Goal: Information Seeking & Learning: Stay updated

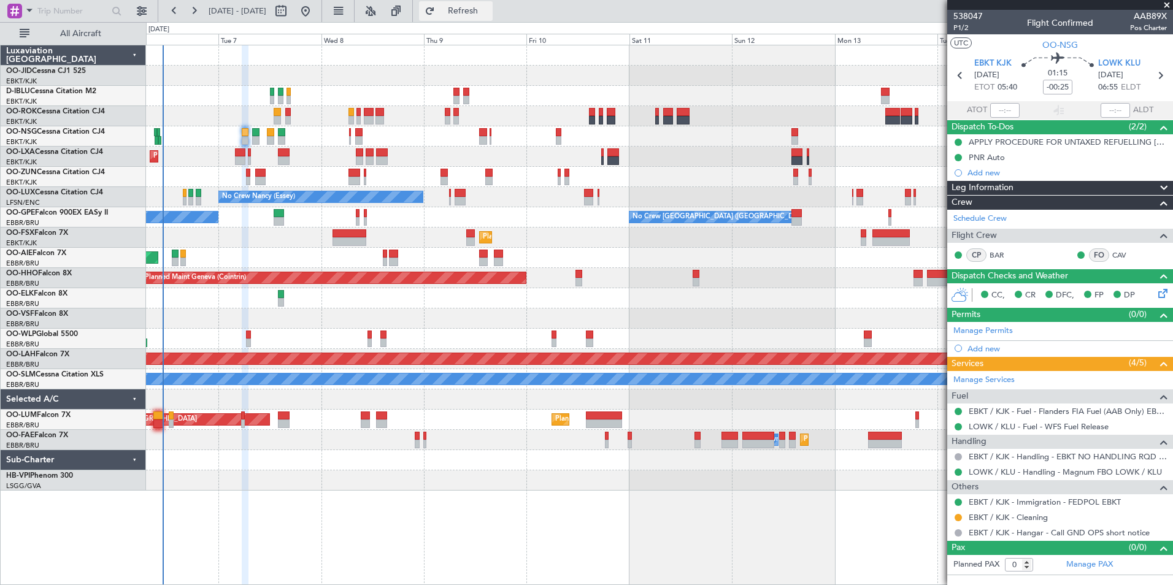
click at [489, 12] on span "Refresh" at bounding box center [463, 11] width 52 height 9
click at [462, 9] on button "Refresh" at bounding box center [456, 11] width 74 height 20
click at [231, 248] on div "Unplanned Maint [GEOGRAPHIC_DATA] ([GEOGRAPHIC_DATA])" at bounding box center [659, 258] width 1026 height 20
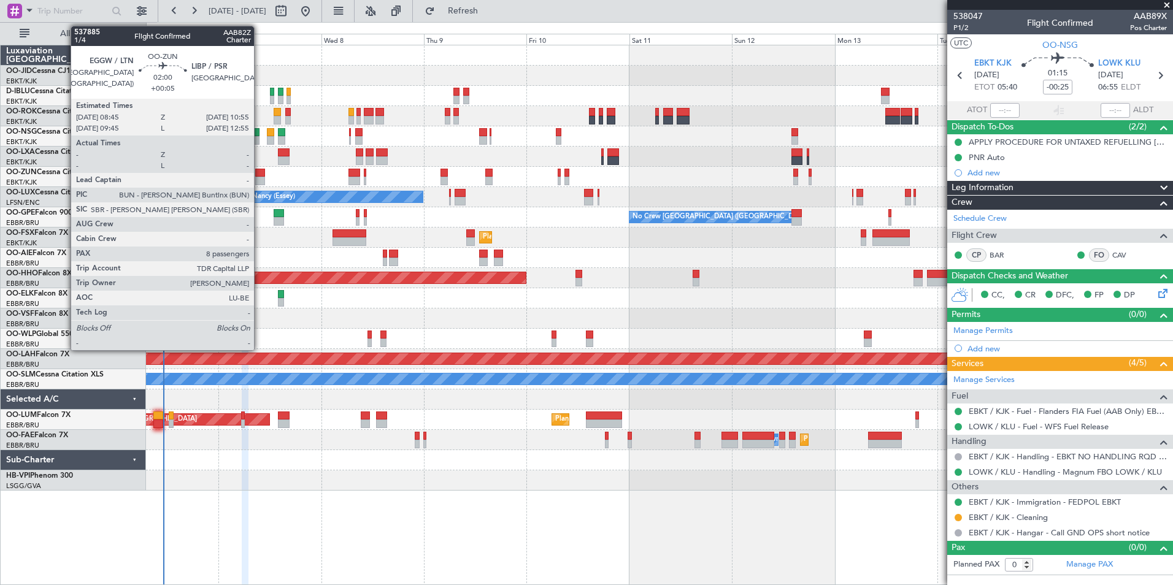
click at [259, 178] on div at bounding box center [260, 181] width 10 height 9
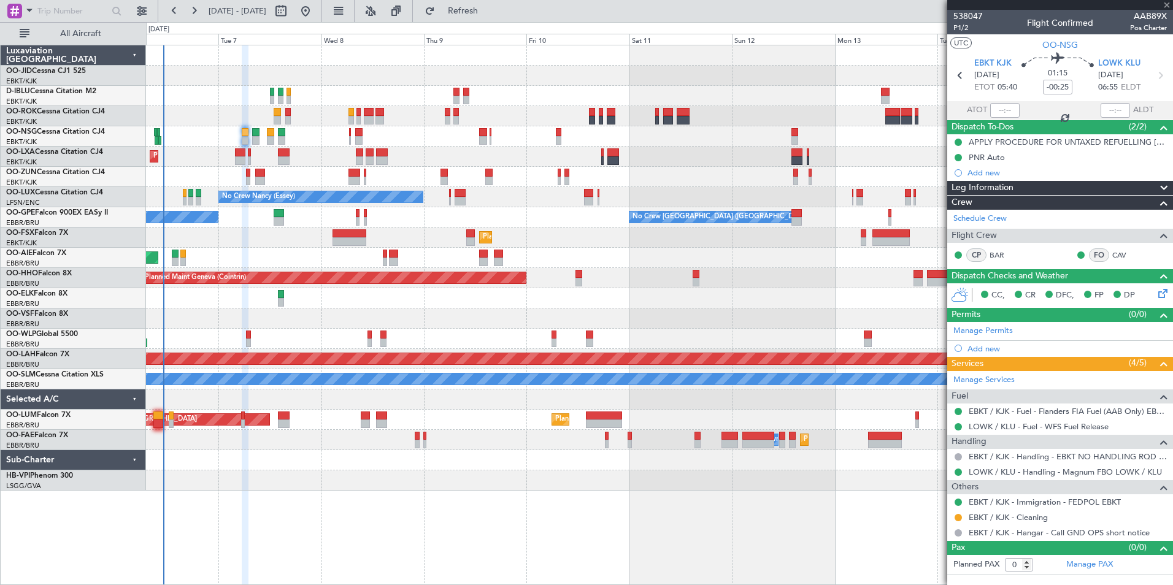
type input "+00:05"
type input "8"
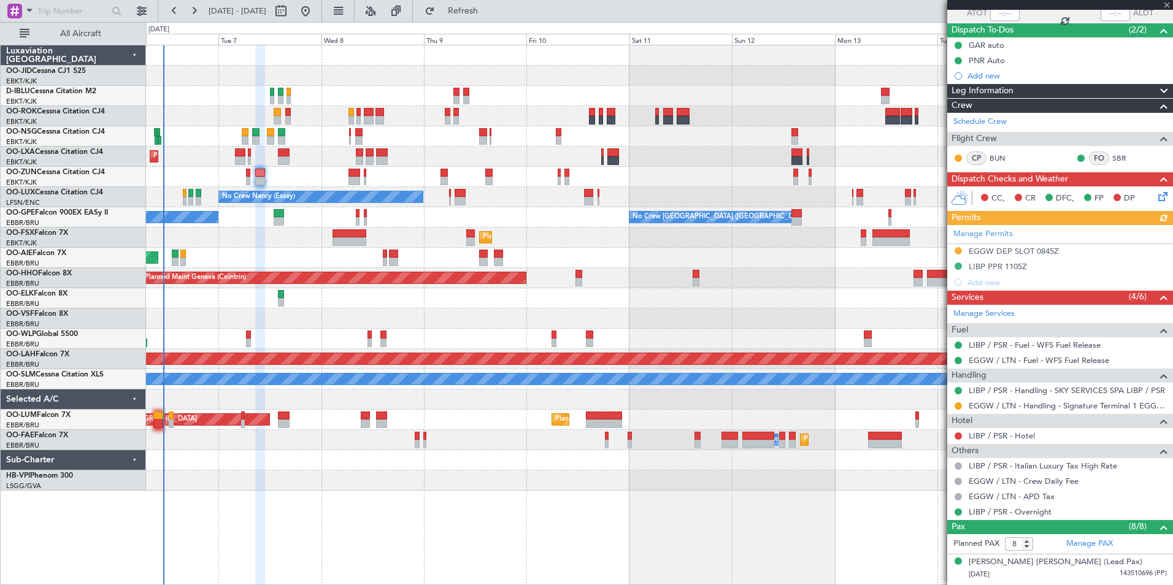
scroll to position [184, 0]
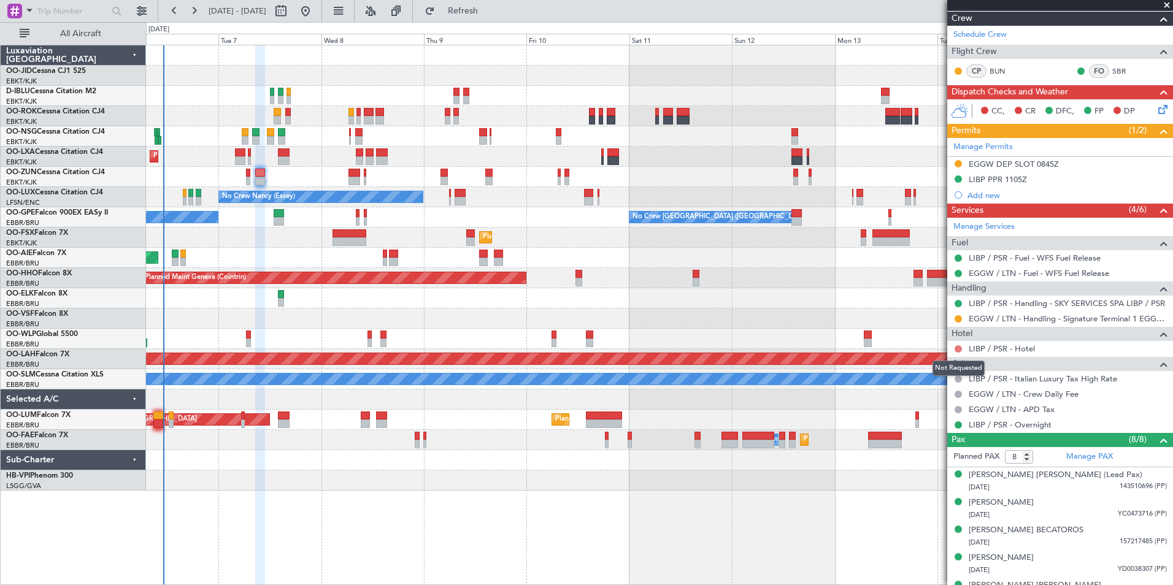
click at [959, 350] on button at bounding box center [957, 348] width 7 height 7
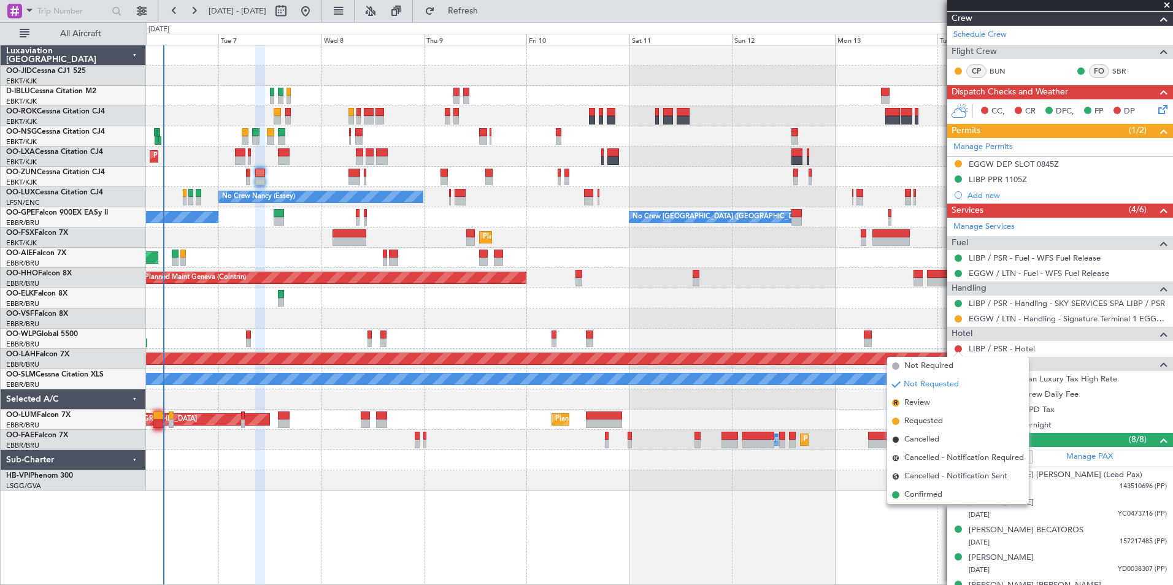
click at [905, 328] on div at bounding box center [659, 318] width 1026 height 20
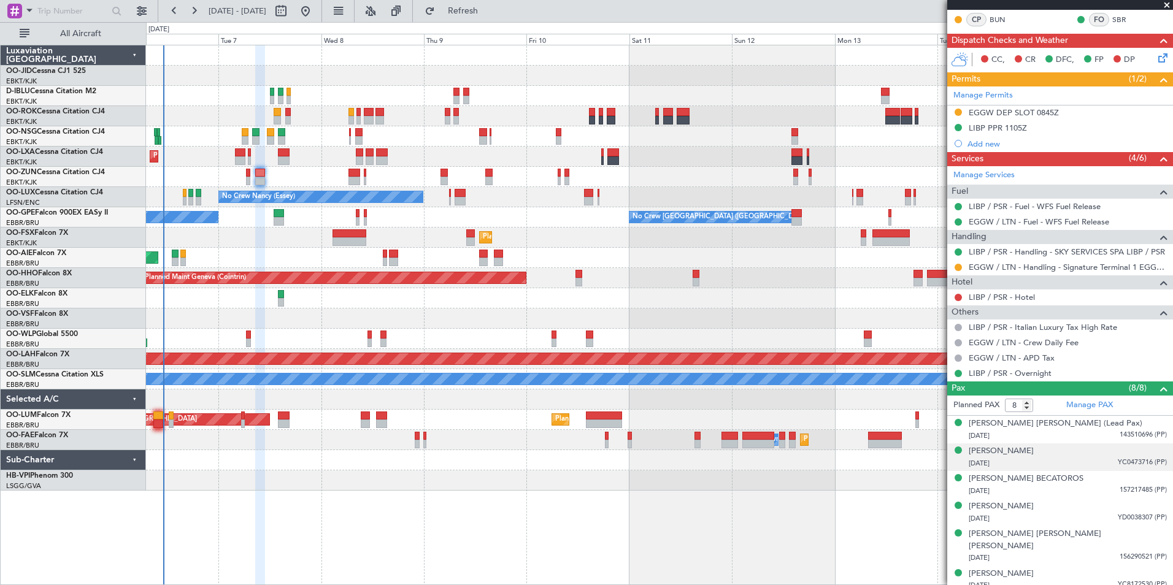
scroll to position [286, 0]
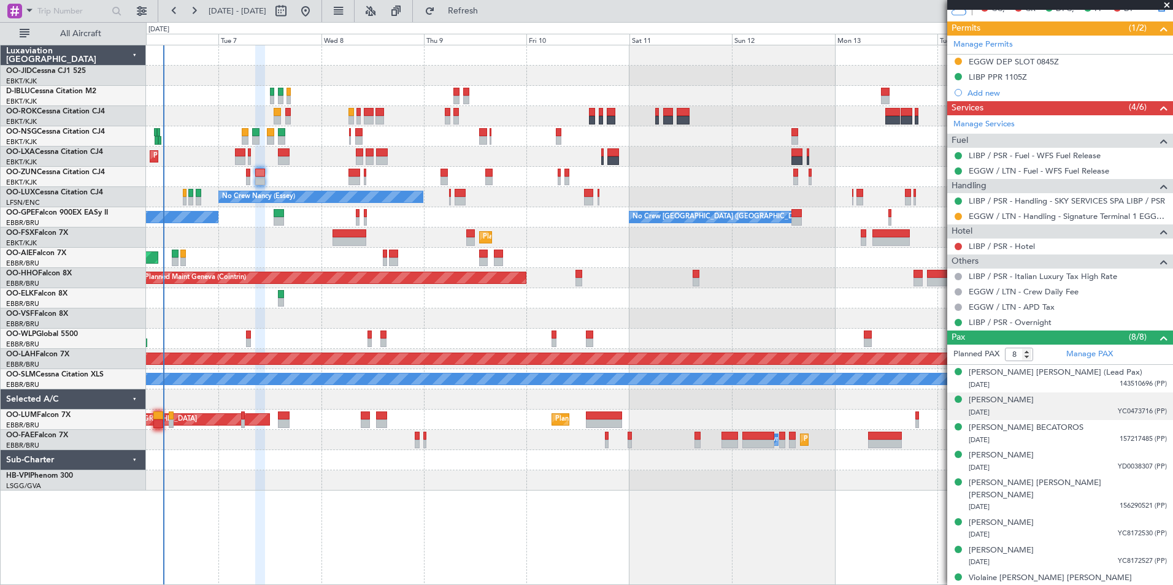
click at [1068, 407] on div "17/10/1989 YC0473716 (PP)" at bounding box center [1067, 413] width 198 height 12
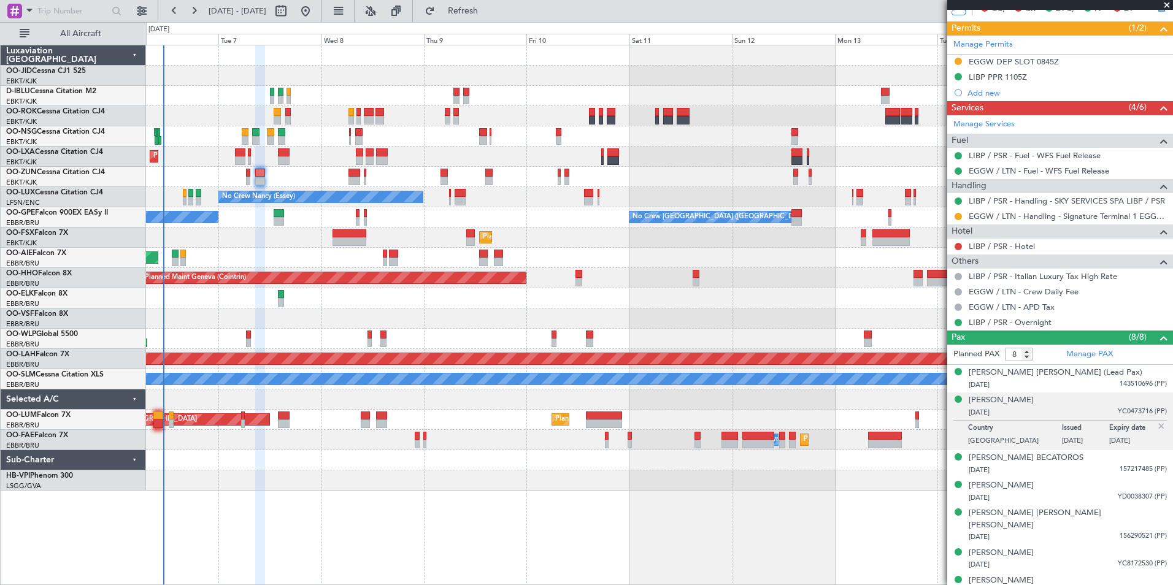
click at [1068, 407] on div "17/10/1989 YC0473716 (PP)" at bounding box center [1067, 413] width 198 height 12
click at [1087, 467] on div "10/03/1979 157217485 (PP)" at bounding box center [1067, 470] width 198 height 12
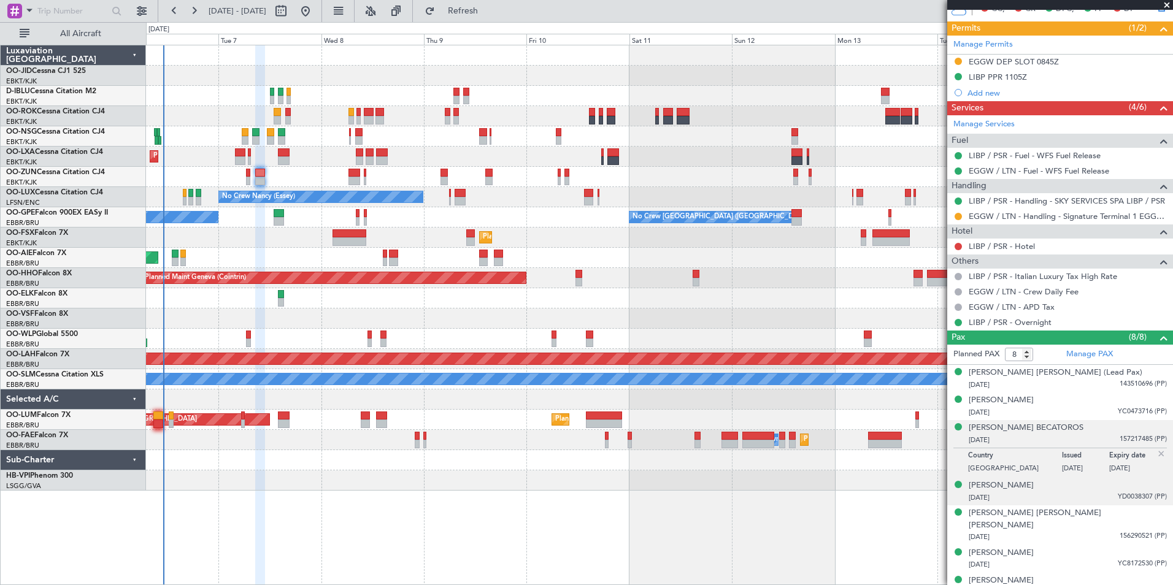
click at [1068, 496] on div "12/01/1992 YD0038307 (PP)" at bounding box center [1067, 498] width 198 height 12
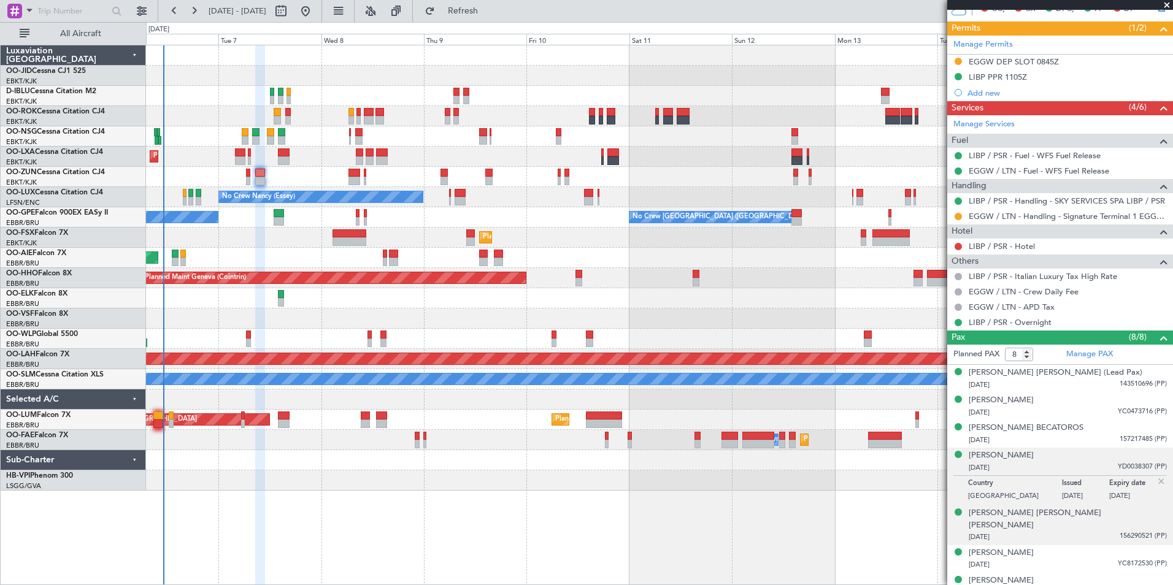
click at [1077, 531] on div "15/06/1985 156290521 (PP)" at bounding box center [1067, 537] width 198 height 12
click at [1070, 460] on div "Matteo ANGRISANI 12/01/1992 YD0038307 (PP)" at bounding box center [1067, 462] width 198 height 24
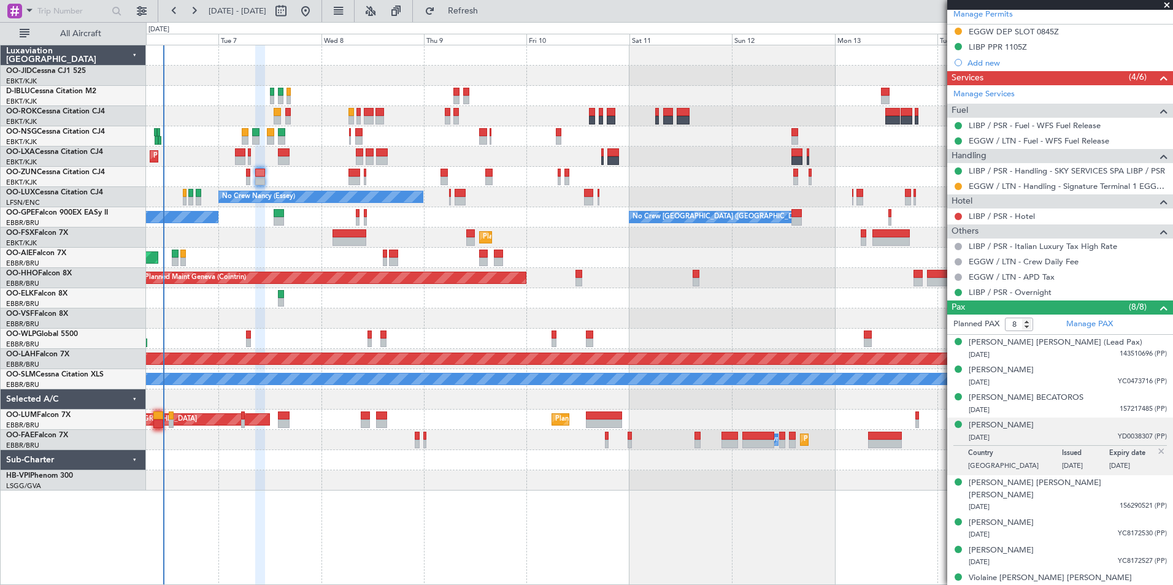
click at [342, 322] on div at bounding box center [659, 318] width 1026 height 20
click at [489, 11] on span "Refreshing..." at bounding box center [463, 11] width 52 height 9
click at [399, 474] on div at bounding box center [659, 480] width 1026 height 20
click at [496, 307] on div at bounding box center [659, 298] width 1026 height 20
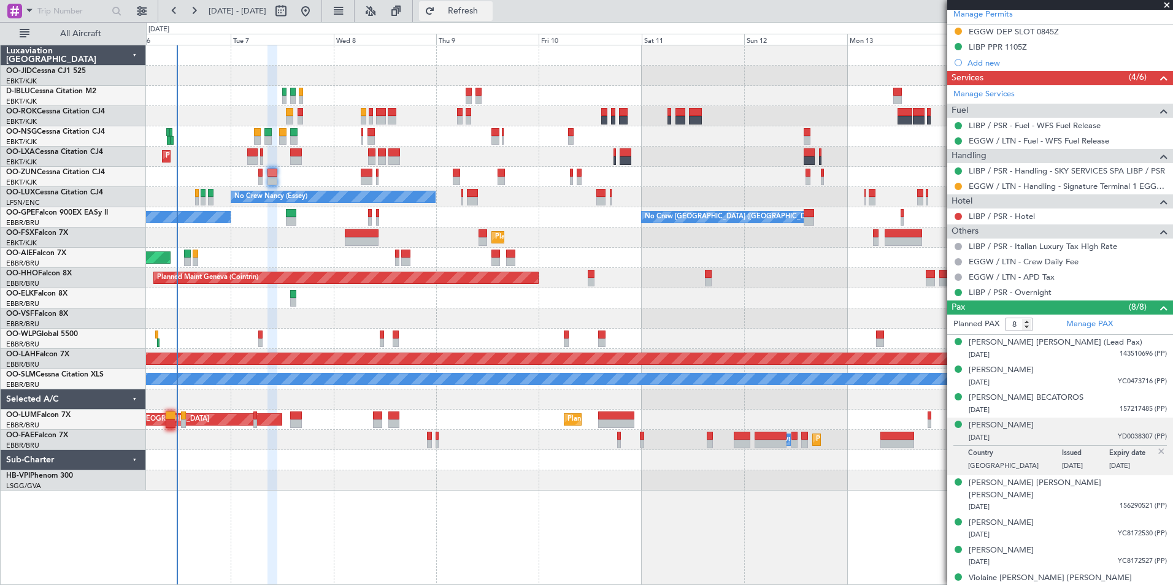
click at [489, 7] on span "Refresh" at bounding box center [463, 11] width 52 height 9
click at [489, 15] on span "Refresh" at bounding box center [463, 11] width 52 height 9
click at [489, 9] on span "Refresh" at bounding box center [463, 11] width 52 height 9
click at [518, 443] on div "Planned Maint Melsbroek Air Base Owner Melsbroek Air Base Planned Maint Brussel…" at bounding box center [659, 440] width 1026 height 20
click at [499, 461] on div at bounding box center [659, 460] width 1026 height 20
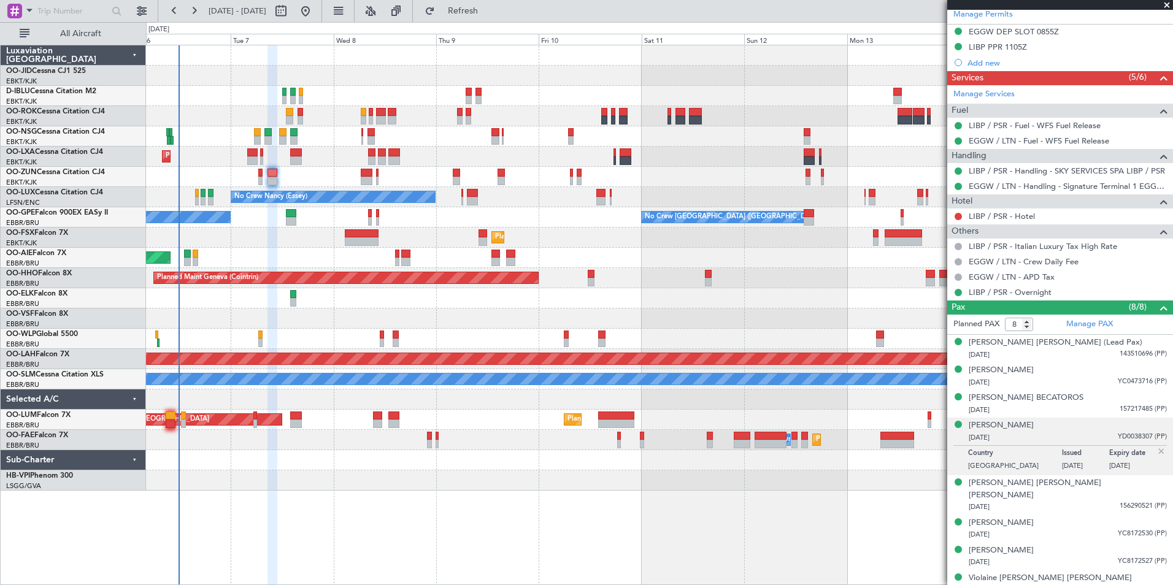
click at [633, 269] on div "Planned Maint Geneva (Cointrin)" at bounding box center [659, 278] width 1026 height 20
click at [249, 167] on div "No Crew Kortrijk-Wevelgem Planned Maint Kortrijk-Wevelgem No Crew Nancy (Essey)…" at bounding box center [659, 267] width 1026 height 445
click at [475, 333] on div at bounding box center [659, 339] width 1026 height 20
click at [492, 4] on button "Refresh" at bounding box center [456, 11] width 74 height 20
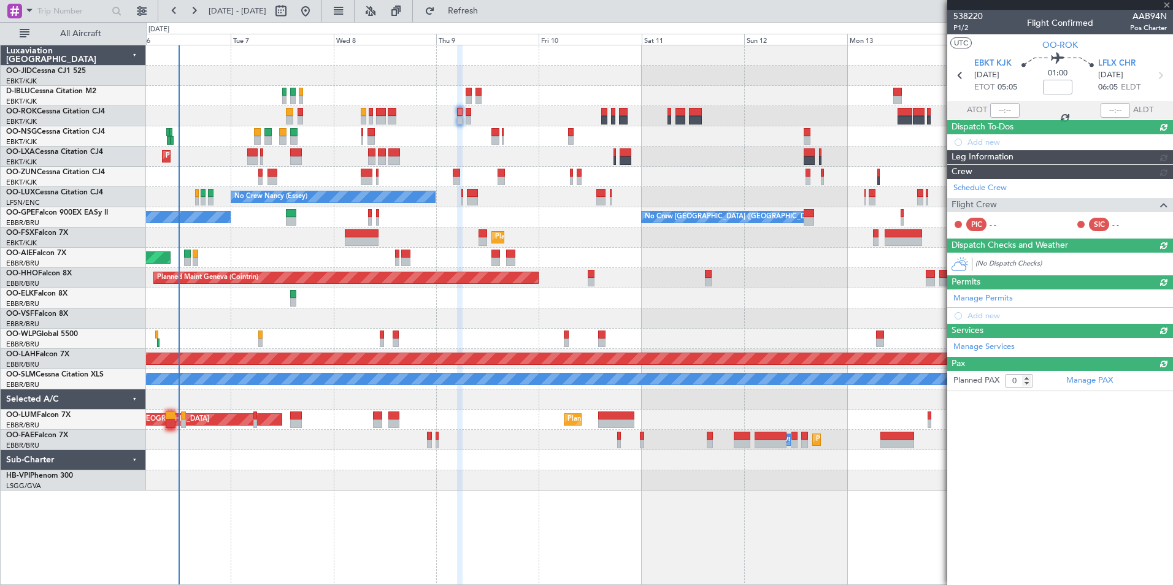
scroll to position [0, 0]
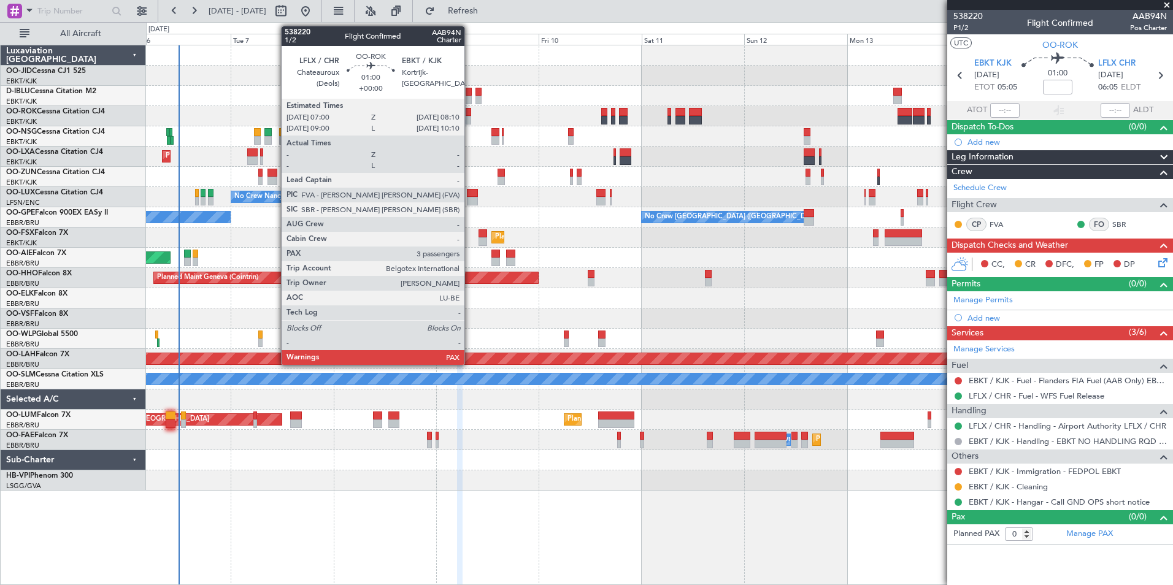
click at [470, 111] on div at bounding box center [468, 112] width 6 height 9
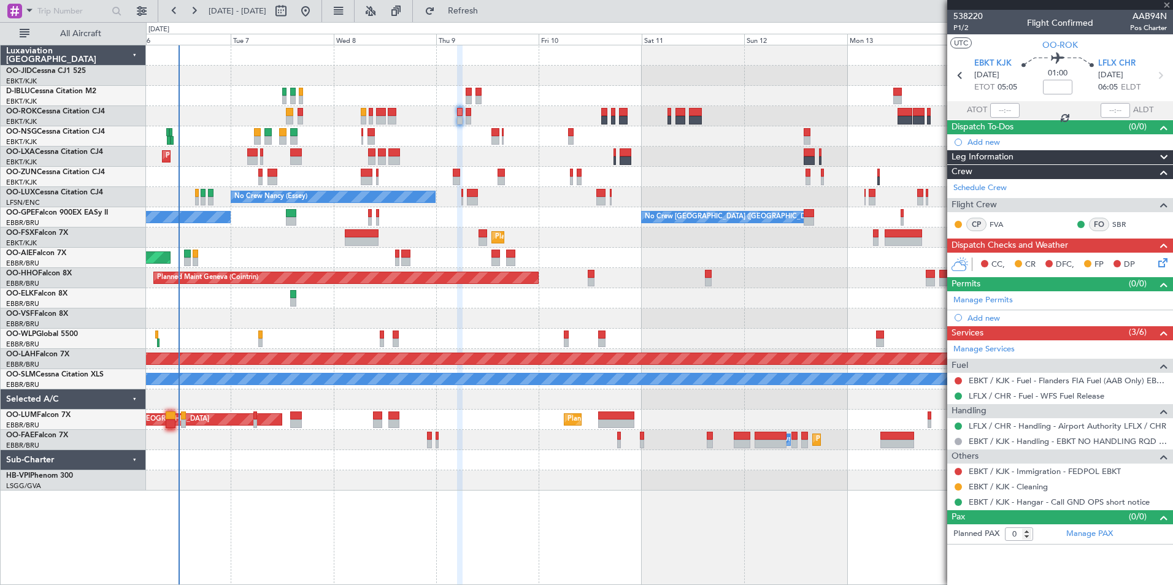
type input "3"
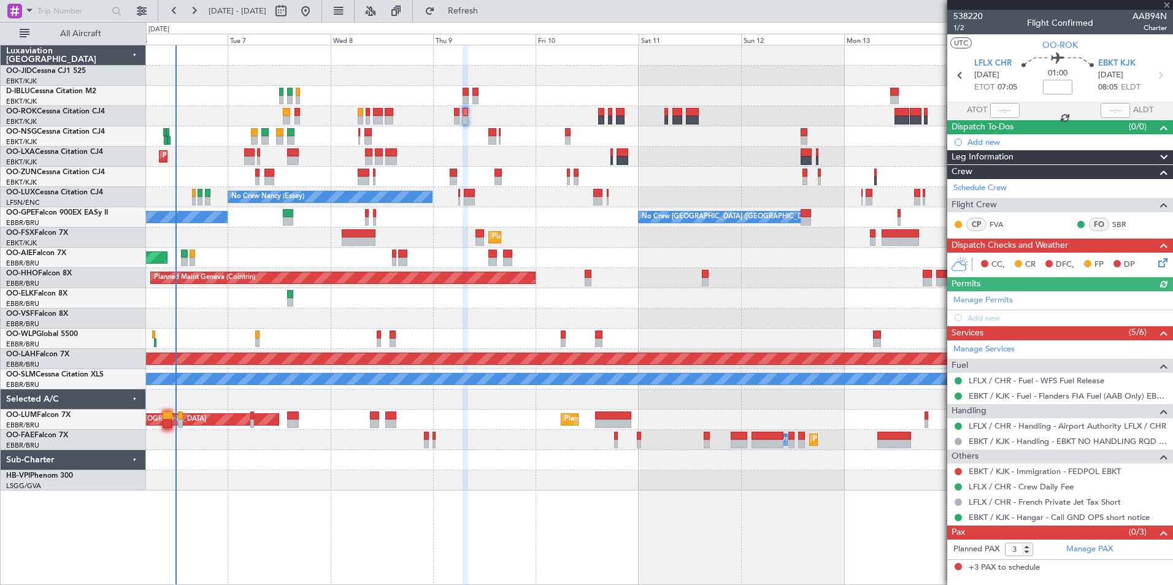
click at [656, 268] on div "No Crew Kortrijk-Wevelgem Planned Maint Kortrijk-Wevelgem No Crew Nancy (Essey)…" at bounding box center [659, 267] width 1026 height 445
click at [470, 482] on div at bounding box center [659, 480] width 1026 height 20
click at [630, 497] on div "No Crew Kortrijk-Wevelgem Planned Maint Kortrijk-Wevelgem No Crew Nancy (Essey)…" at bounding box center [659, 315] width 1027 height 540
click at [489, 299] on div at bounding box center [659, 298] width 1026 height 20
click at [747, 326] on div at bounding box center [659, 318] width 1026 height 20
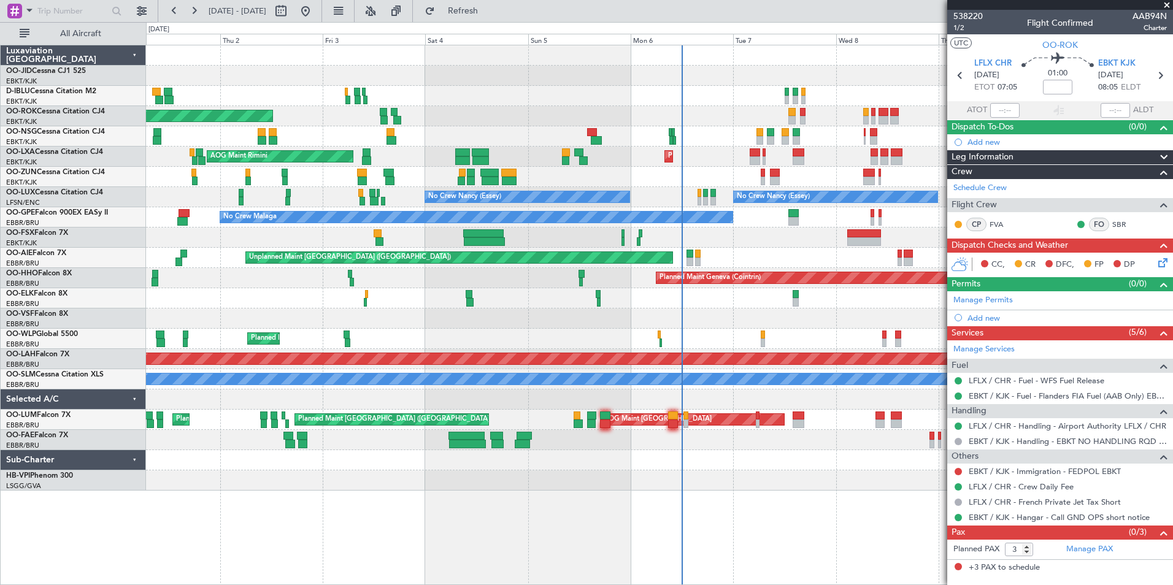
click at [844, 259] on div "Planned Maint Kortrijk-Wevelgem AOG Maint Kortrijk-Wevelgem Planned Maint Kortr…" at bounding box center [659, 267] width 1026 height 445
click at [535, 312] on div at bounding box center [659, 318] width 1026 height 20
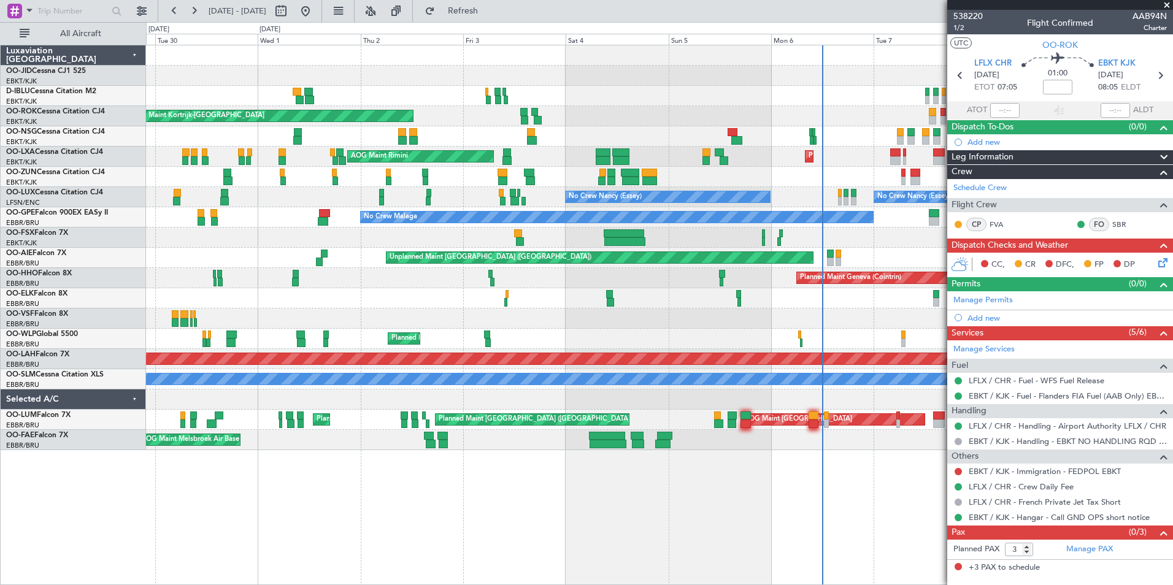
click at [414, 491] on div "Planned Maint Kortrijk-Wevelgem A/C Unavailable Kortrijk-Wevelgem AOG Maint Kor…" at bounding box center [659, 315] width 1027 height 540
click at [329, 355] on div "Planned Maint Kortrijk-Wevelgem A/C Unavailable Kortrijk-Wevelgem AOG Maint Kor…" at bounding box center [659, 247] width 1026 height 405
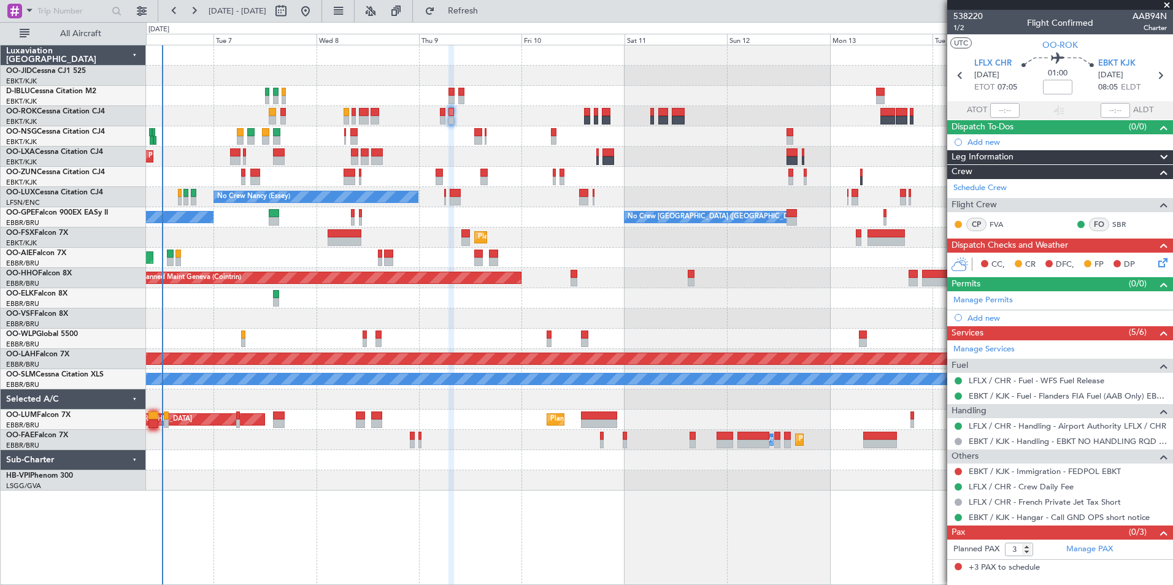
click at [226, 246] on div "Planned Maint Kortrijk-[GEOGRAPHIC_DATA]" at bounding box center [659, 238] width 1026 height 20
click at [383, 302] on div at bounding box center [659, 298] width 1026 height 20
click at [461, 7] on button "Refresh" at bounding box center [456, 11] width 74 height 20
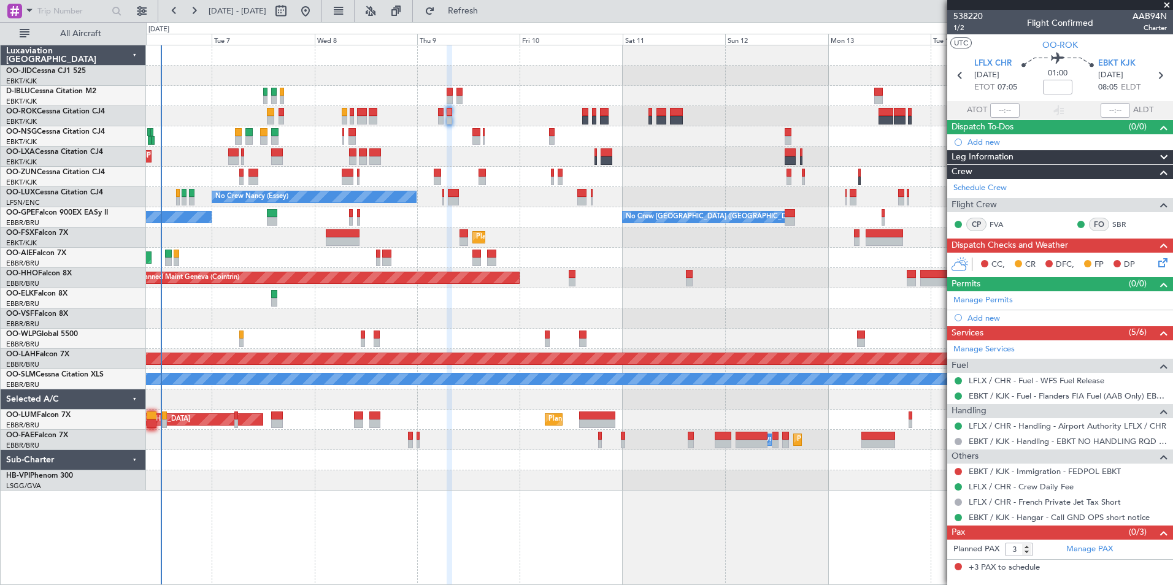
click at [610, 249] on div "No Crew Kortrijk-Wevelgem Planned Maint Kortrijk-Wevelgem No Crew Nancy (Essey)…" at bounding box center [659, 267] width 1026 height 445
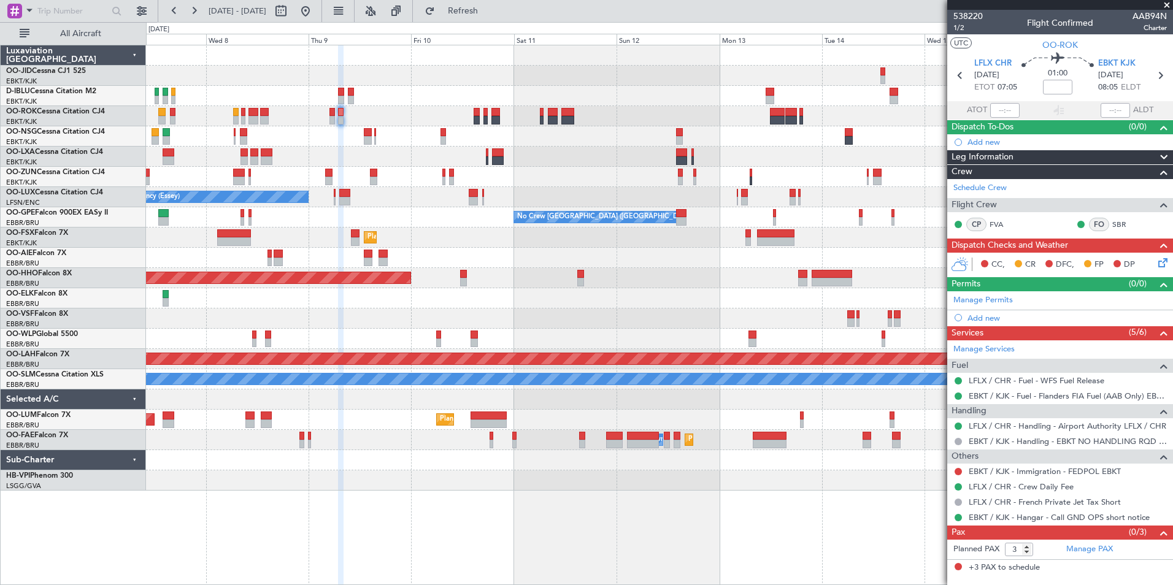
click at [599, 204] on div "No Crew Kortrijk-Wevelgem Planned Maint Kortrijk-Wevelgem No Crew Nancy (Essey)…" at bounding box center [659, 267] width 1026 height 445
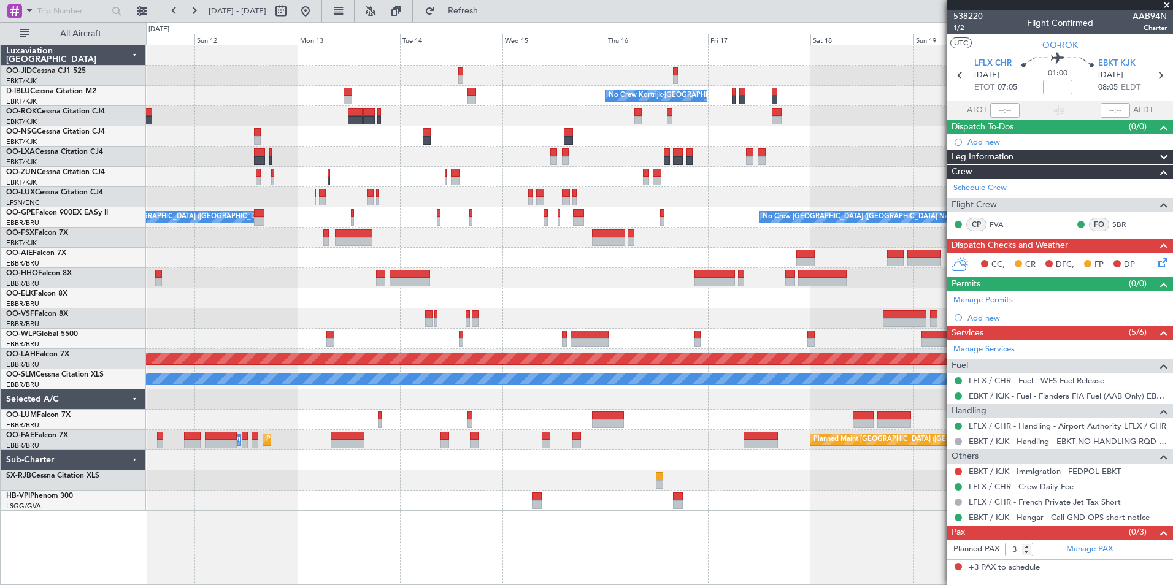
click at [423, 216] on div "No Crew No Crew Kortrijk-Wevelgem No Crew No Crew Brussels (Brussels National) …" at bounding box center [659, 277] width 1026 height 465
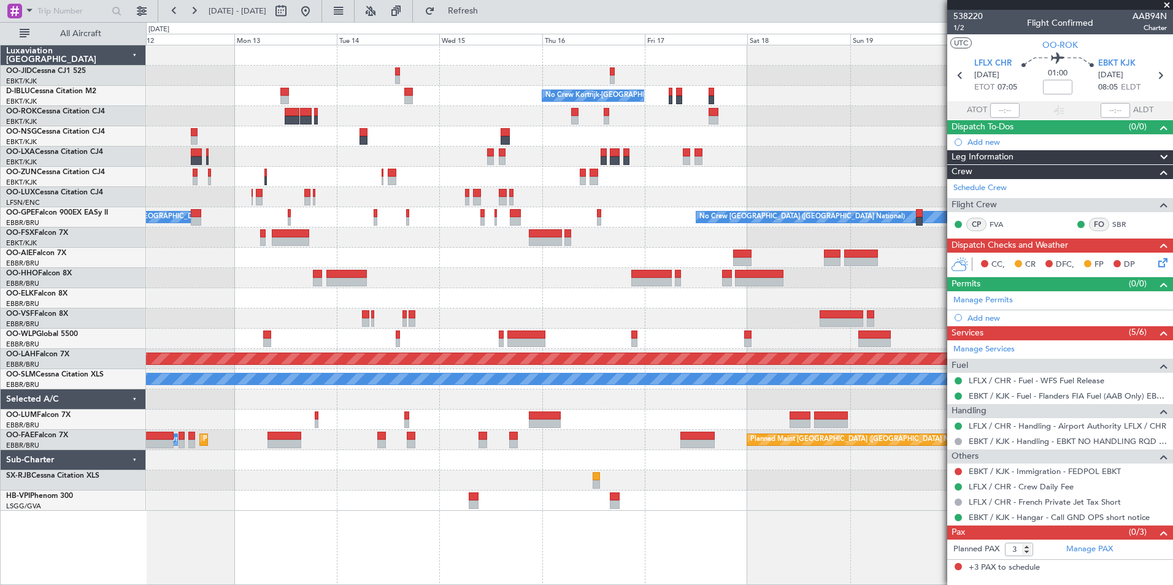
click at [416, 175] on div "No Crew No Crew Kortrijk-Wevelgem No Crew No Crew Brussels (Brussels National) …" at bounding box center [659, 277] width 1026 height 465
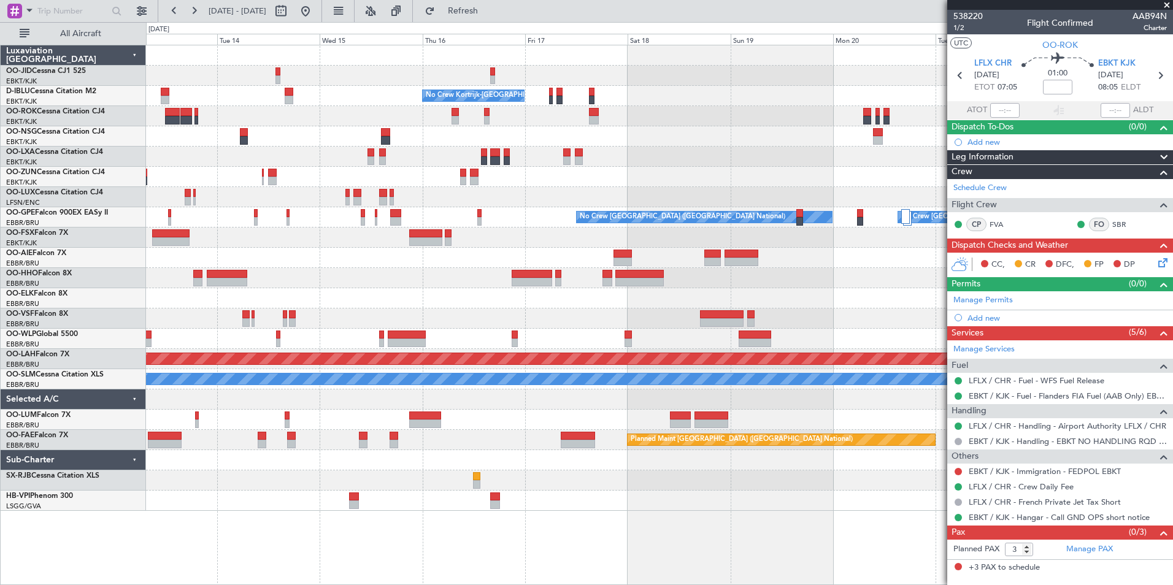
click at [484, 211] on div "No Crew No Crew Kortrijk-Wevelgem No Crew Planned Maint Nurnberg No Crew Brusse…" at bounding box center [659, 277] width 1026 height 465
click at [397, 223] on div "No Crew No Crew Kortrijk-Wevelgem No Crew Planned Maint Nurnberg No Crew Brusse…" at bounding box center [659, 277] width 1026 height 465
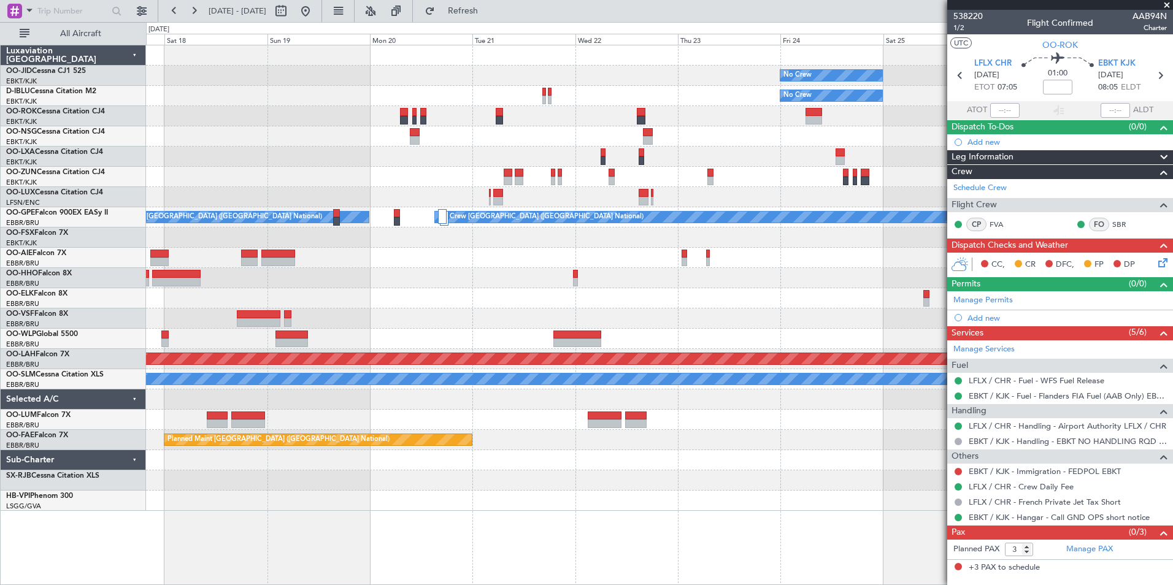
click at [443, 172] on div "No Crew No Crew No Crew Kortrijk-Wevelgem Planned Maint Nurnberg No Crew Brusse…" at bounding box center [659, 277] width 1026 height 465
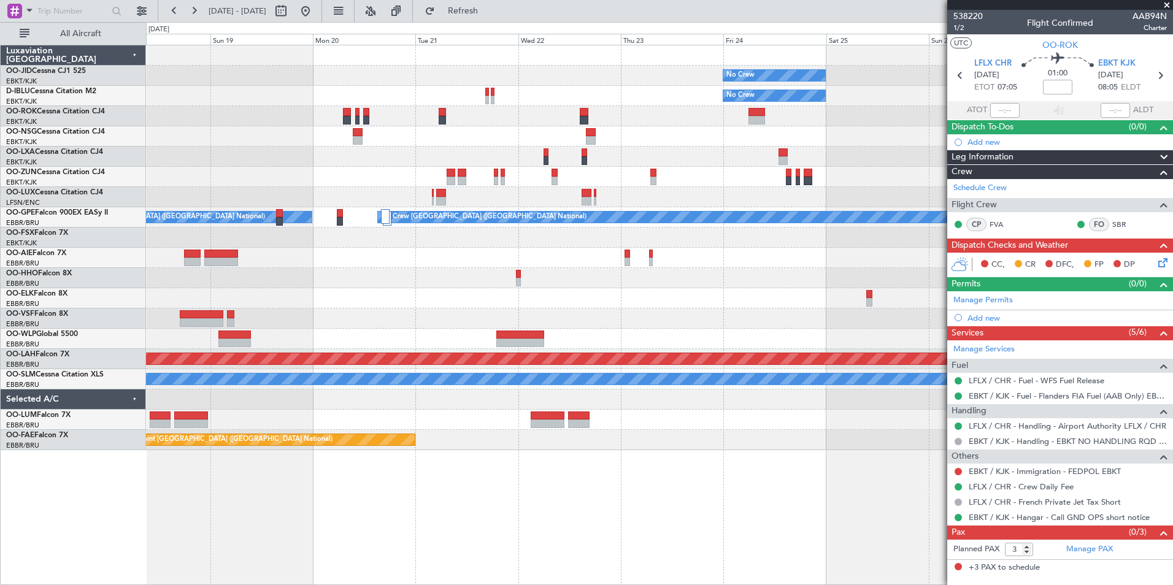
click at [366, 205] on div "No Crew No Crew No Crew Kortrijk-Wevelgem Planned Maint Paris (Le Bourget) Plan…" at bounding box center [659, 247] width 1026 height 405
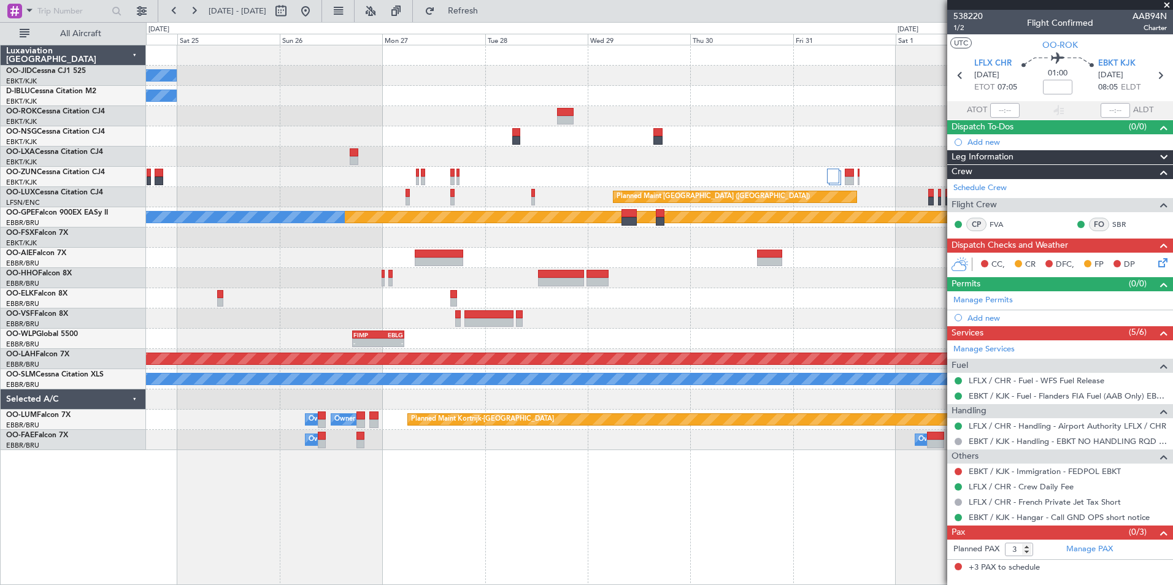
click at [321, 152] on div "No Crew No Crew Planned Maint Paris (Le Bourget) Planned Maint Paris (Le Bourge…" at bounding box center [659, 247] width 1026 height 405
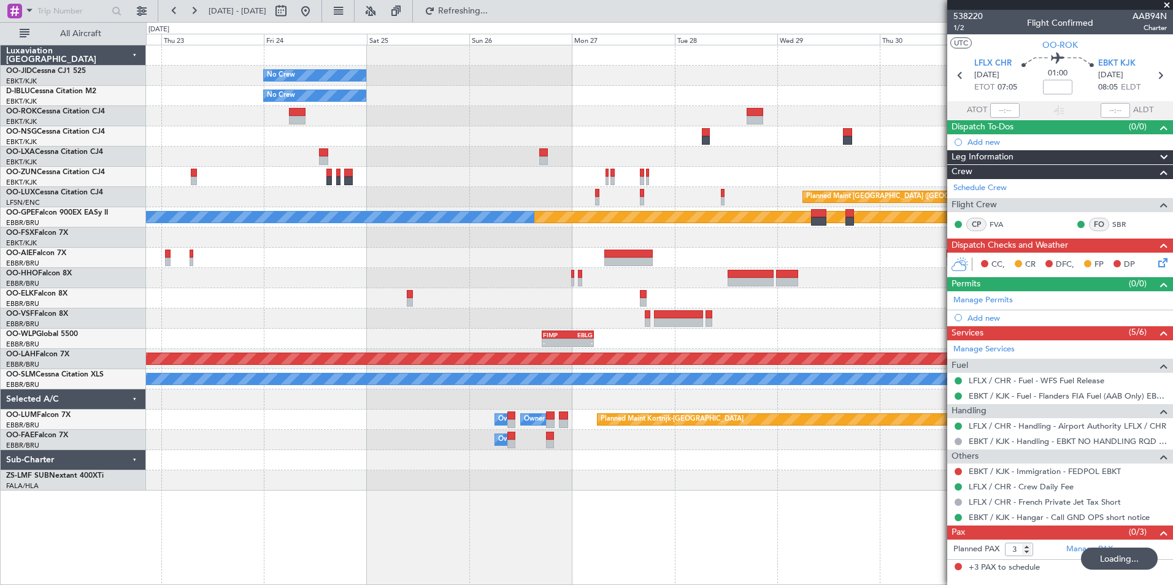
click at [525, 117] on div at bounding box center [659, 116] width 1026 height 20
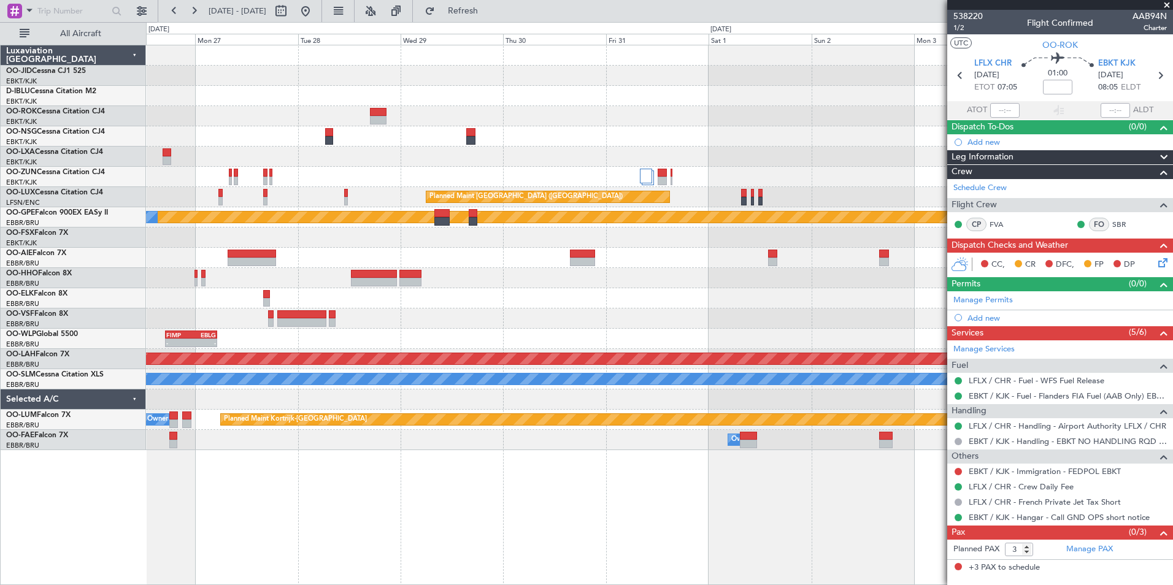
click at [207, 212] on div "No Crew Planned Maint Paris (Le Bourget) No Crew Planned Maint Kortrijk-Wevelge…" at bounding box center [659, 247] width 1026 height 405
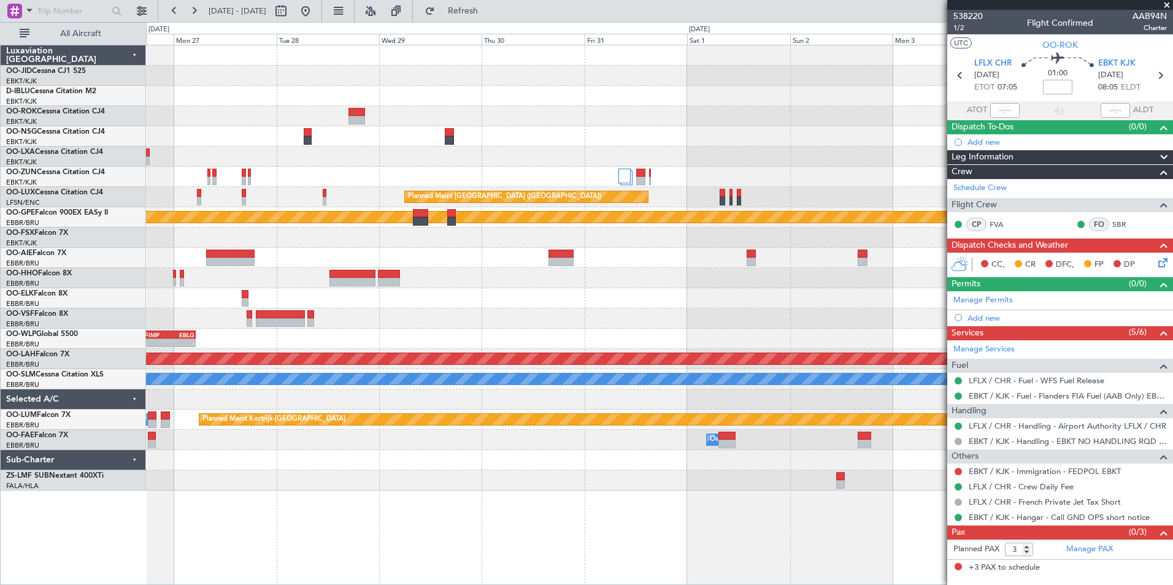
click at [253, 201] on div "No Crew Planned Maint Paris (Le Bourget) No Crew Planned Maint Kortrijk-Wevelge…" at bounding box center [659, 267] width 1026 height 445
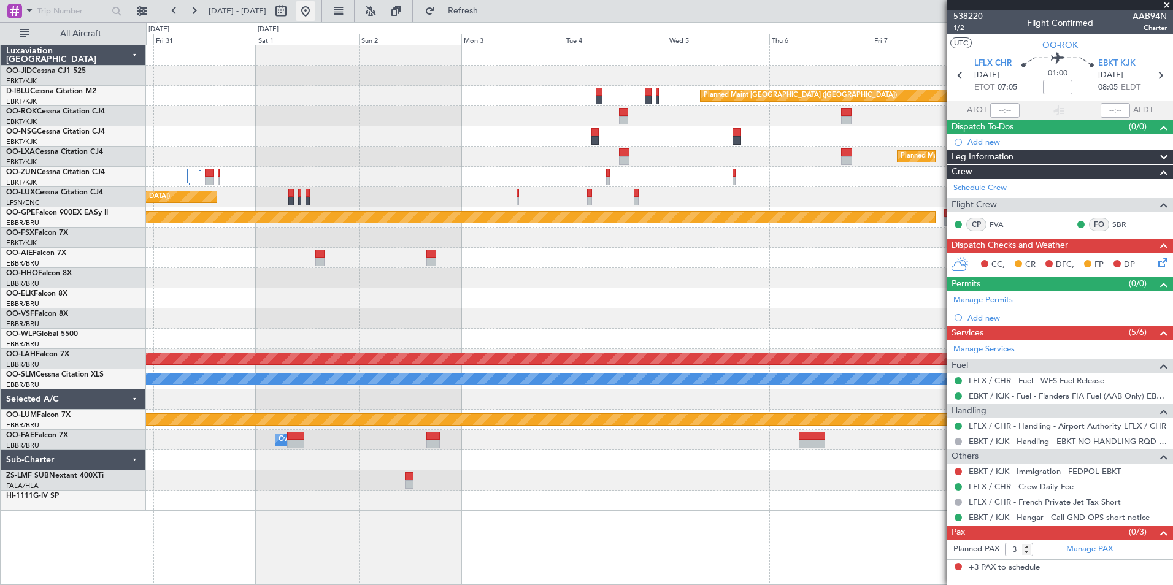
click at [315, 10] on button at bounding box center [306, 11] width 20 height 20
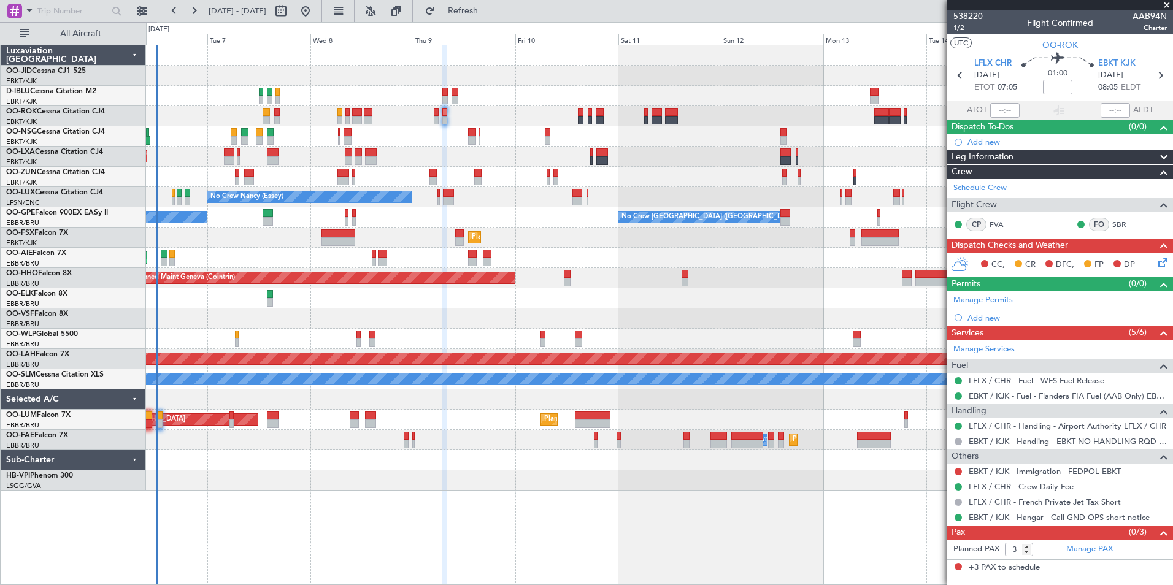
click at [240, 245] on div "Planned Maint Kortrijk-[GEOGRAPHIC_DATA]" at bounding box center [659, 238] width 1026 height 20
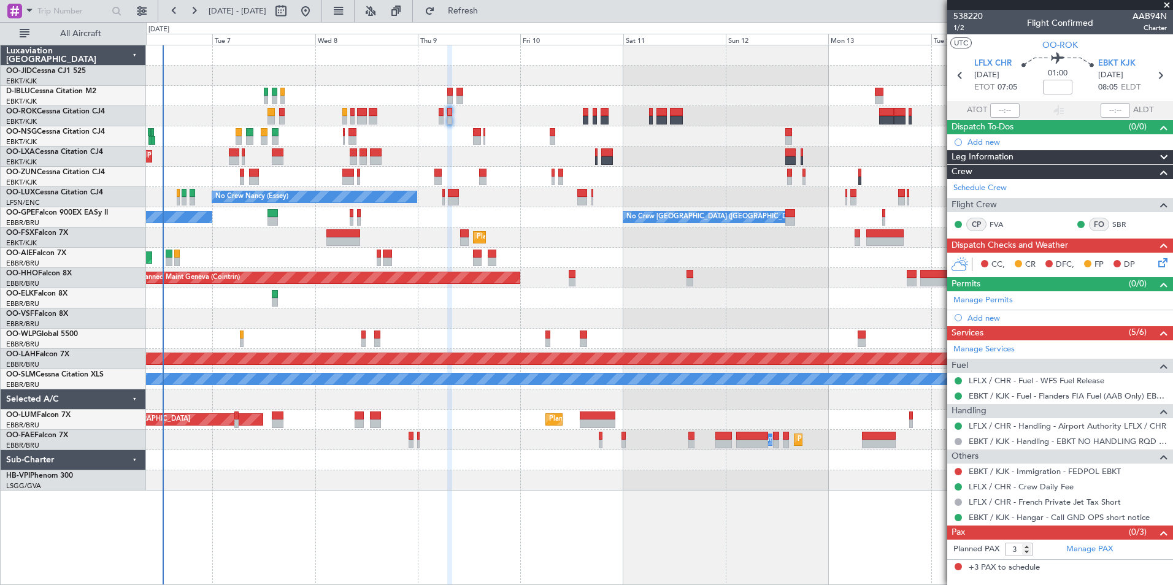
click at [326, 323] on div at bounding box center [659, 318] width 1026 height 20
click at [489, 7] on span "Refresh" at bounding box center [463, 11] width 52 height 9
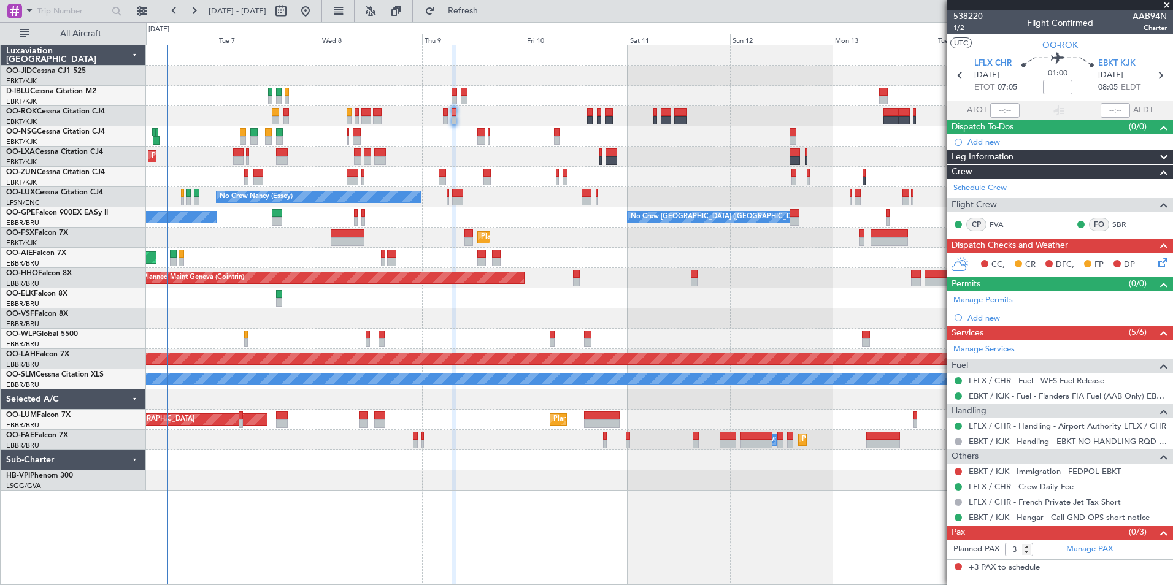
click at [724, 243] on div "No Crew Kortrijk-Wevelgem Planned Maint Kortrijk-Wevelgem No Crew Nancy (Essey)…" at bounding box center [659, 267] width 1026 height 445
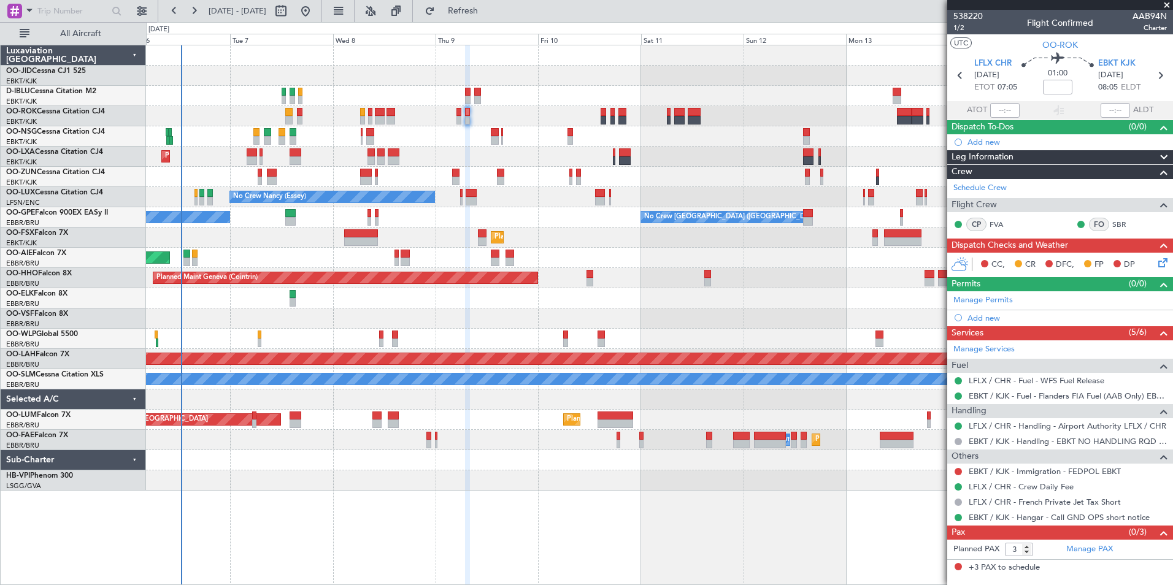
click at [310, 325] on div at bounding box center [659, 318] width 1026 height 20
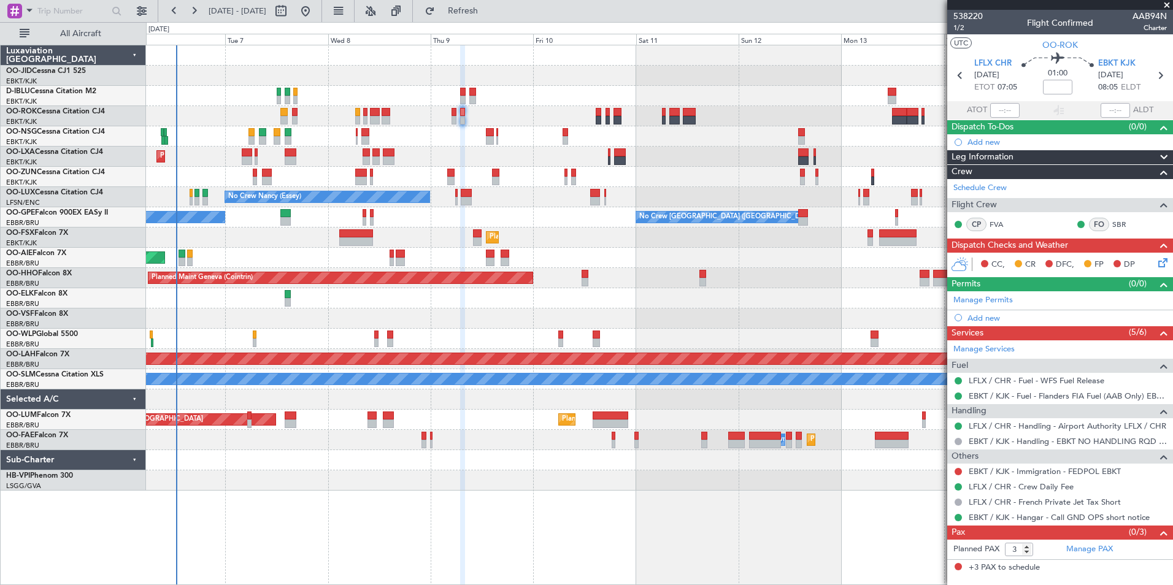
click at [539, 501] on div "No Crew Kortrijk-Wevelgem Planned Maint Kortrijk-Wevelgem No Crew Nancy (Essey)…" at bounding box center [659, 315] width 1027 height 540
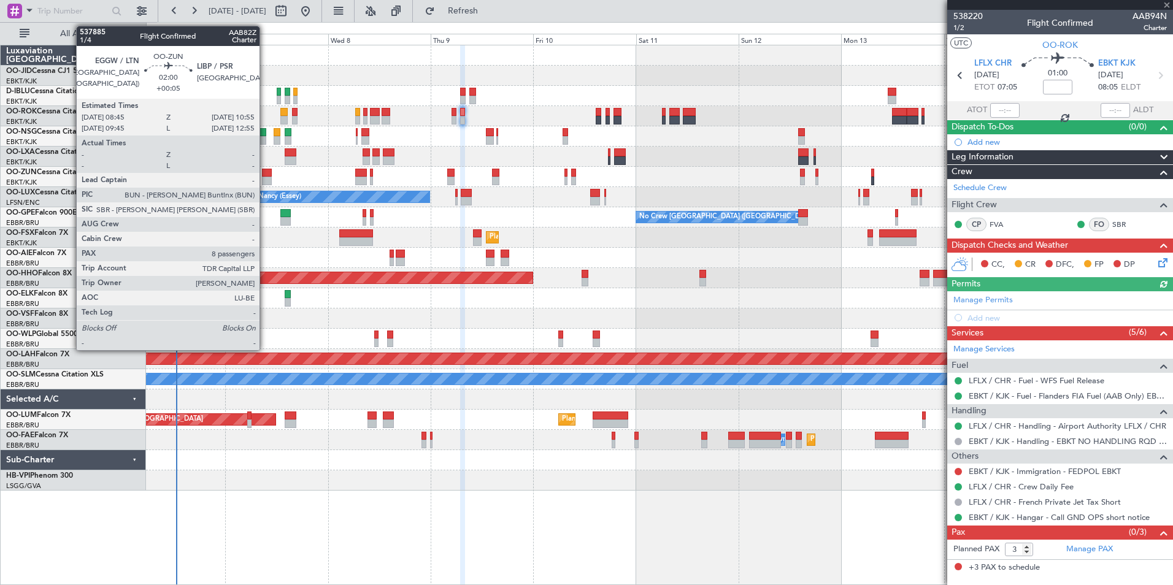
click at [265, 175] on div at bounding box center [267, 173] width 10 height 9
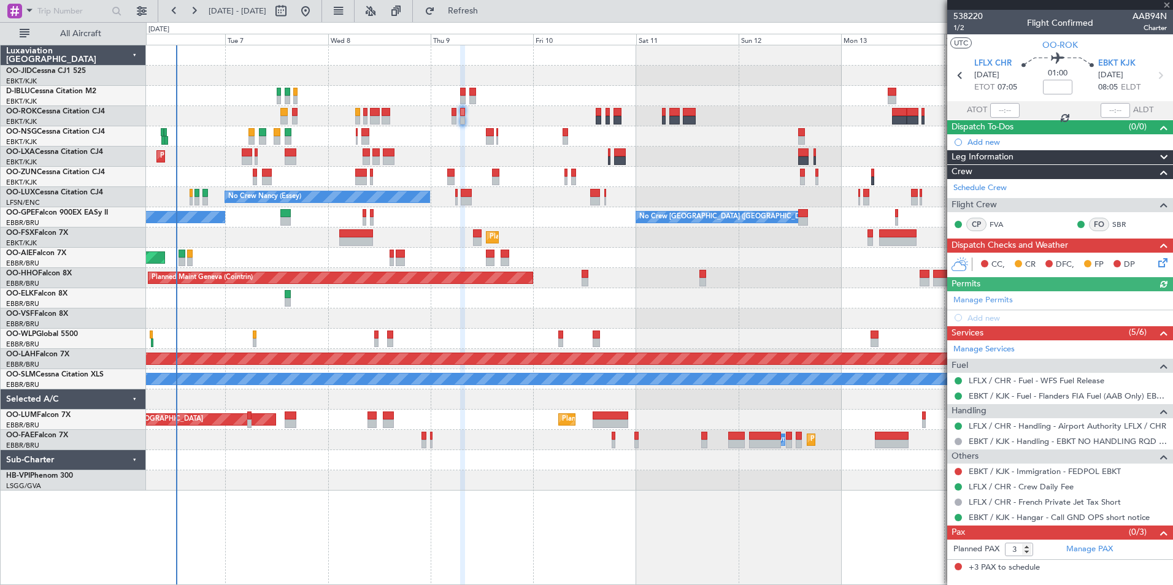
type input "+00:05"
type input "8"
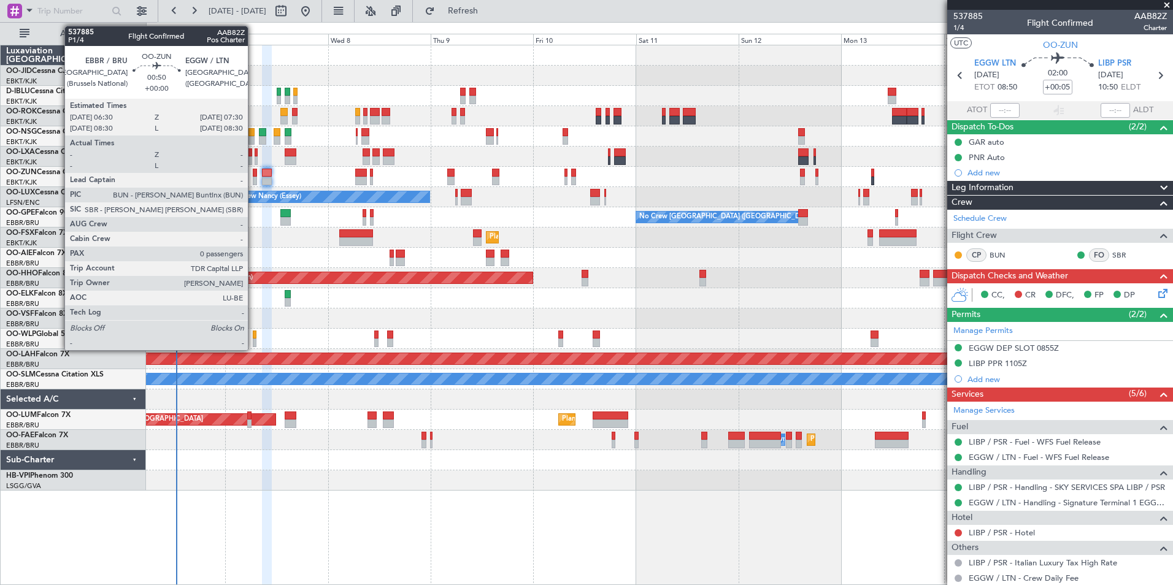
click at [253, 177] on div at bounding box center [255, 181] width 4 height 9
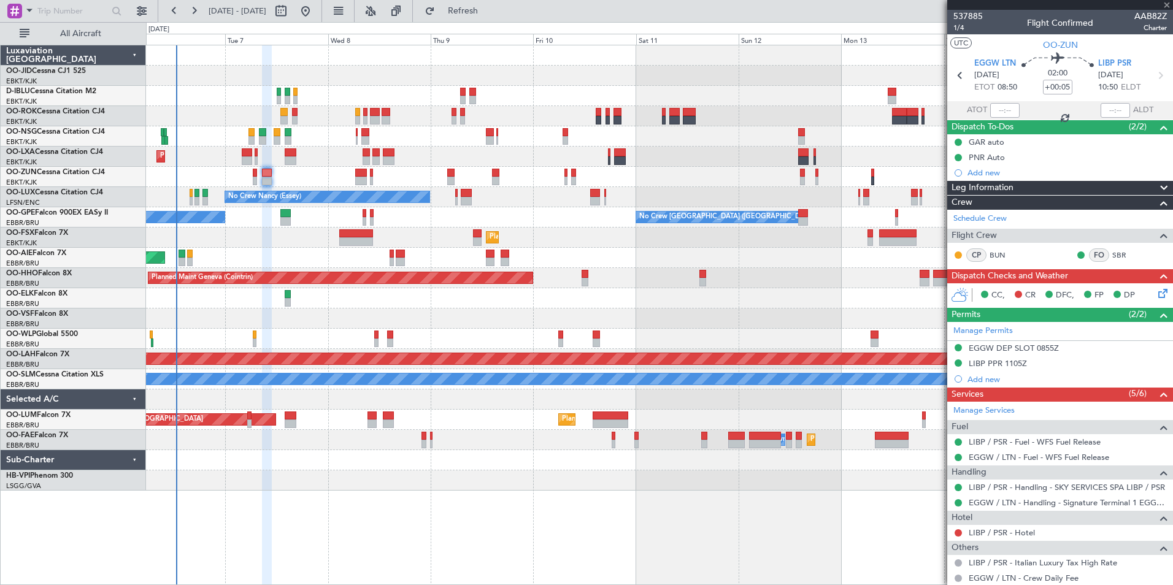
type input "0"
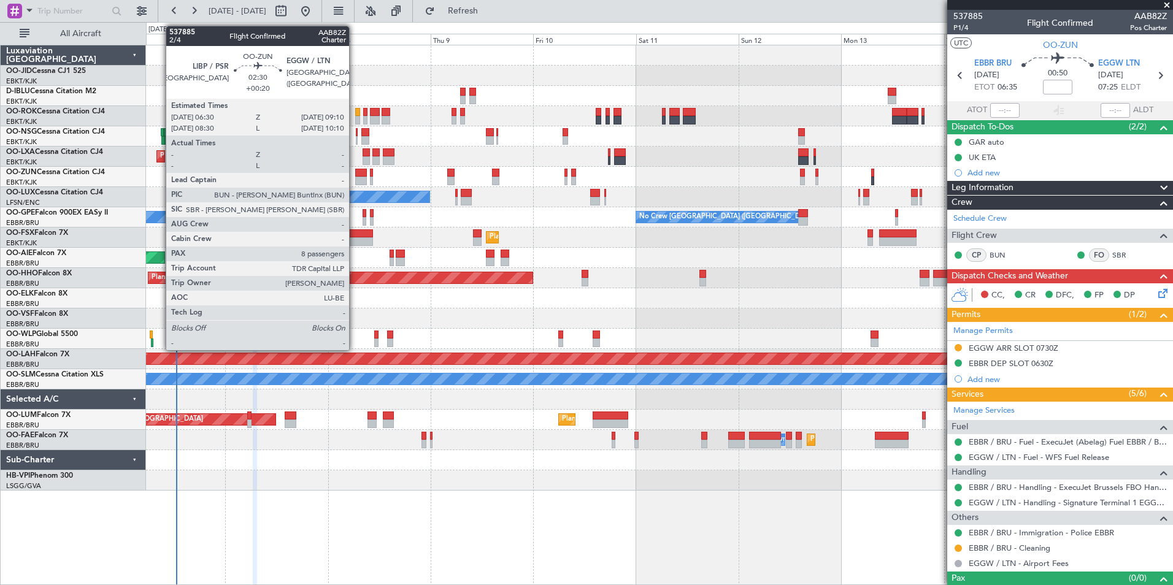
click at [355, 179] on div at bounding box center [361, 181] width 12 height 9
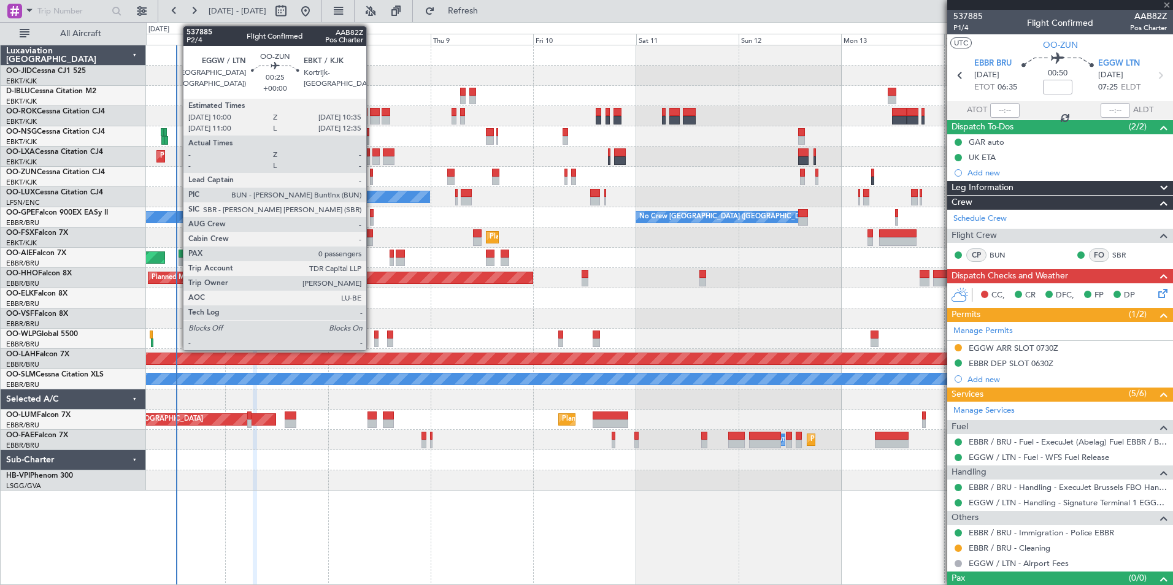
type input "+00:20"
type input "8"
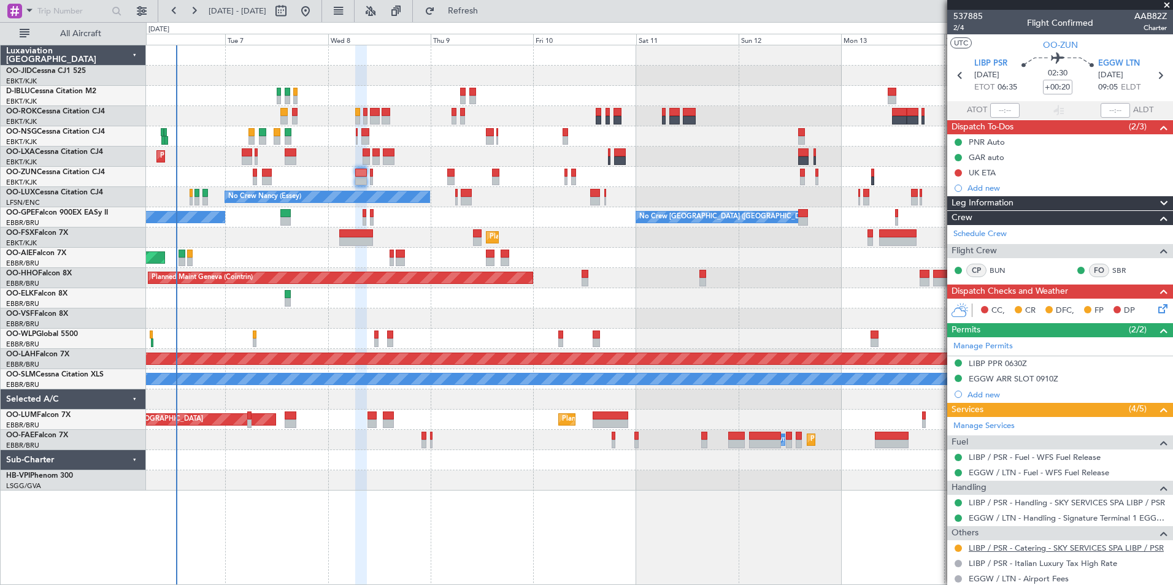
click at [1085, 551] on link "LIBP / PSR - Catering - SKY SERVICES SPA LIBP / PSR" at bounding box center [1065, 548] width 195 height 10
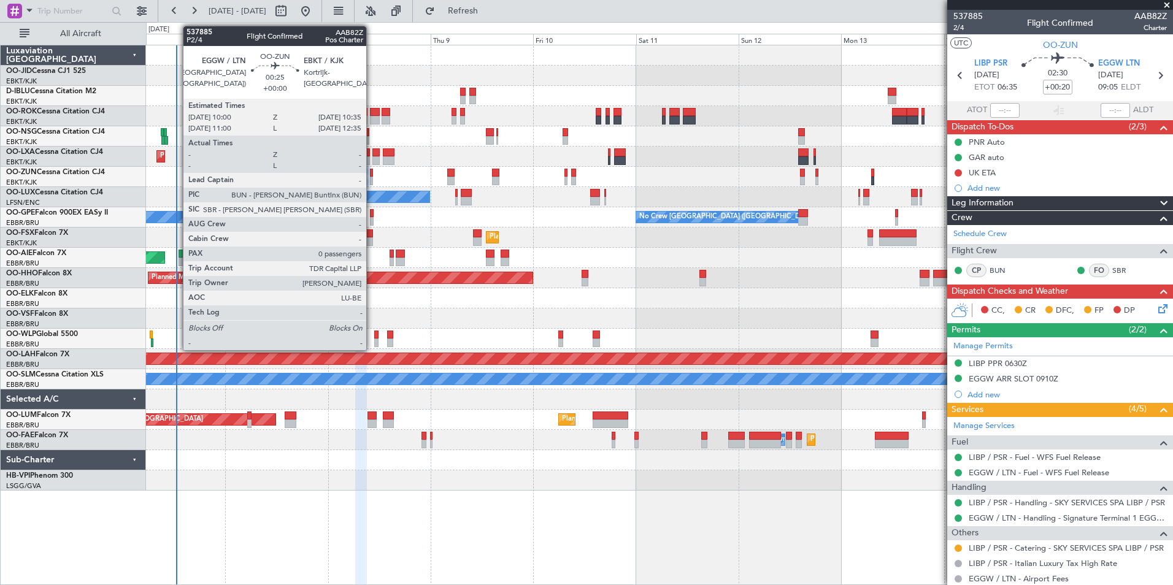
click at [372, 174] on div at bounding box center [371, 173] width 3 height 9
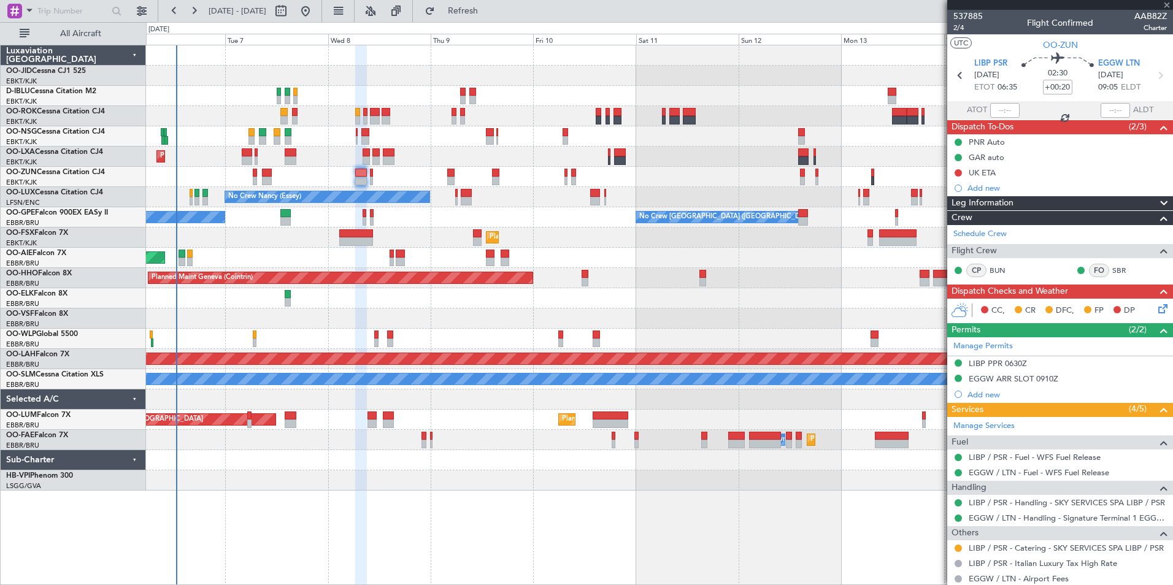
type input "0"
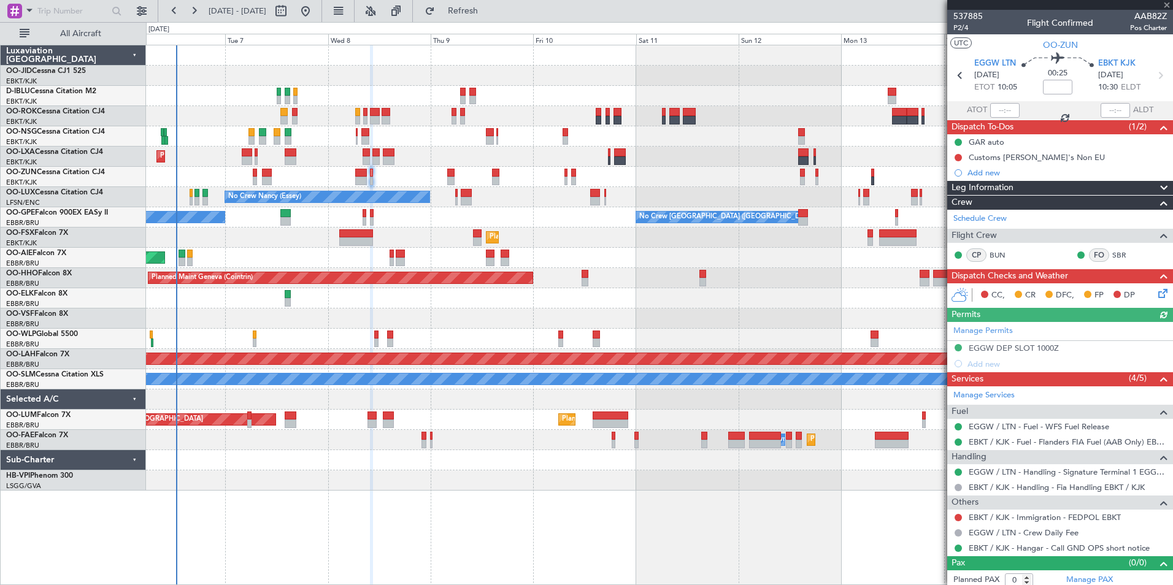
scroll to position [5, 0]
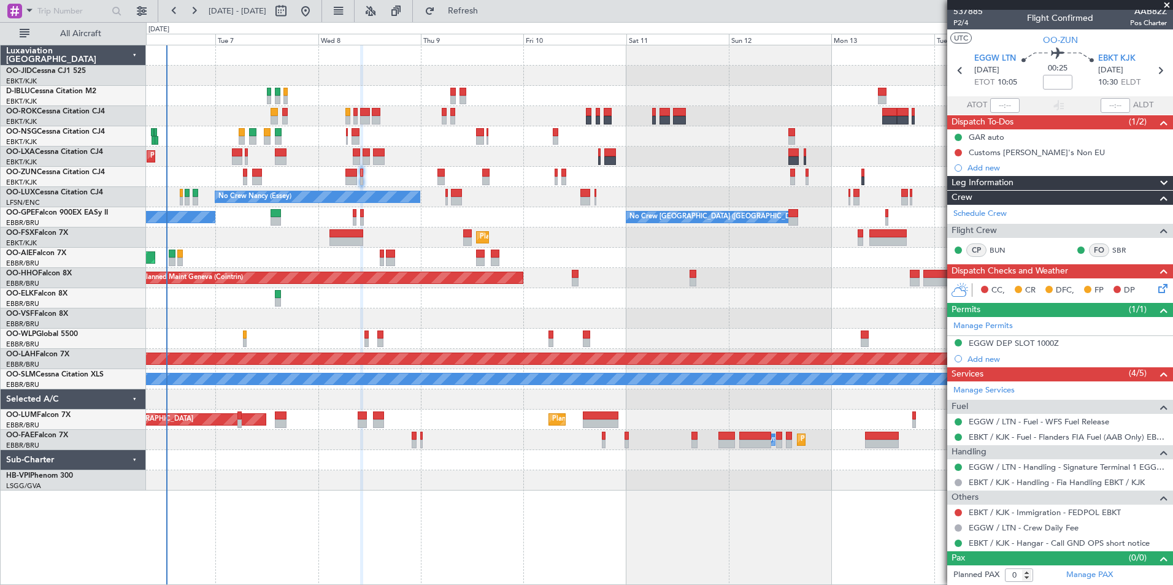
click at [674, 331] on div "No Crew Kortrijk-Wevelgem Planned Maint Kortrijk-Wevelgem No Crew Nancy (Essey)…" at bounding box center [659, 267] width 1026 height 445
click at [597, 218] on div "No Crew Malaga No Crew Brussels (Brussels National) No Crew Brussels (Brussels …" at bounding box center [659, 217] width 1026 height 20
click at [641, 309] on div at bounding box center [659, 318] width 1026 height 20
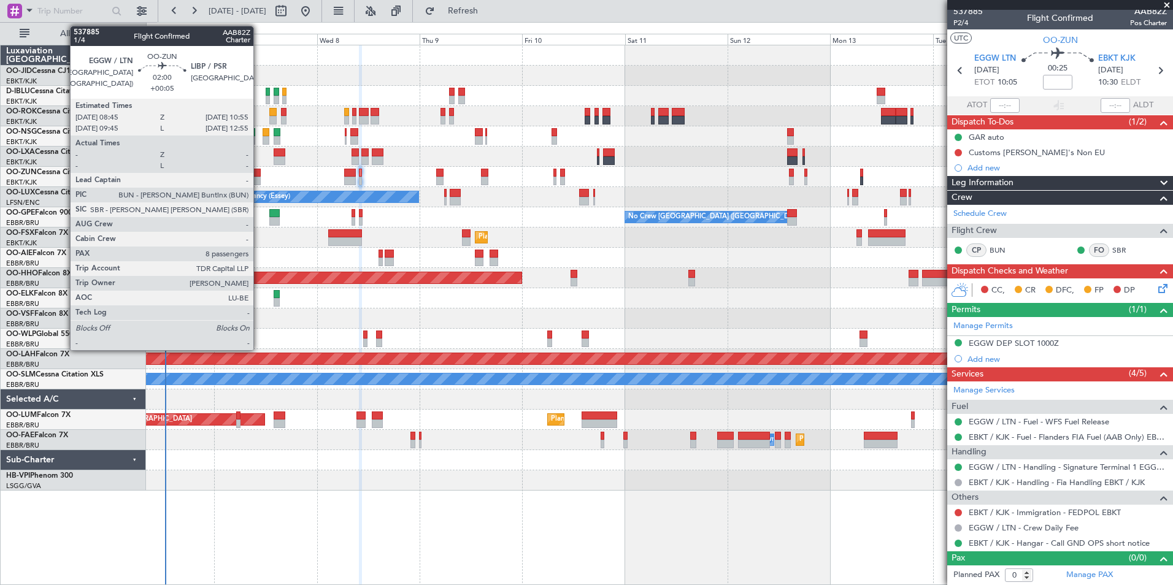
click at [259, 173] on div at bounding box center [256, 173] width 10 height 9
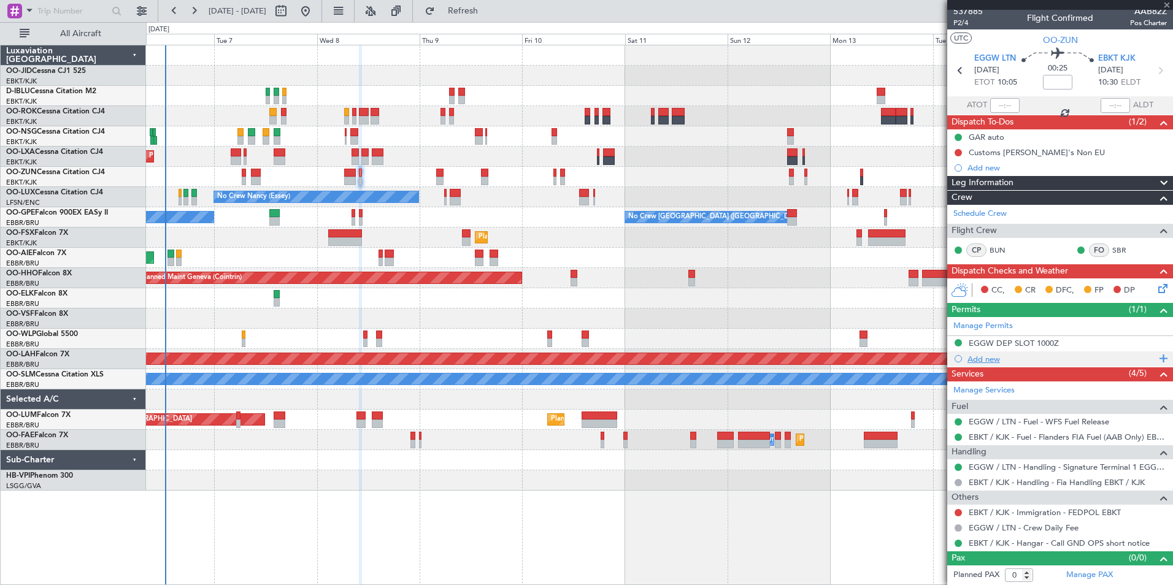
type input "+00:05"
type input "8"
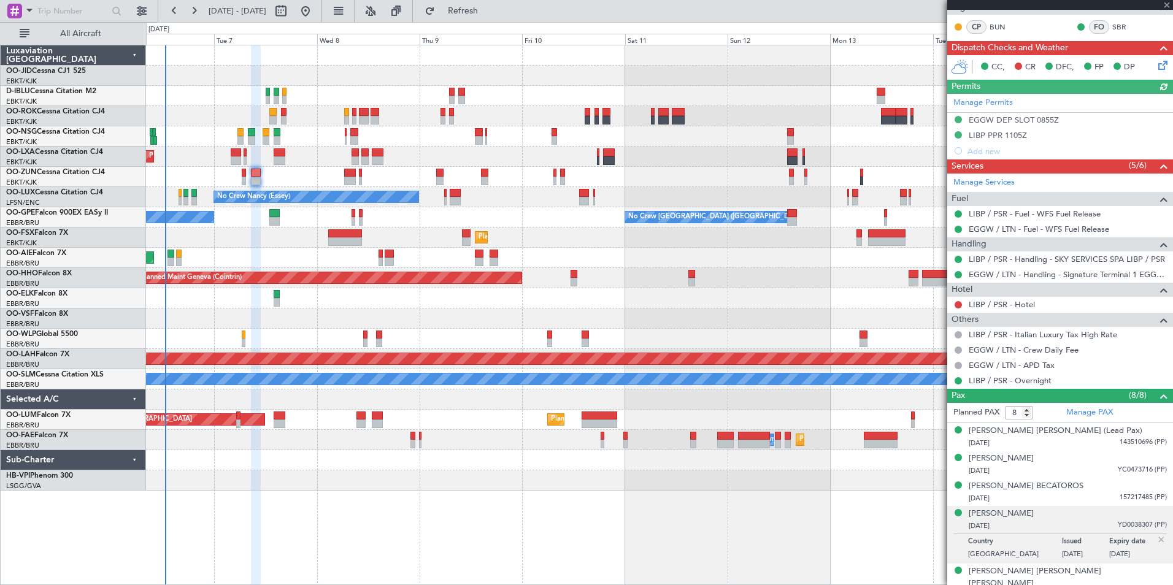
scroll to position [316, 0]
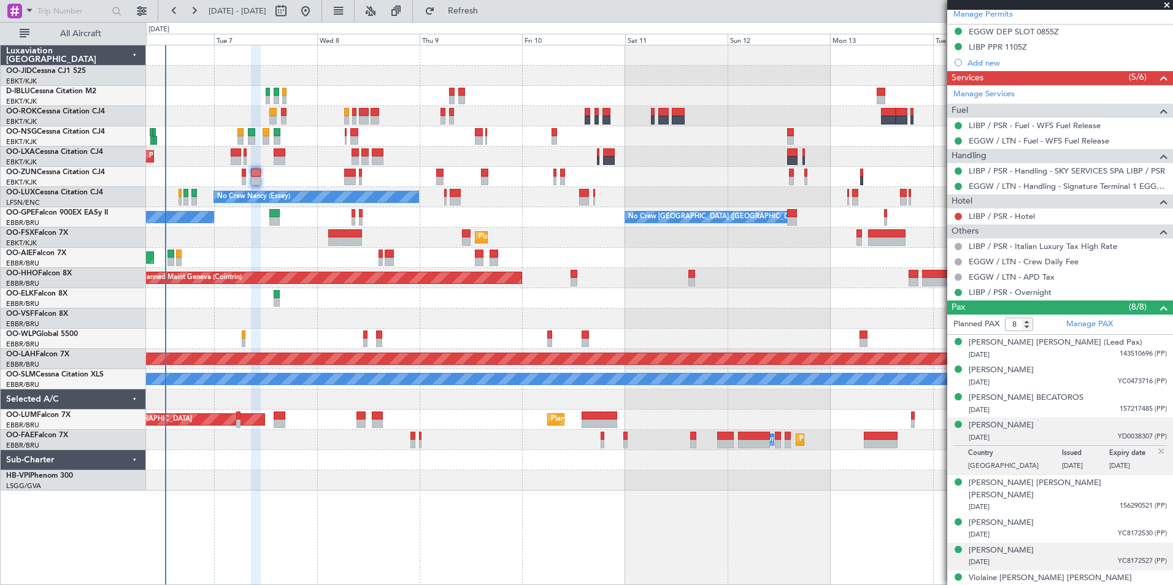
click at [1079, 556] on div "29/11/1980 YC8172527 (PP)" at bounding box center [1067, 562] width 198 height 12
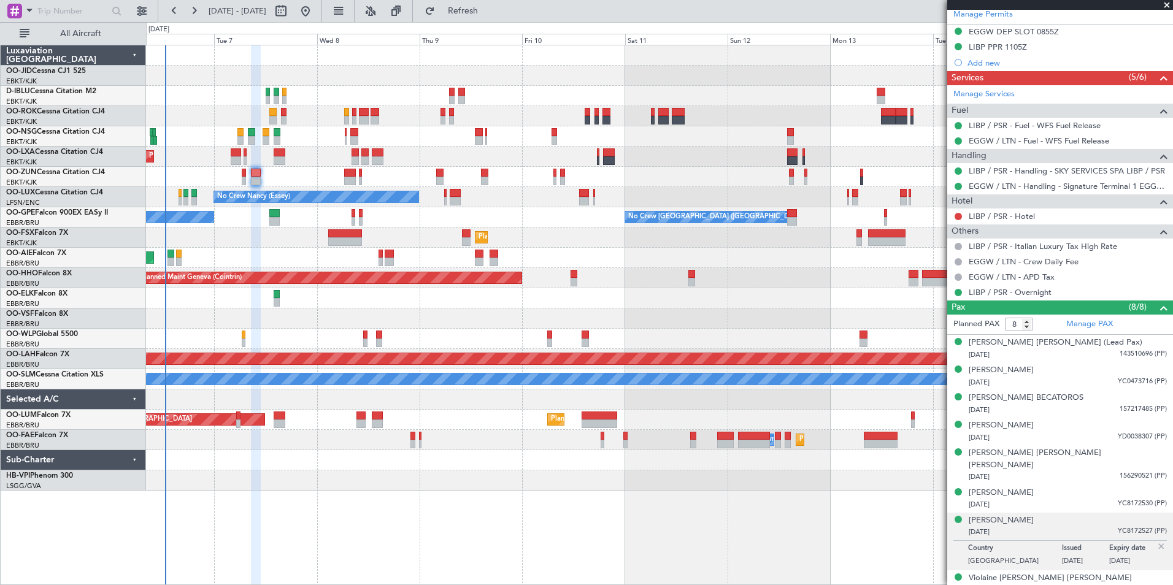
click at [1078, 515] on div "Stefano GIAMBELLI 29/11/1980 YC8172527 (PP)" at bounding box center [1067, 527] width 198 height 24
click at [1078, 584] on div "28/11/1998 18DD15030 (PP)" at bounding box center [1067, 590] width 198 height 12
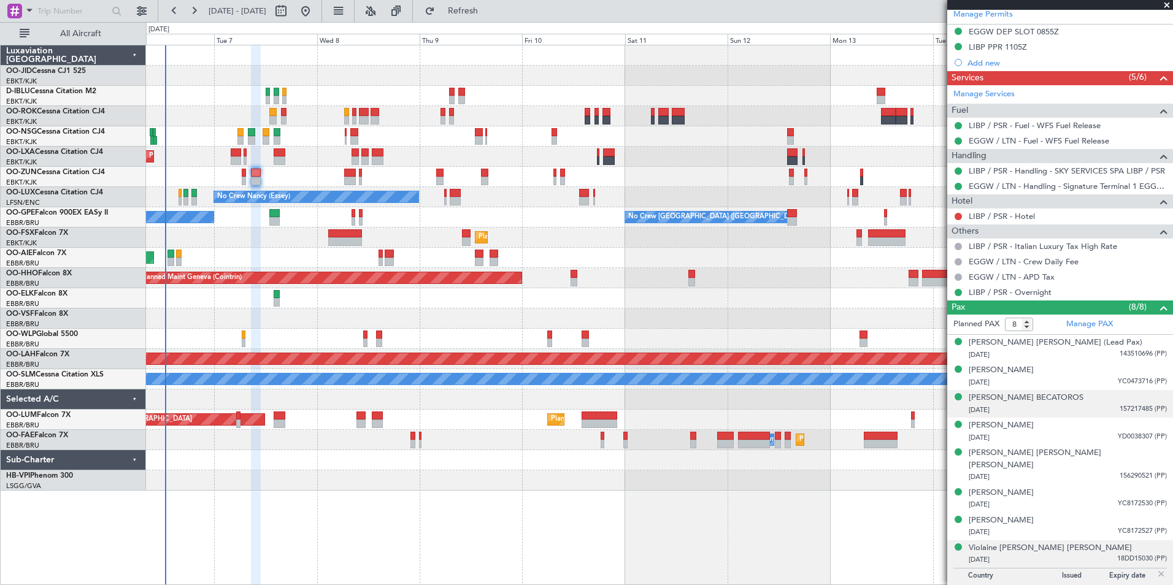
click at [1099, 408] on div "10/03/1979 157217485 (PP)" at bounding box center [1067, 410] width 198 height 12
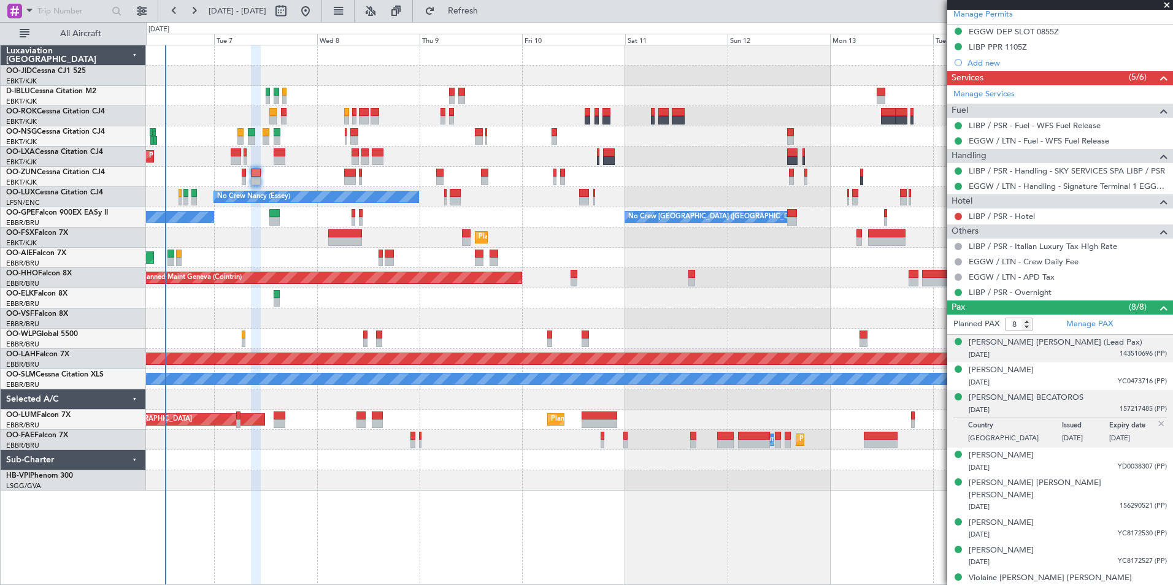
drag, startPoint x: 1101, startPoint y: 394, endPoint x: 1062, endPoint y: 359, distance: 53.0
click at [1062, 358] on ul "Jonathan Barlow Rosen (Lead Pax) 11/10/1970 143510696 (PP) Francesco Petracca 1…" at bounding box center [1060, 466] width 226 height 263
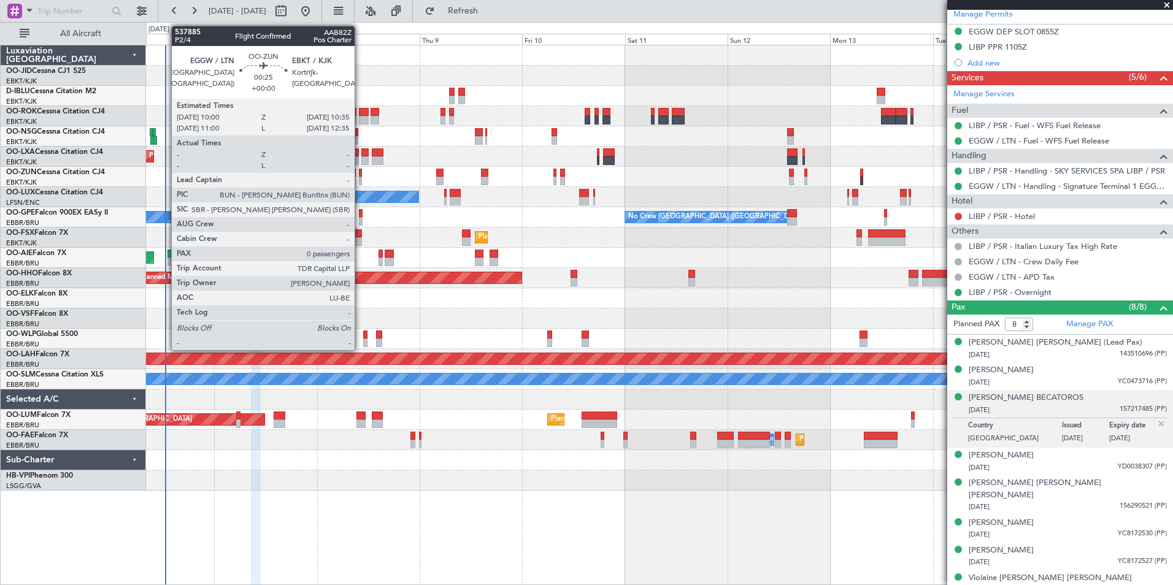
click at [360, 173] on div at bounding box center [360, 173] width 3 height 9
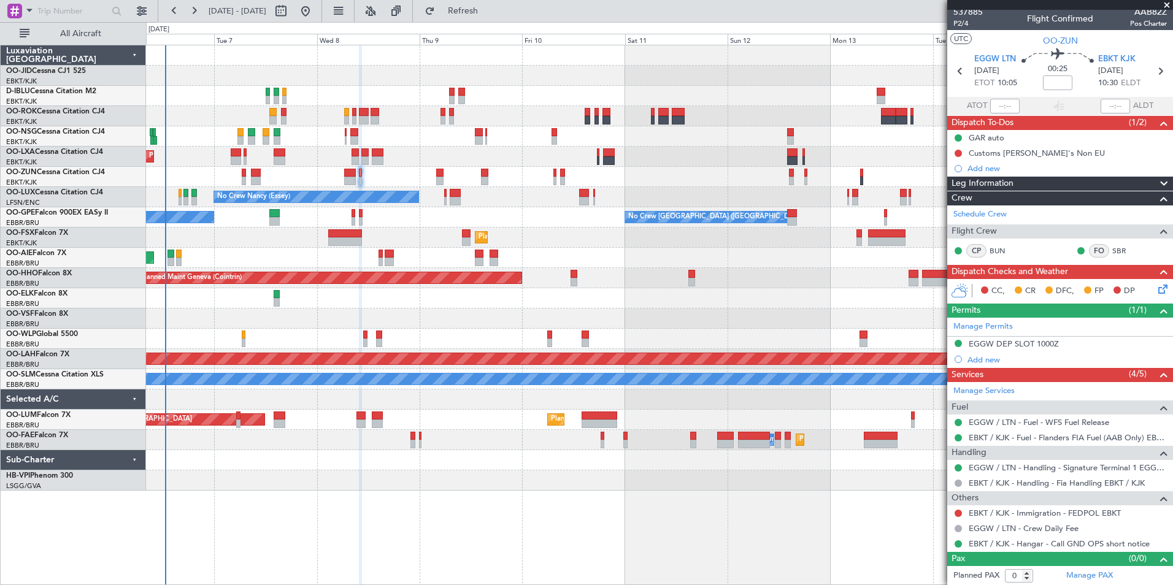
scroll to position [5, 0]
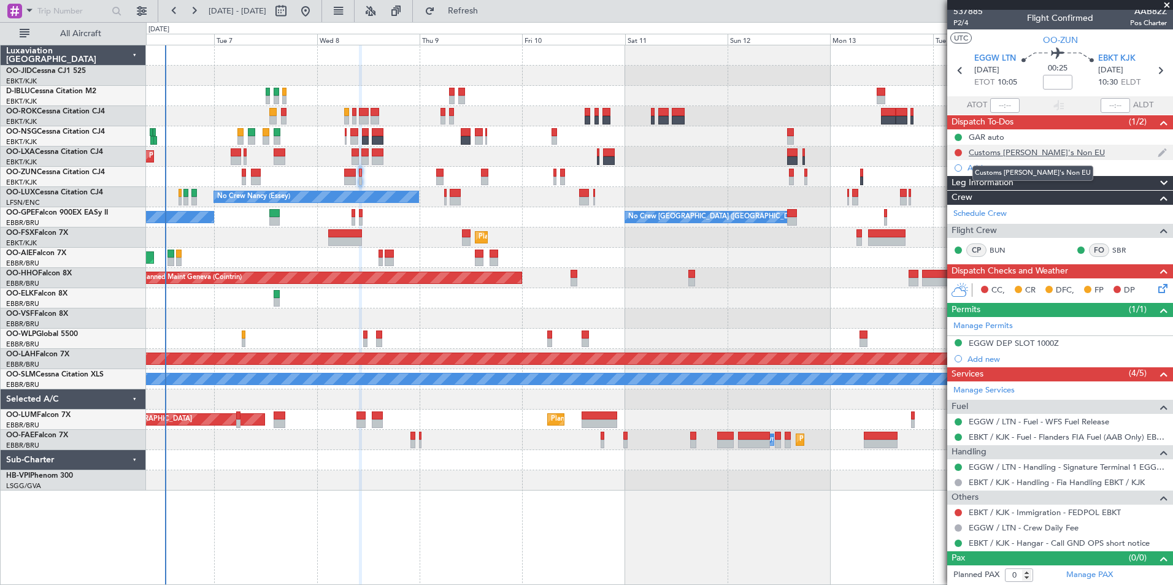
click at [1030, 148] on div "Customs CJ's Non EU" at bounding box center [1036, 152] width 136 height 10
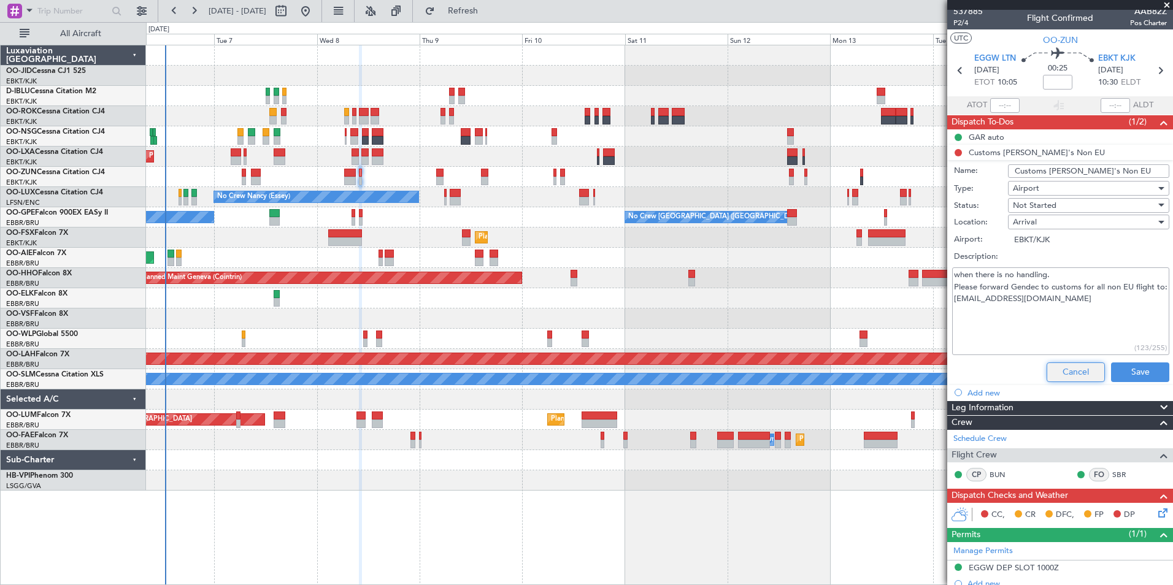
click at [1048, 376] on button "Cancel" at bounding box center [1075, 372] width 58 height 20
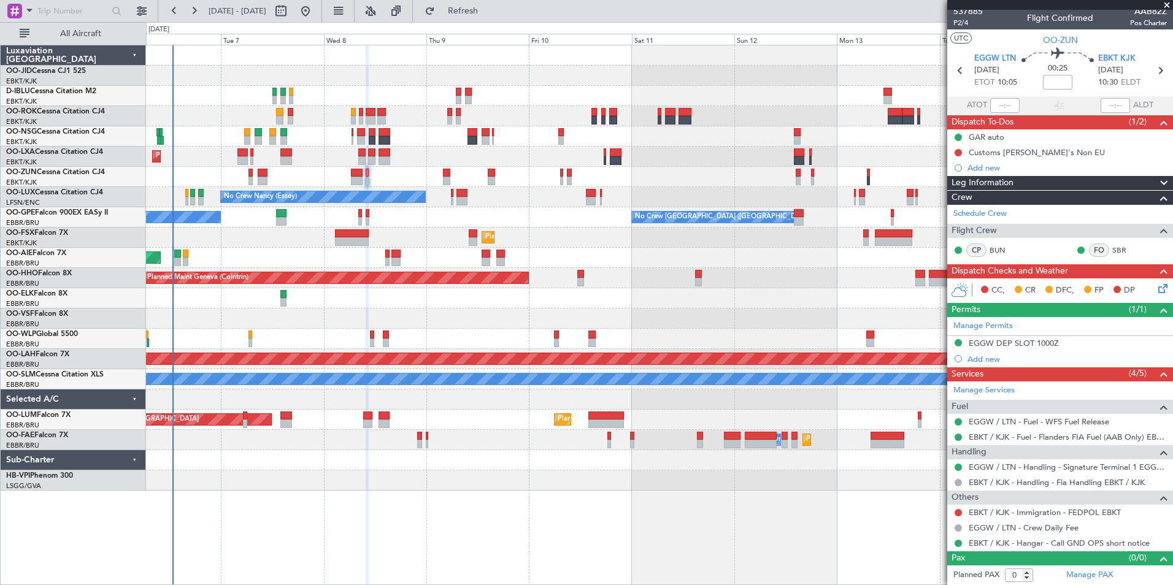
click at [429, 243] on div "Planned Maint Kortrijk-[GEOGRAPHIC_DATA]" at bounding box center [659, 238] width 1026 height 20
click at [557, 234] on div "Planned Maint Kortrijk-[GEOGRAPHIC_DATA]" at bounding box center [659, 238] width 1026 height 20
click at [684, 266] on div "No Crew Kortrijk-Wevelgem Planned Maint Kortrijk-Wevelgem No Crew Nancy (Essey)…" at bounding box center [659, 267] width 1026 height 445
click at [587, 269] on div "Planned Maint Geneva (Cointrin)" at bounding box center [659, 278] width 1026 height 20
click at [299, 177] on div at bounding box center [659, 177] width 1026 height 20
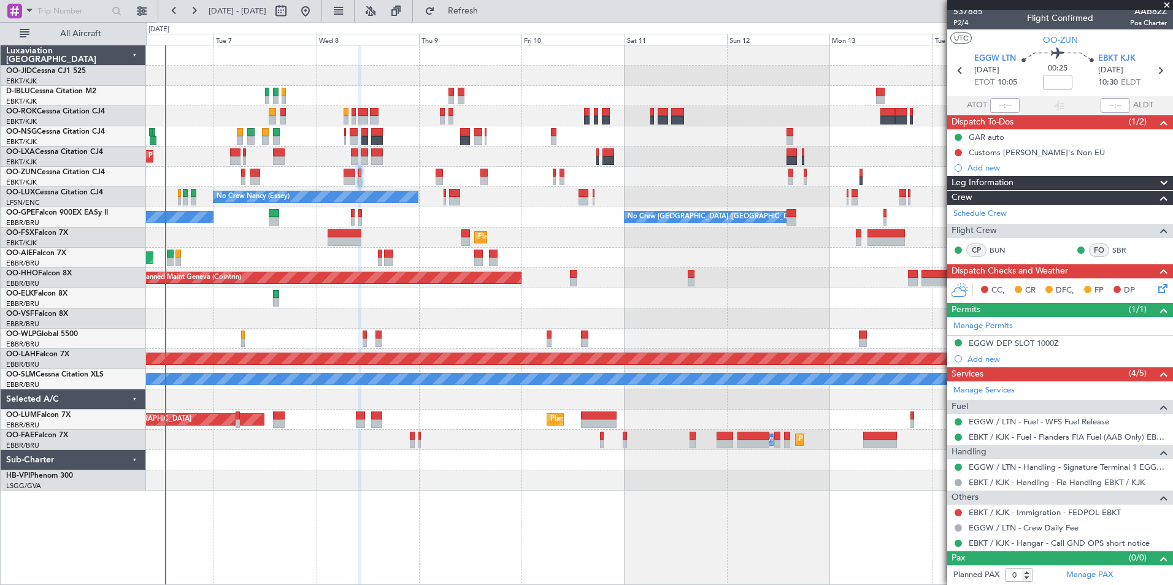
click at [178, 208] on div "No Crew Kortrijk-Wevelgem Planned Maint Kortrijk-Wevelgem No Crew Nancy (Essey)…" at bounding box center [659, 267] width 1026 height 445
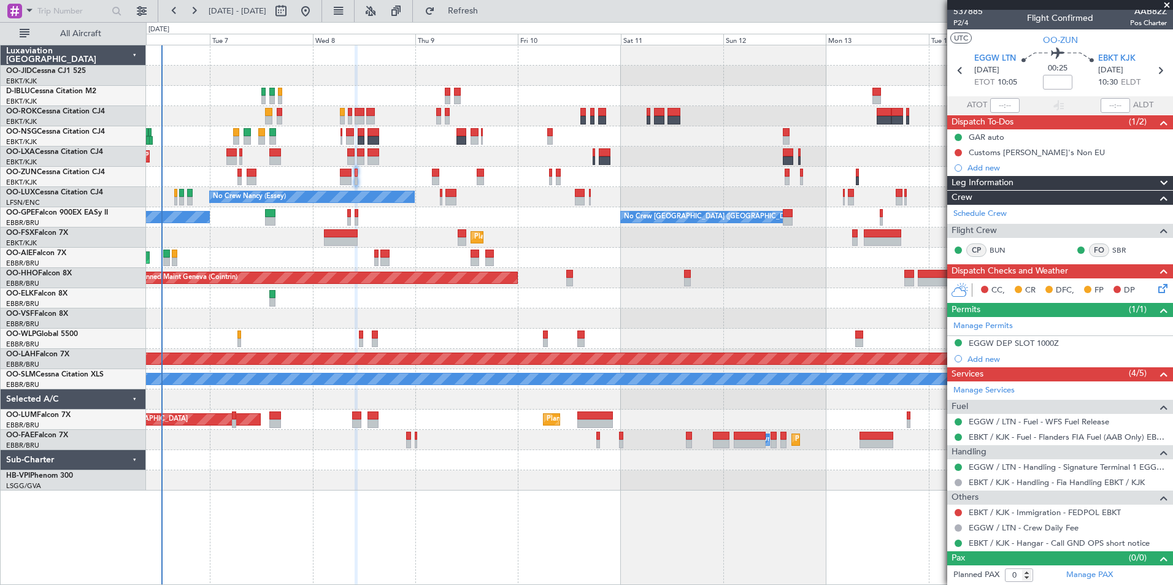
click at [470, 311] on div at bounding box center [659, 318] width 1026 height 20
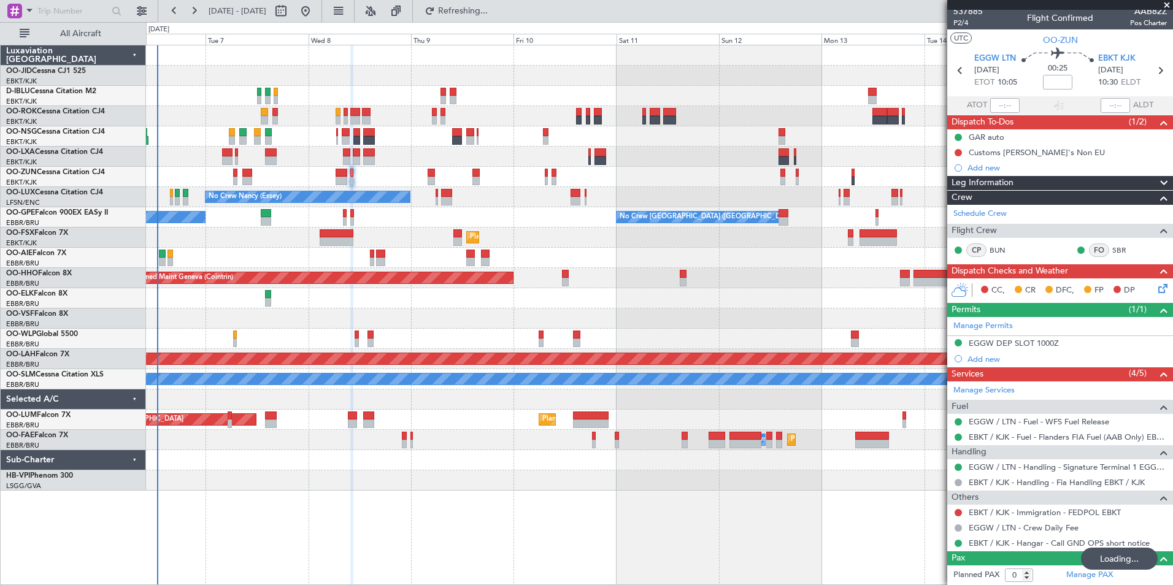
click at [434, 317] on div at bounding box center [659, 318] width 1026 height 20
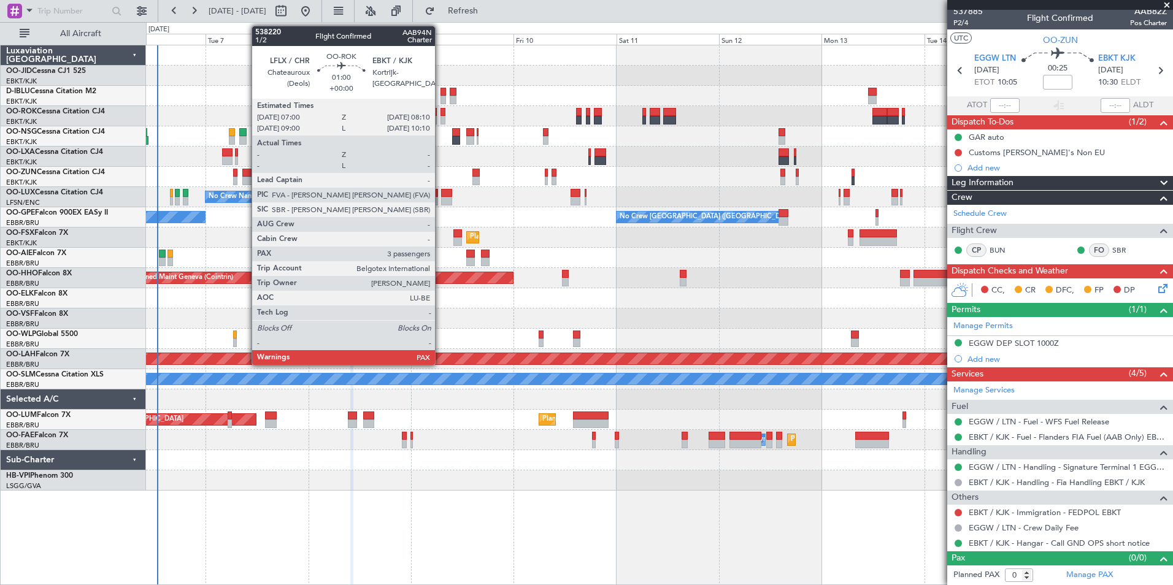
click at [440, 116] on div at bounding box center [443, 120] width 6 height 9
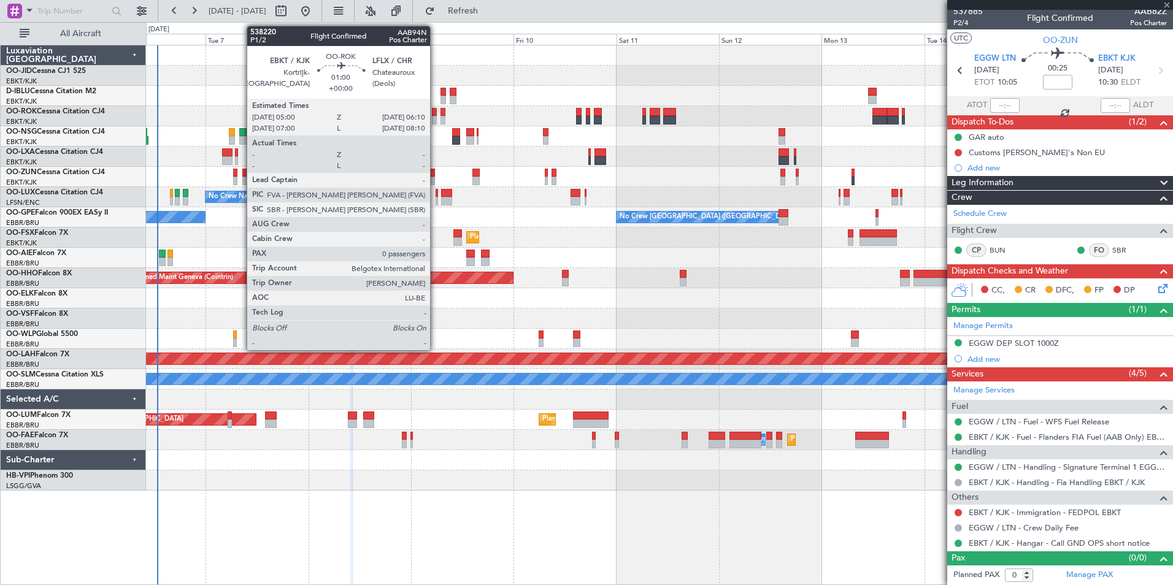
type input "3"
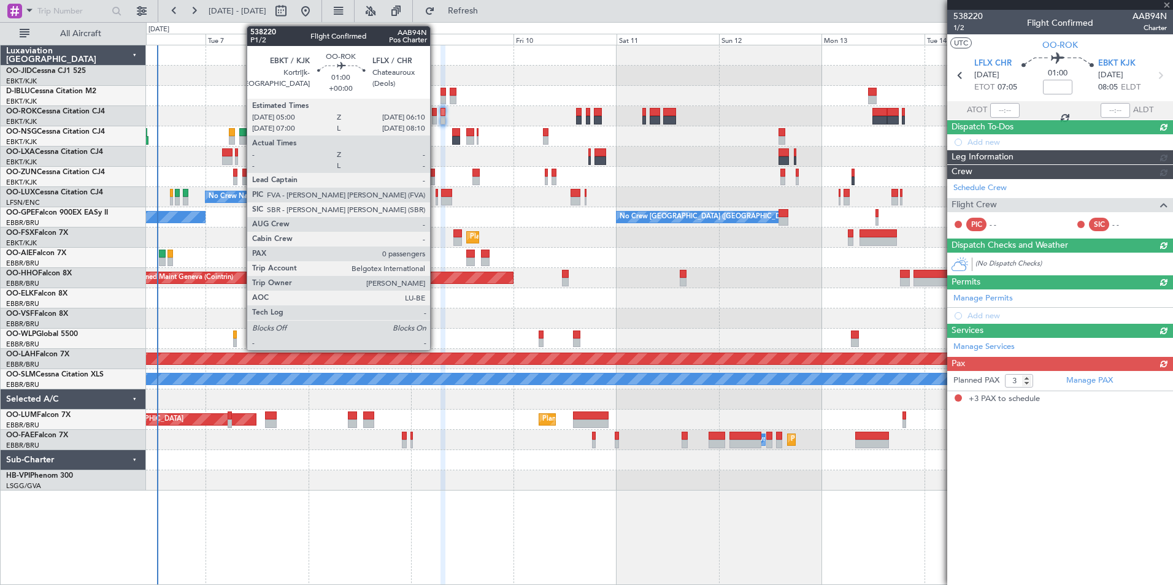
scroll to position [0, 0]
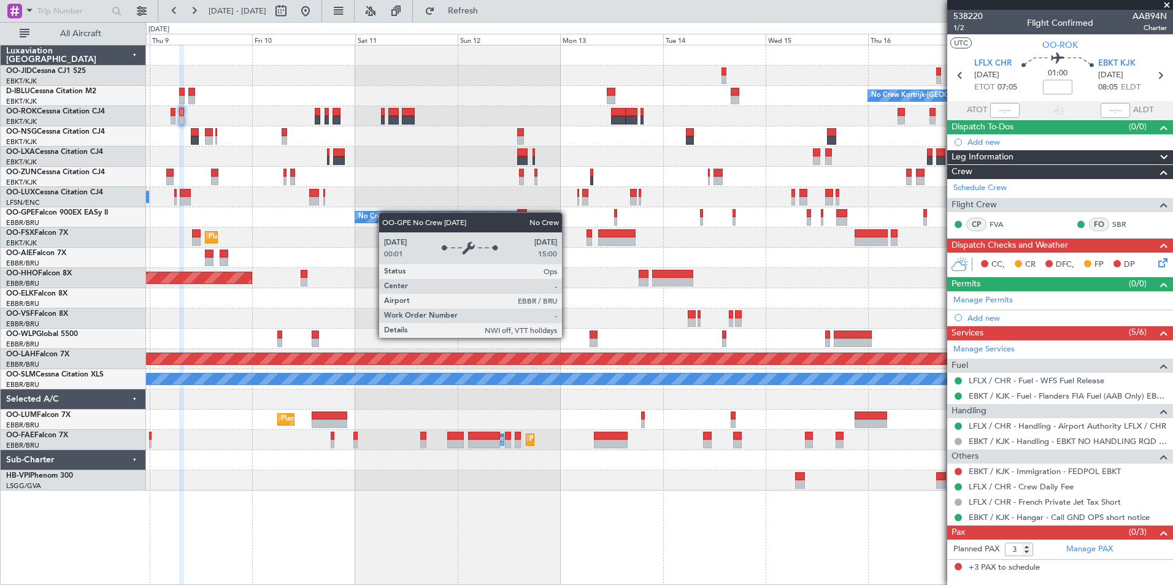
click at [369, 216] on div "No Crew Kortrijk-Wevelgem No Crew Nancy (Essey) No Crew Brussels (Brussels Nati…" at bounding box center [659, 267] width 1026 height 445
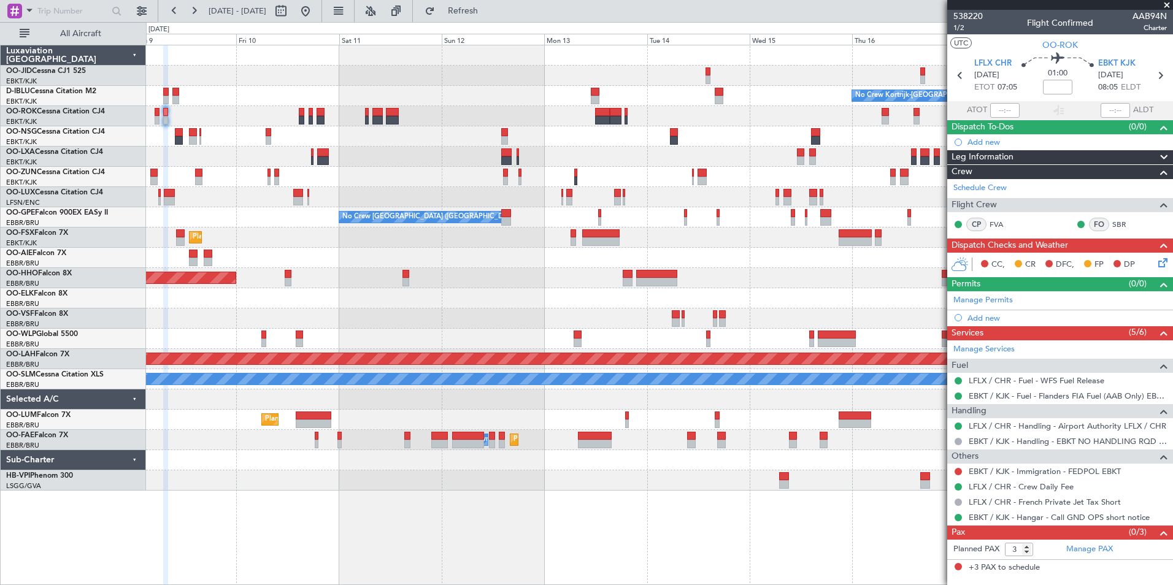
click at [398, 223] on div "No Crew Kortrijk-Wevelgem No Crew Nancy (Essey) No Crew Brussels (Brussels Nati…" at bounding box center [659, 267] width 1026 height 445
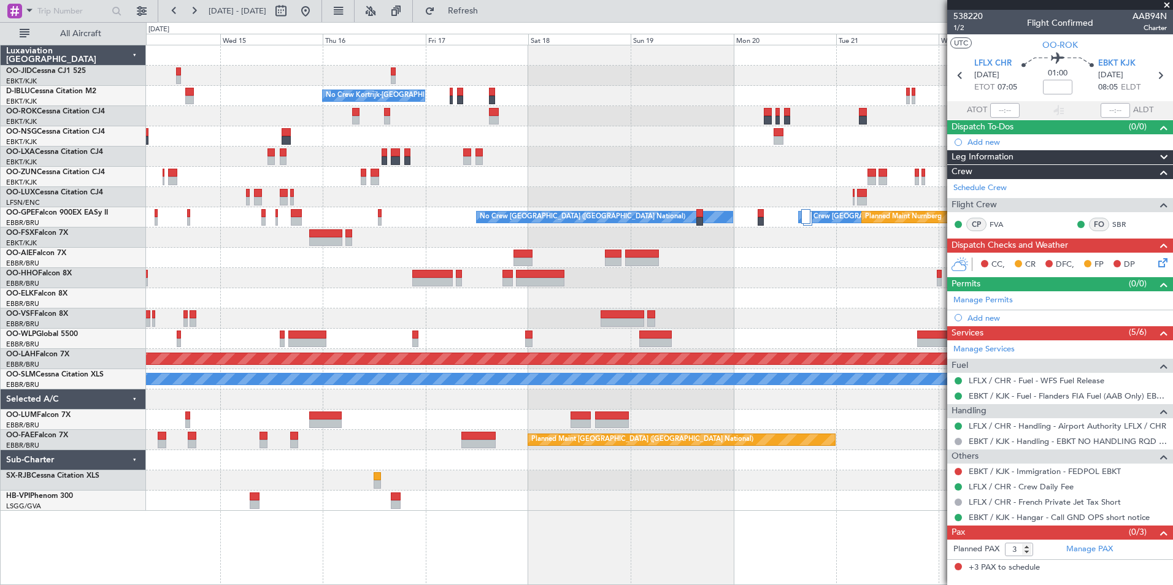
click at [474, 213] on div "No Crew No Crew Kortrijk-Wevelgem No Crew No Crew Brussels (Brussels National) …" at bounding box center [659, 277] width 1026 height 465
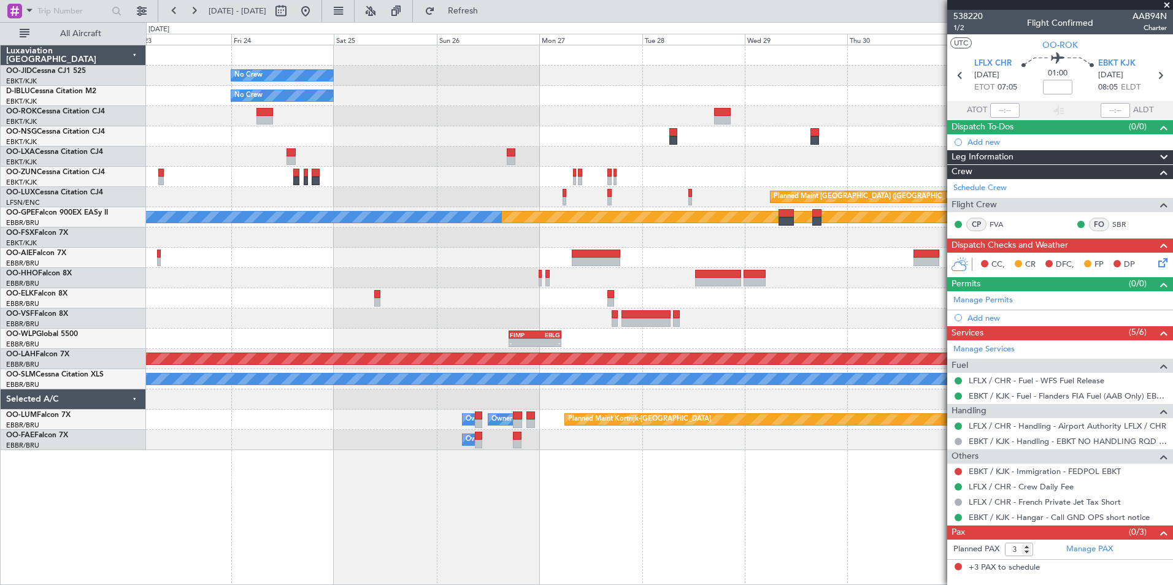
click at [340, 223] on div "No Crew No Crew Planned Maint Paris (Le Bourget) Planned Maint Nurnberg No Crew…" at bounding box center [659, 247] width 1026 height 405
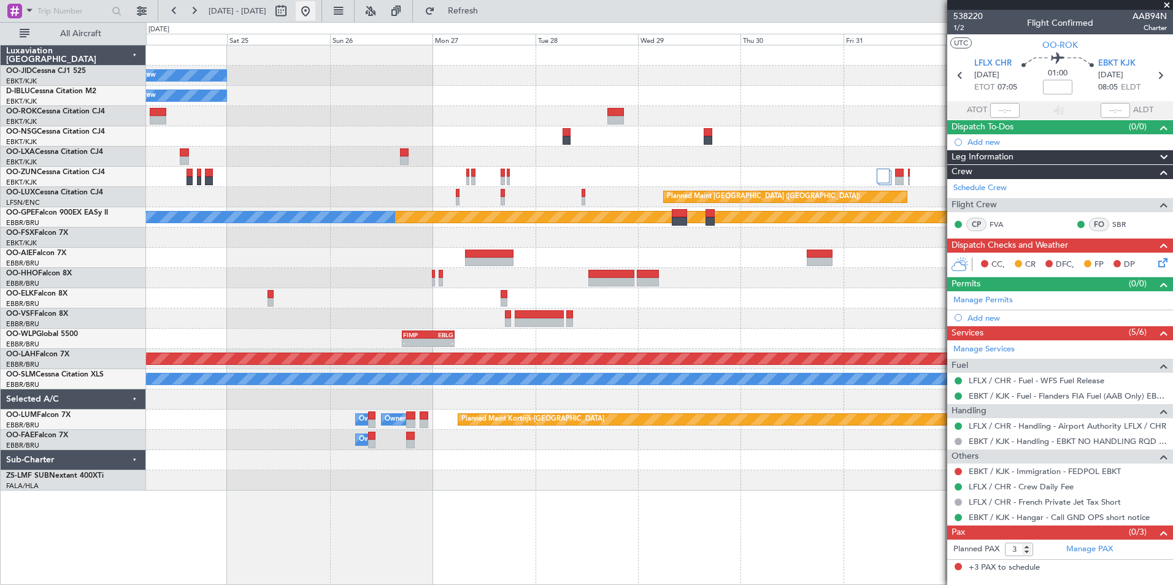
click at [315, 12] on button at bounding box center [306, 11] width 20 height 20
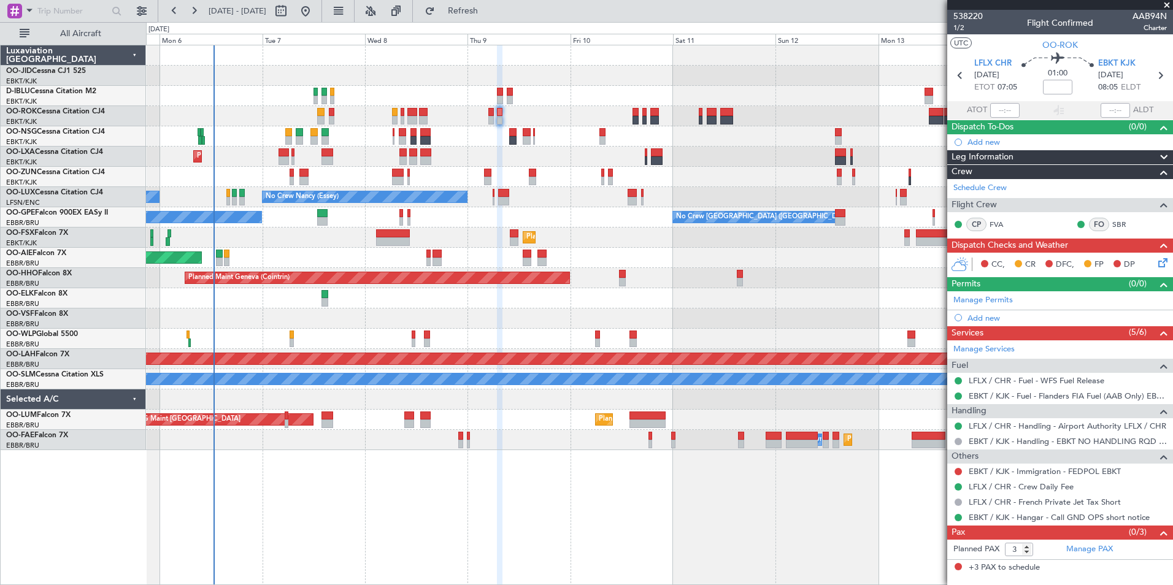
click at [337, 584] on html "01 Oct 2025 - 11 Oct 2025 Refresh Quick Links All Aircraft No Crew Kortrijk-Wev…" at bounding box center [586, 292] width 1173 height 585
click at [439, 494] on div "No Crew Kortrijk-Wevelgem Planned Maint Kortrijk-Wevelgem No Crew Nancy (Essey)…" at bounding box center [659, 315] width 1027 height 540
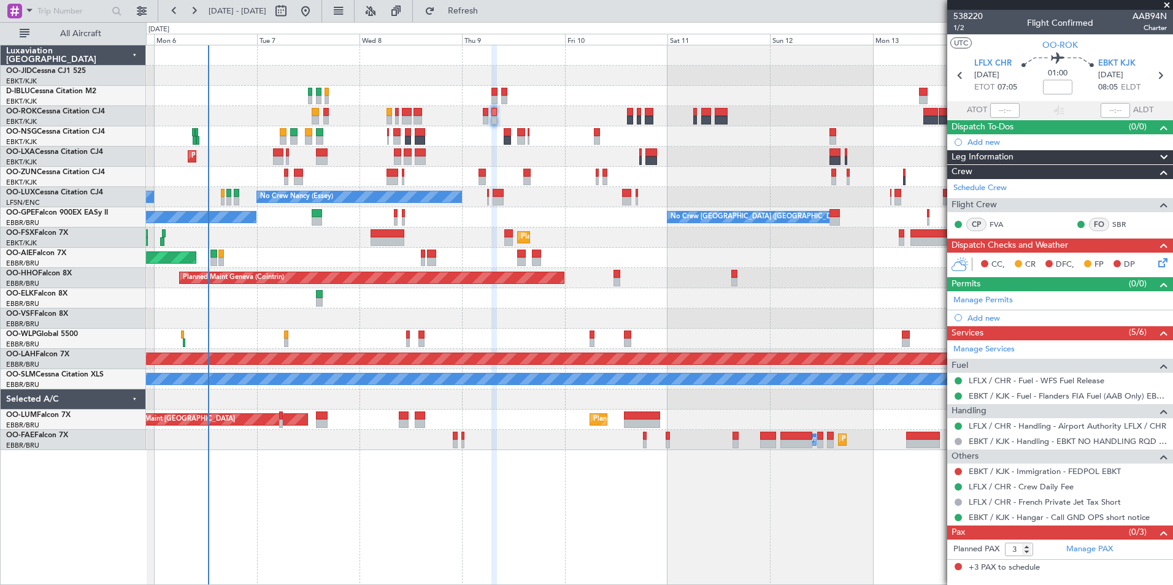
click at [341, 553] on div "No Crew Kortrijk-Wevelgem Planned Maint Kortrijk-Wevelgem No Crew Nancy (Essey)…" at bounding box center [659, 315] width 1027 height 540
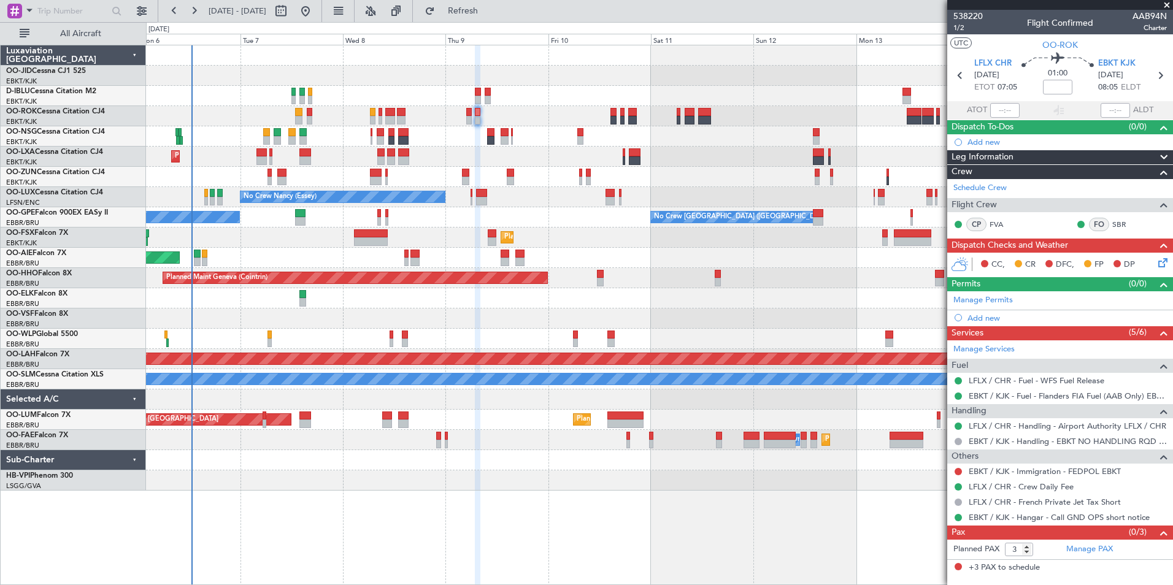
click at [681, 58] on div at bounding box center [659, 55] width 1026 height 20
click at [419, 305] on div at bounding box center [659, 298] width 1026 height 20
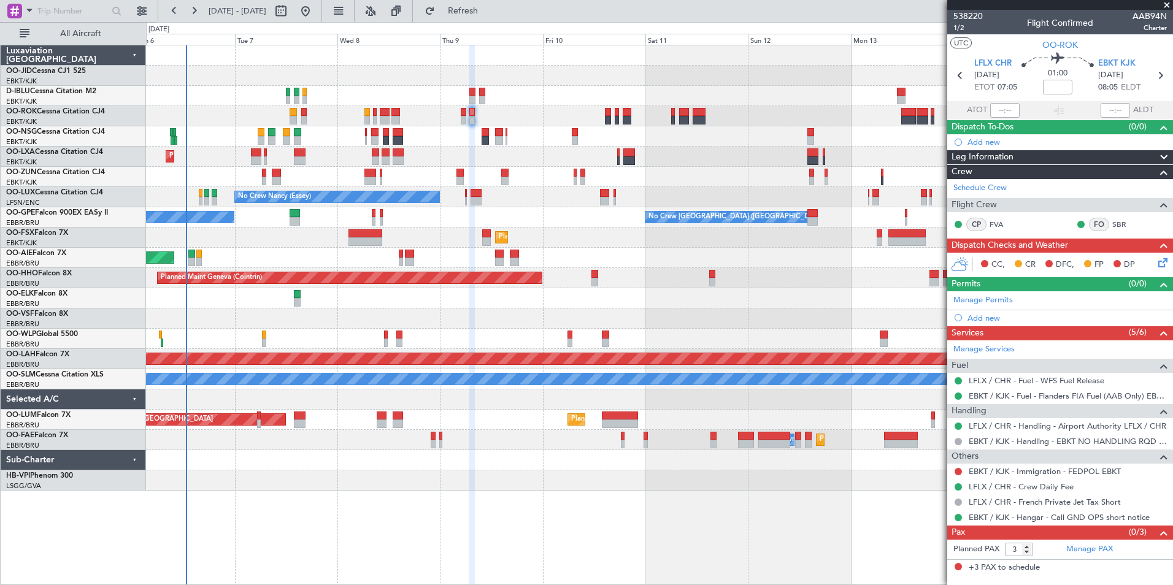
click at [346, 321] on div at bounding box center [659, 318] width 1026 height 20
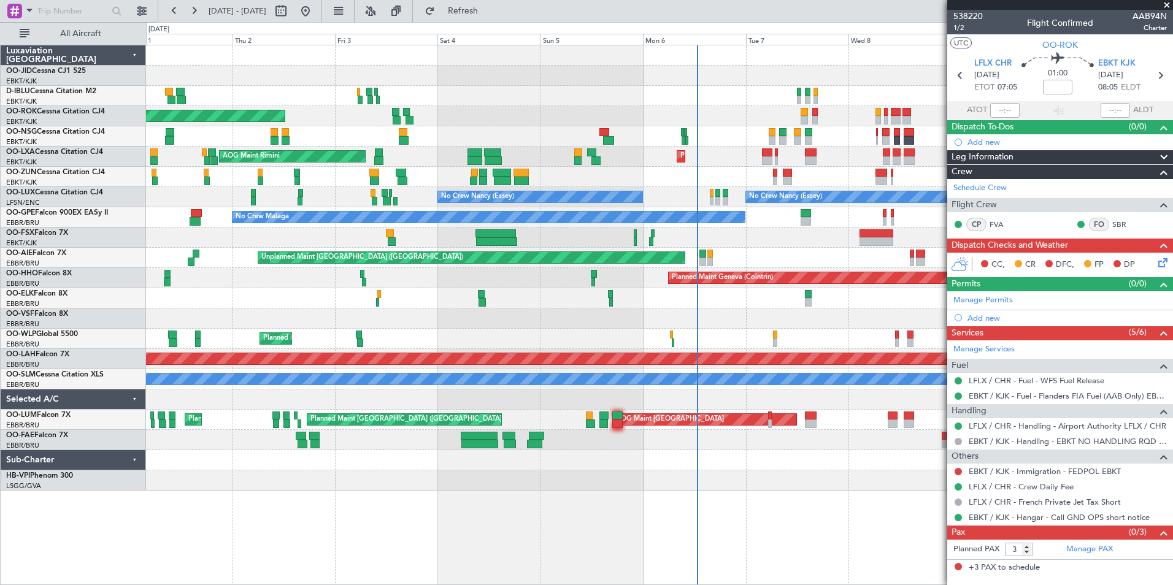
click at [846, 181] on div "Planned Maint Kortrijk-Wevelgem AOG Maint Kortrijk-Wevelgem Planned Maint Kortr…" at bounding box center [659, 267] width 1026 height 445
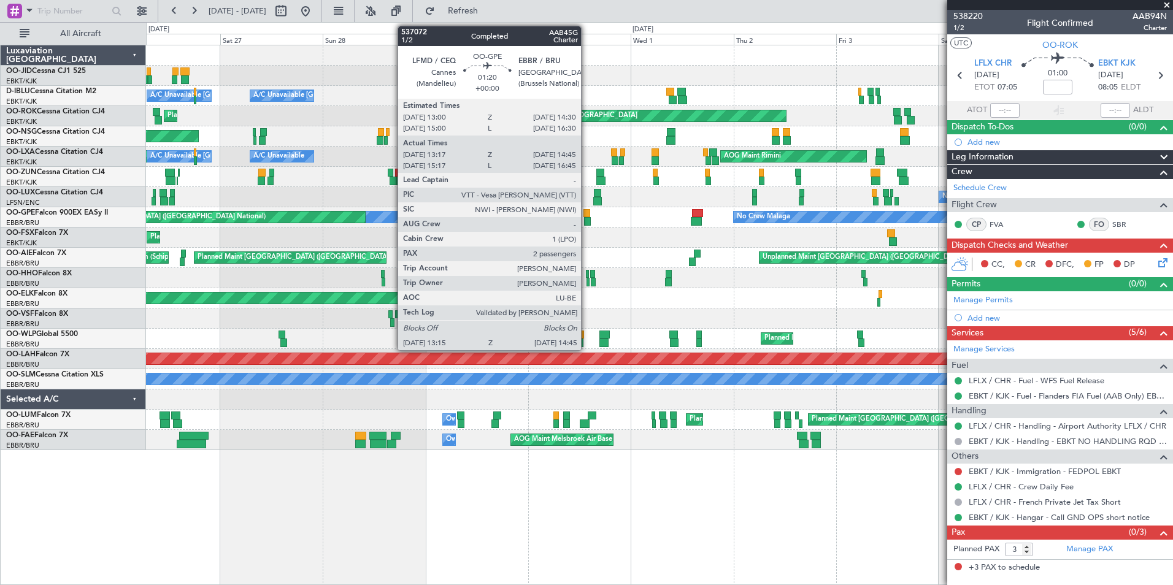
click at [586, 214] on div at bounding box center [586, 213] width 7 height 9
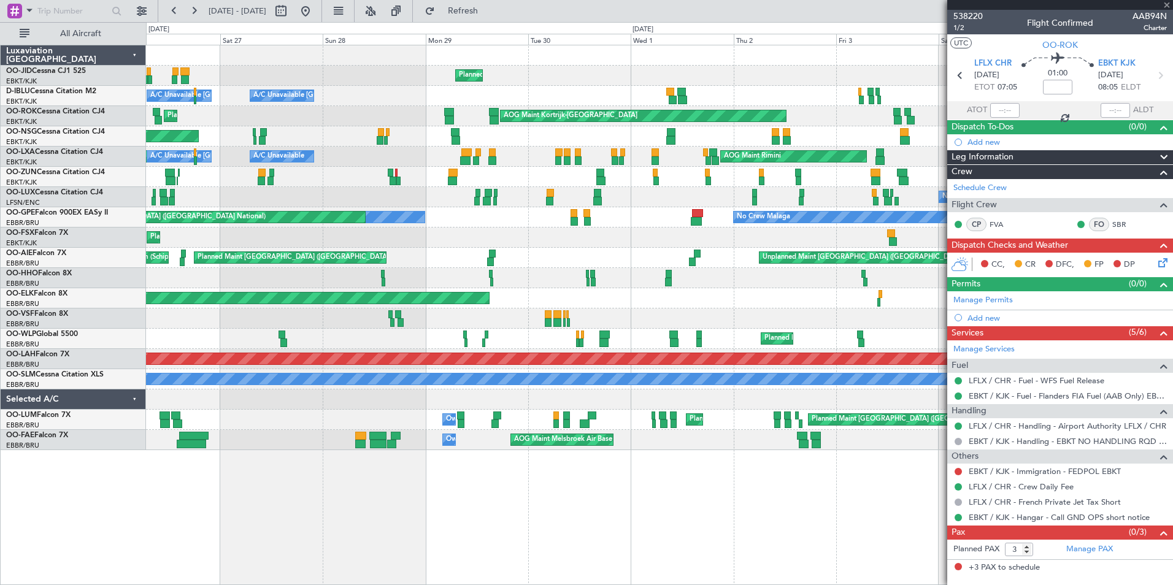
click at [276, 286] on div "Planned Maint Kortrijk-Wevelgem A/C Unavailable Brussels (Brussels National) A/…" at bounding box center [659, 247] width 1026 height 405
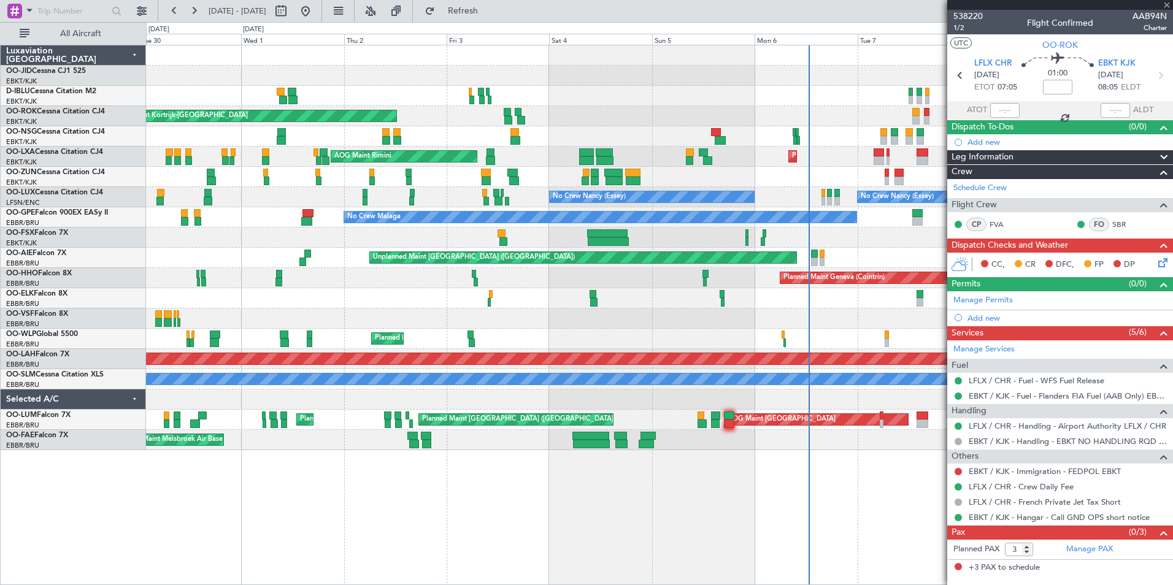
type input "13:22"
type input "14:40"
type input "2"
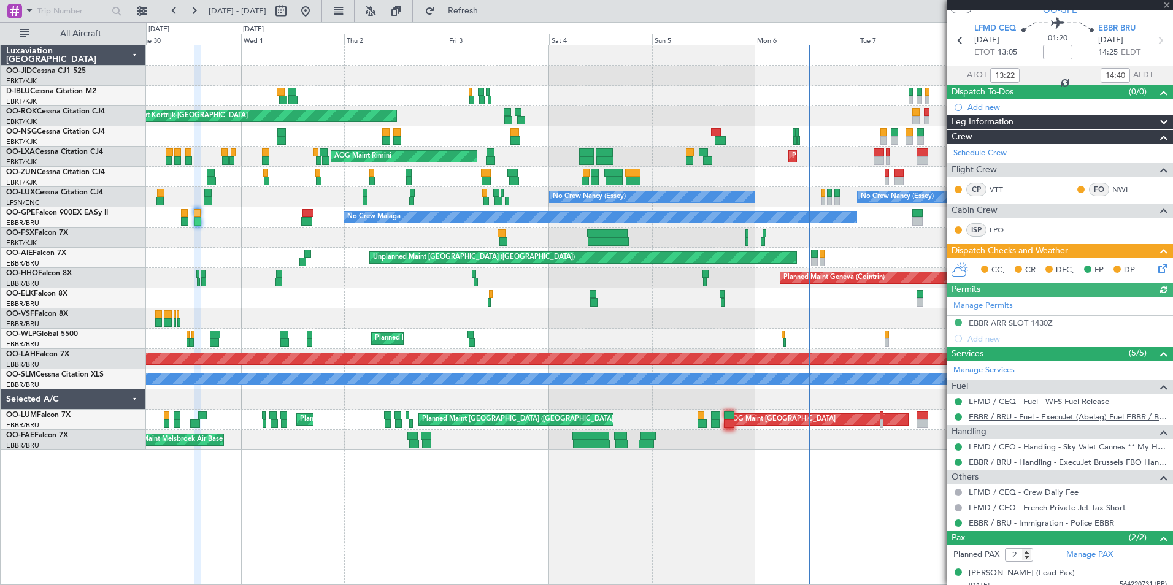
scroll to position [70, 0]
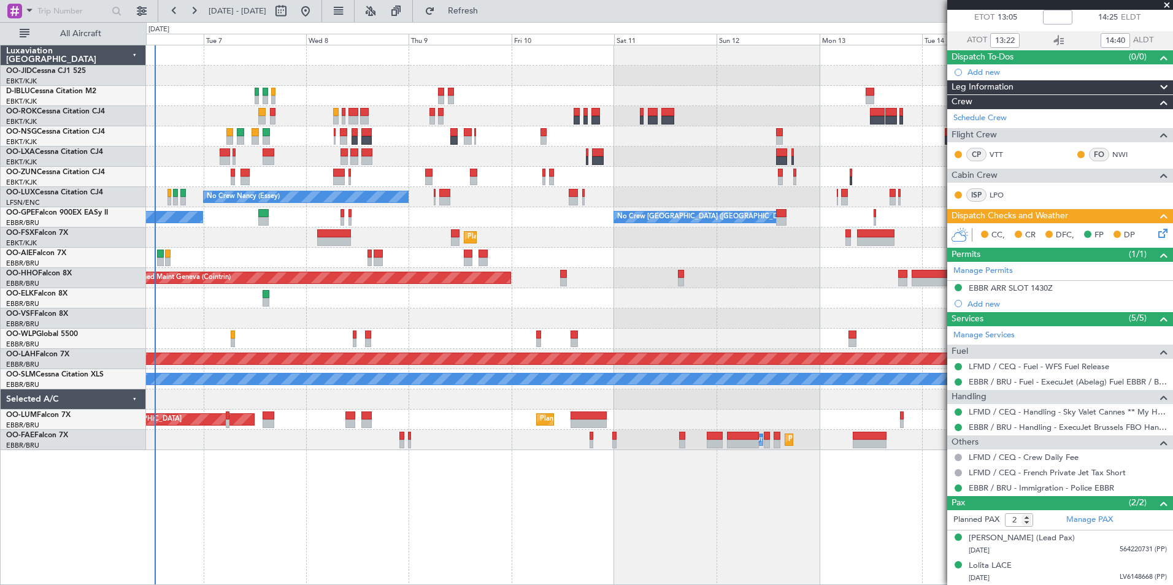
click at [234, 489] on div "No Crew Kortrijk-Wevelgem Planned Maint Kortrijk-Wevelgem No Crew Nancy (Essey)…" at bounding box center [659, 315] width 1027 height 540
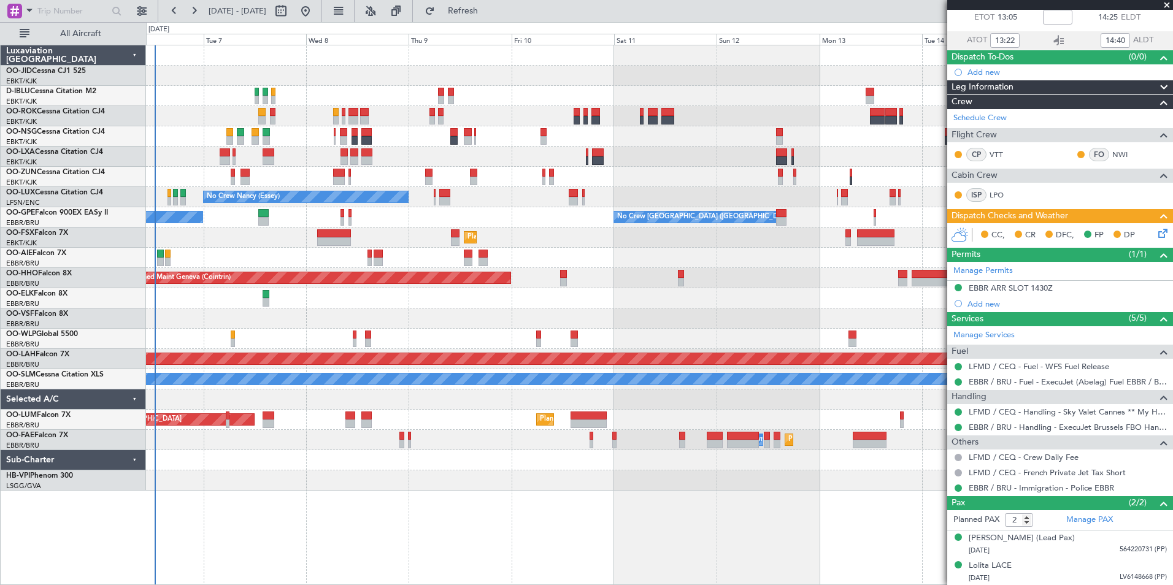
scroll to position [0, 0]
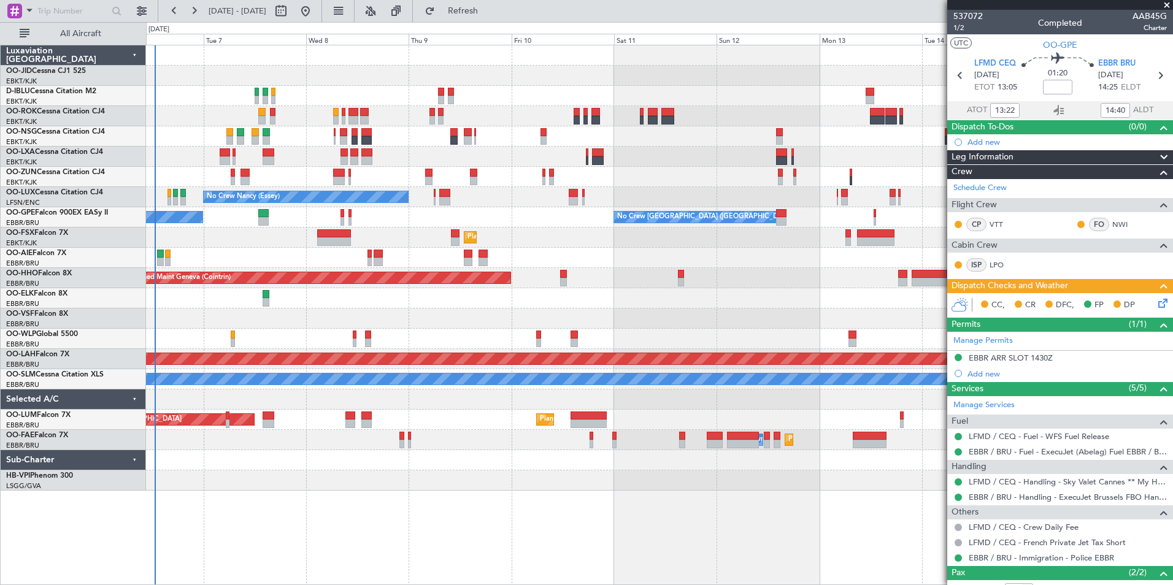
click at [826, 301] on div at bounding box center [659, 298] width 1026 height 20
click at [489, 13] on span "Refresh" at bounding box center [463, 11] width 52 height 9
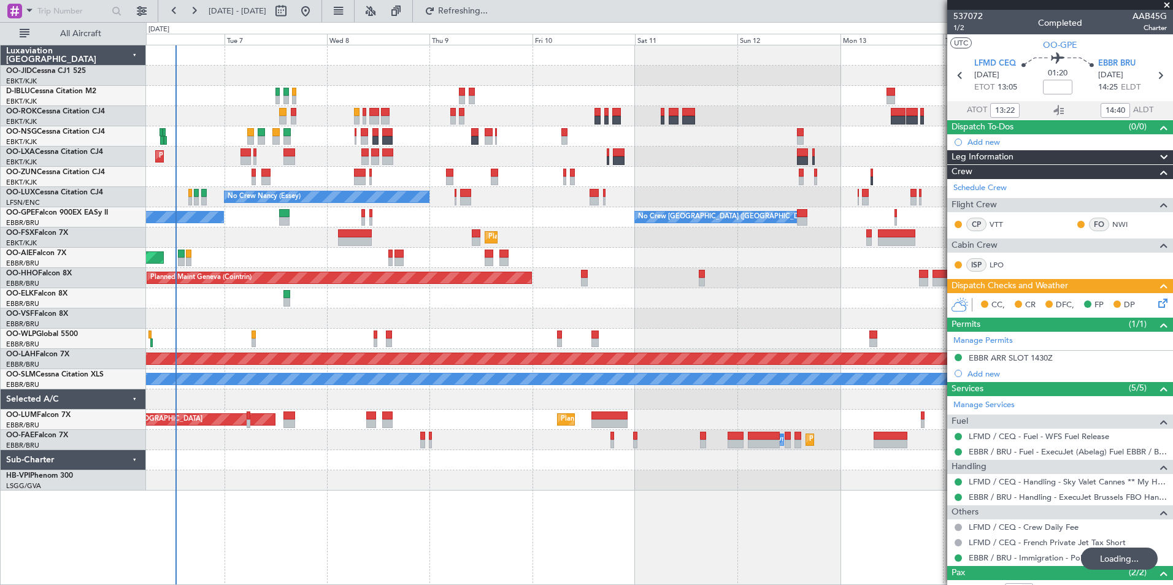
click at [508, 324] on div at bounding box center [659, 318] width 1026 height 20
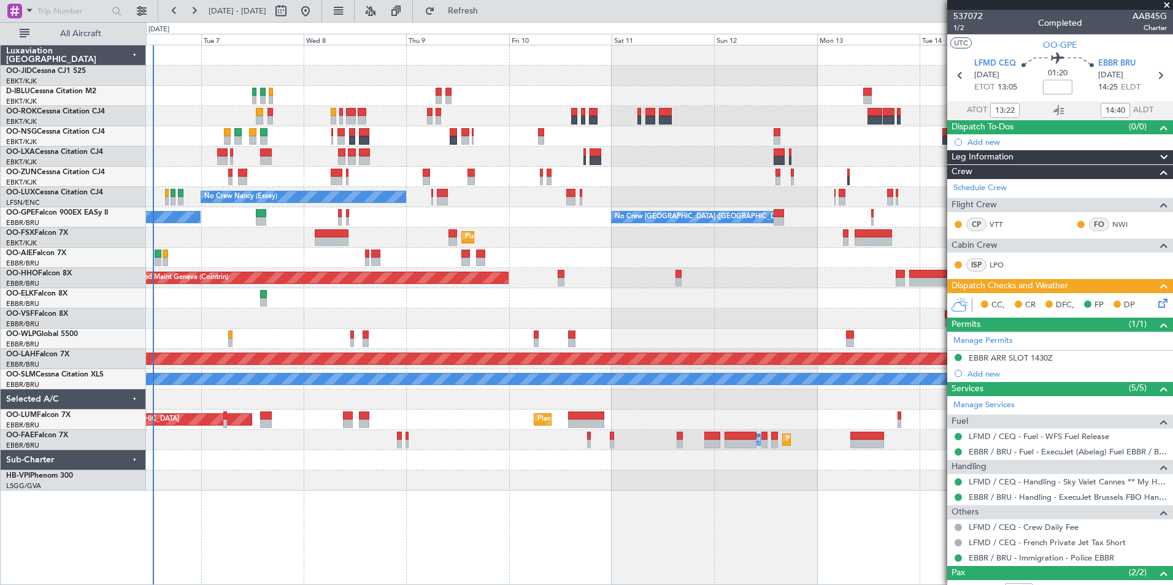
click at [464, 325] on div at bounding box center [659, 318] width 1026 height 20
click at [627, 329] on div "No Crew Kortrijk-[GEOGRAPHIC_DATA] Planned Maint [GEOGRAPHIC_DATA]-[GEOGRAPHIC_…" at bounding box center [659, 267] width 1026 height 445
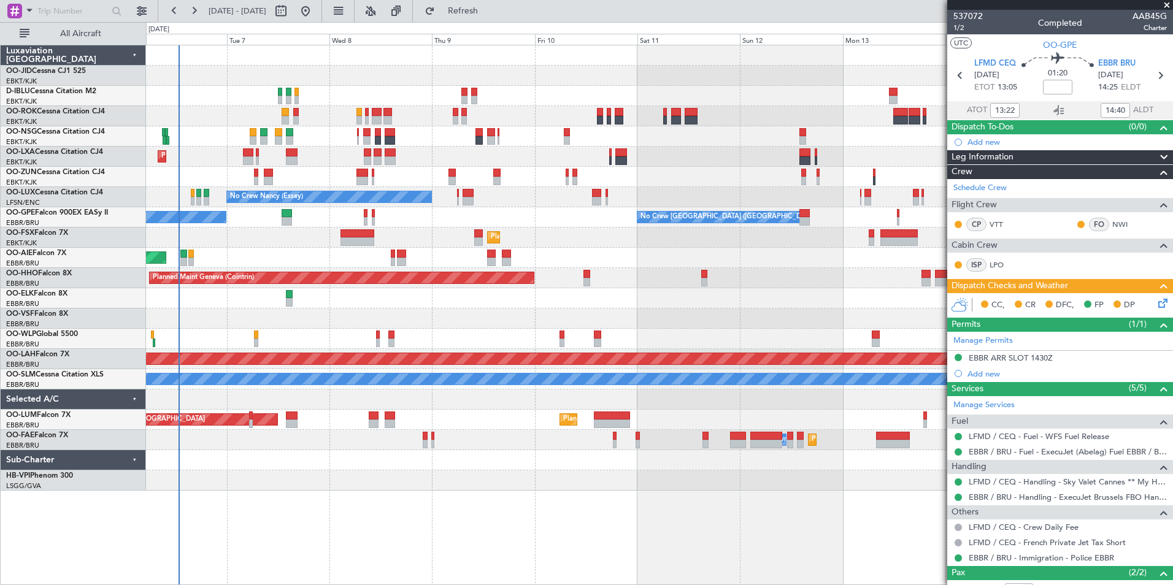
click at [291, 318] on div "No Crew Kortrijk-[GEOGRAPHIC_DATA] Planned Maint [GEOGRAPHIC_DATA]-[GEOGRAPHIC_…" at bounding box center [659, 267] width 1026 height 445
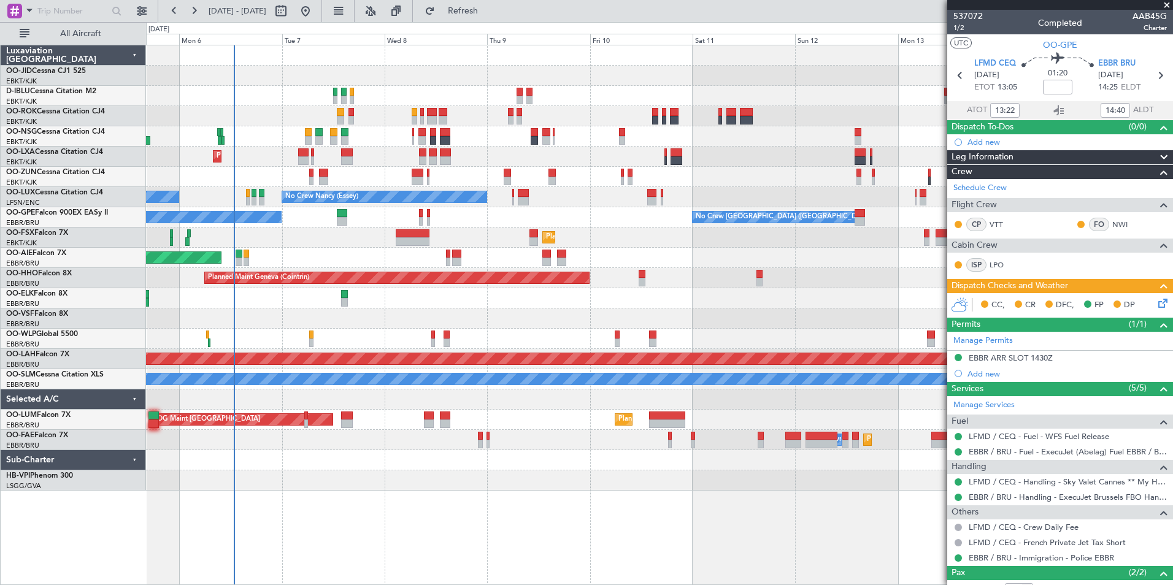
click at [296, 315] on div at bounding box center [659, 318] width 1026 height 20
click at [140, 2] on button at bounding box center [142, 11] width 20 height 20
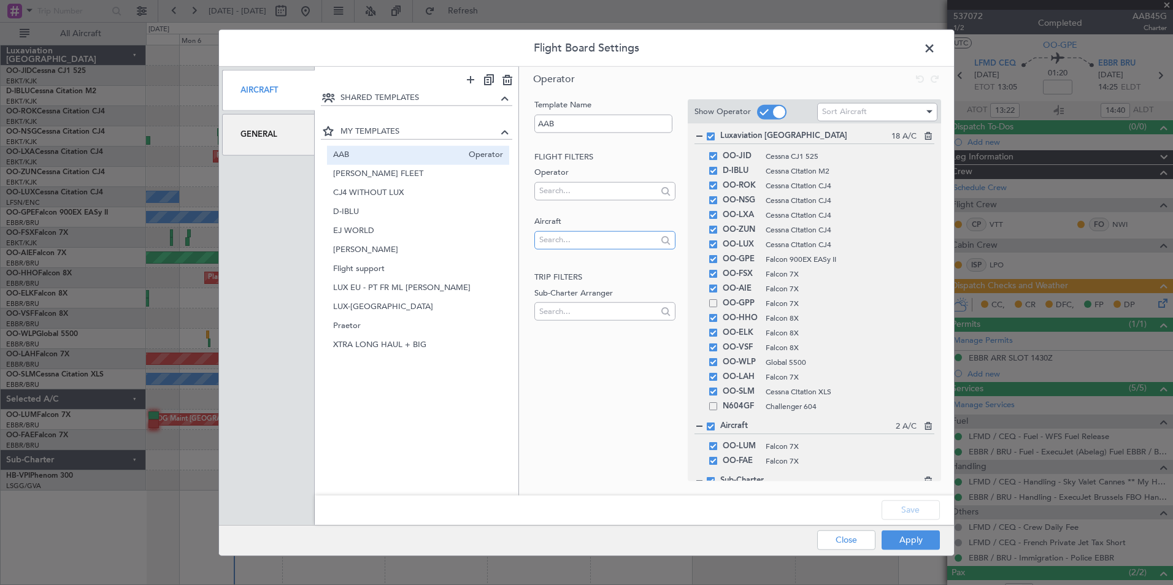
click at [594, 242] on input "text" at bounding box center [597, 240] width 117 height 18
type input "o"
click at [381, 367] on div "SHARED TEMPLATES MY TEMPLATES AAB Operator [PERSON_NAME] FLEET Operator CJ4 WIT…" at bounding box center [417, 285] width 204 height 388
click at [373, 312] on span "LUX-[GEOGRAPHIC_DATA]" at bounding box center [398, 306] width 130 height 13
type input "LUX-[GEOGRAPHIC_DATA]"
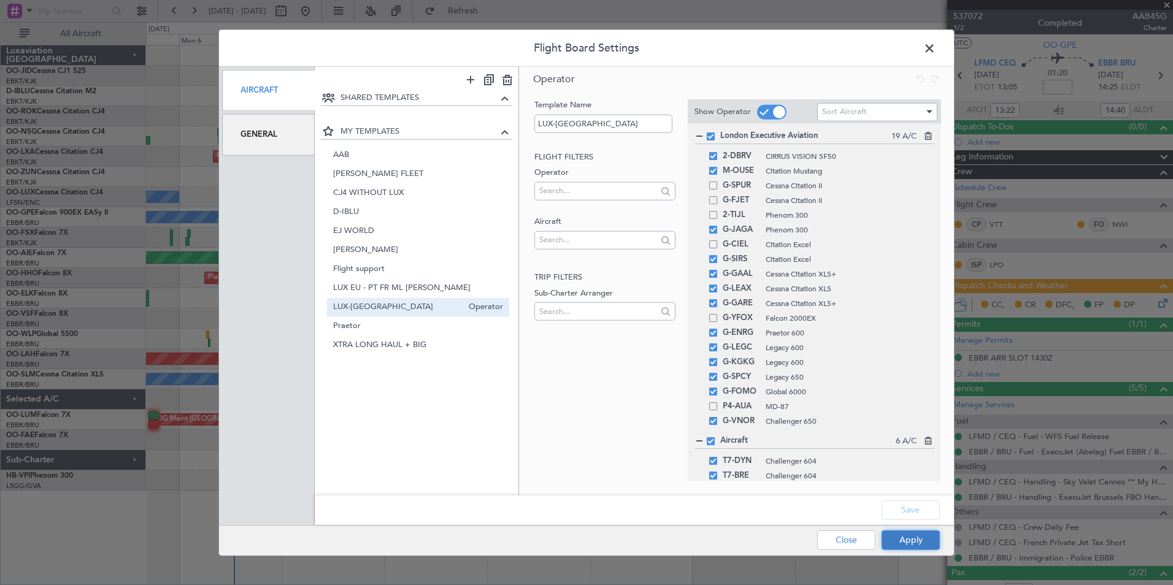
click at [906, 541] on button "Apply" at bounding box center [910, 540] width 58 height 20
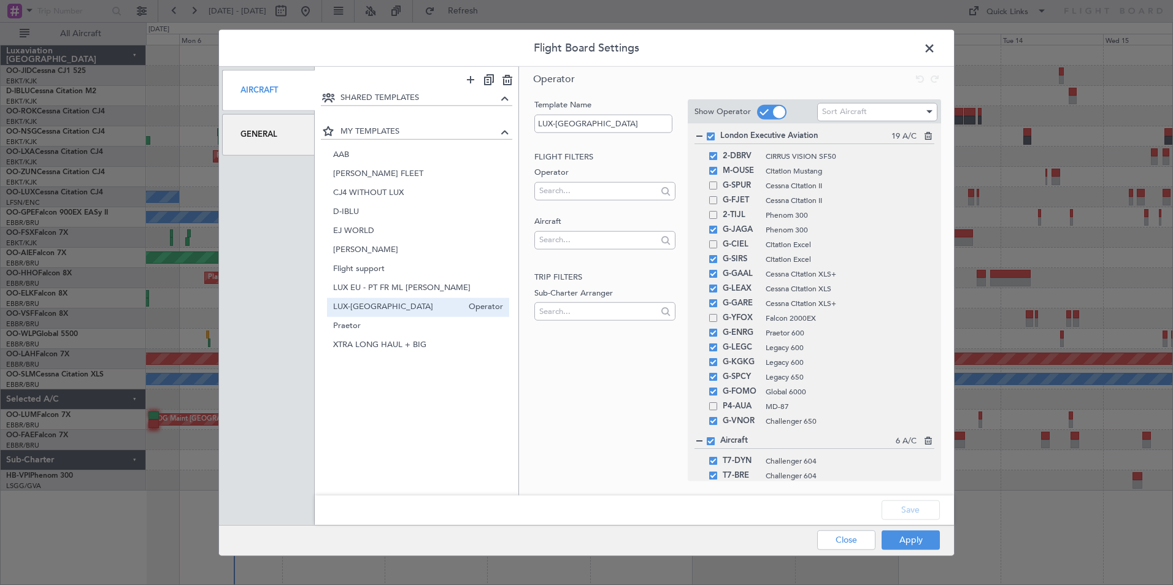
type input "0"
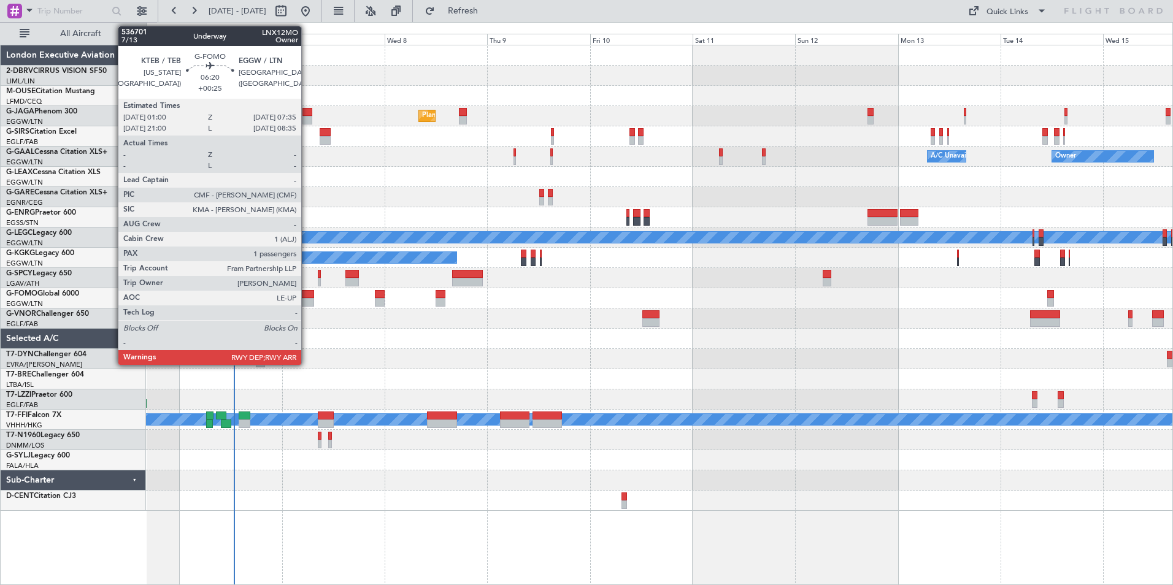
click at [307, 299] on div at bounding box center [299, 302] width 28 height 9
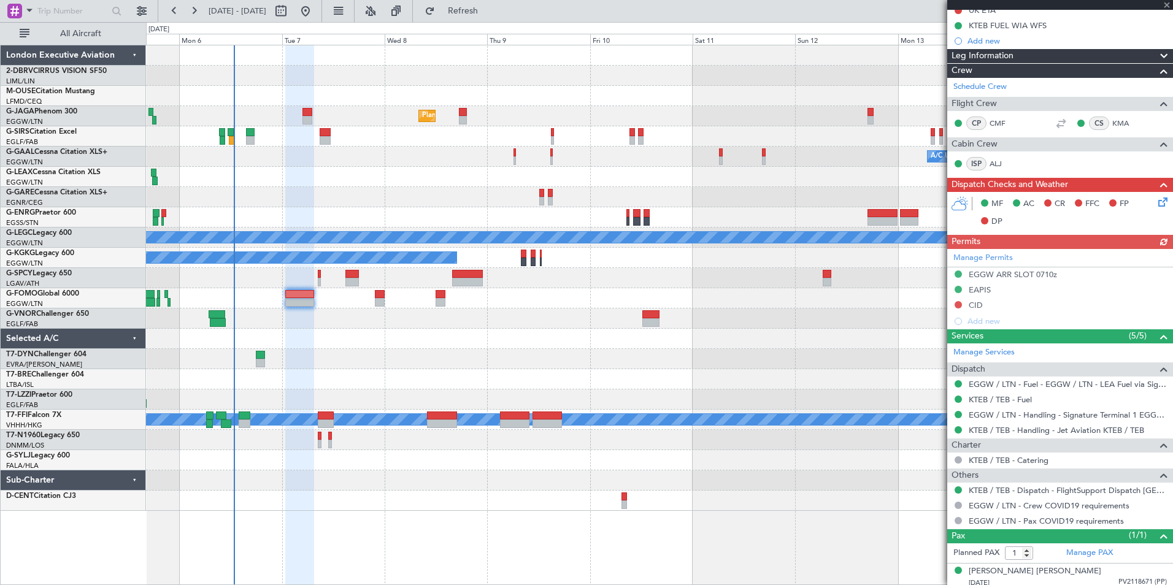
scroll to position [183, 0]
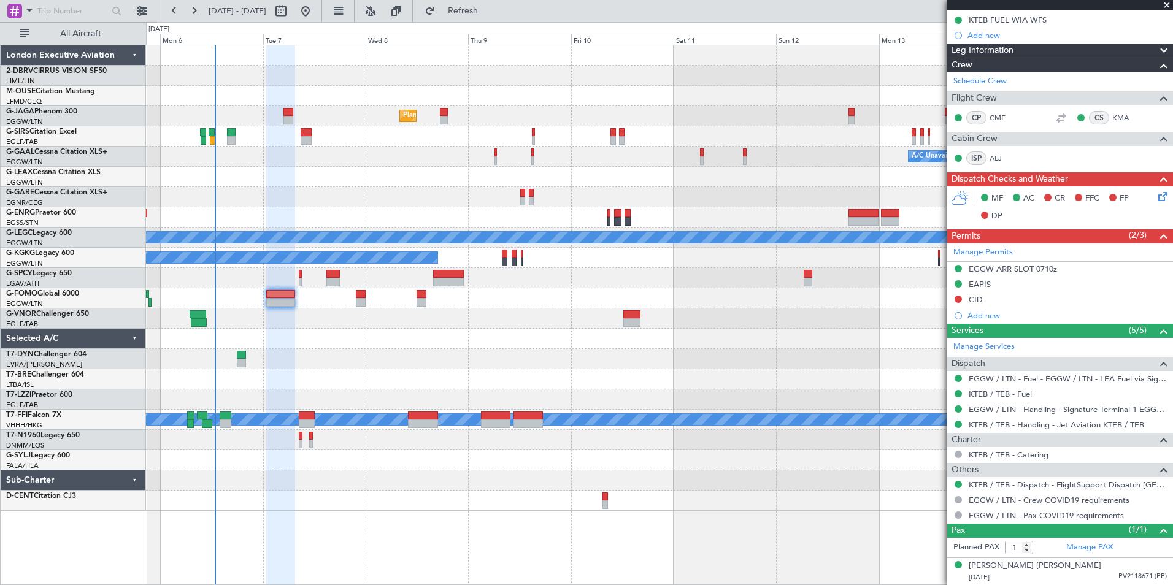
click at [267, 367] on div "Planned Maint [GEOGRAPHIC_DATA] ([GEOGRAPHIC_DATA]) Planned Maint [GEOGRAPHIC_D…" at bounding box center [659, 277] width 1026 height 465
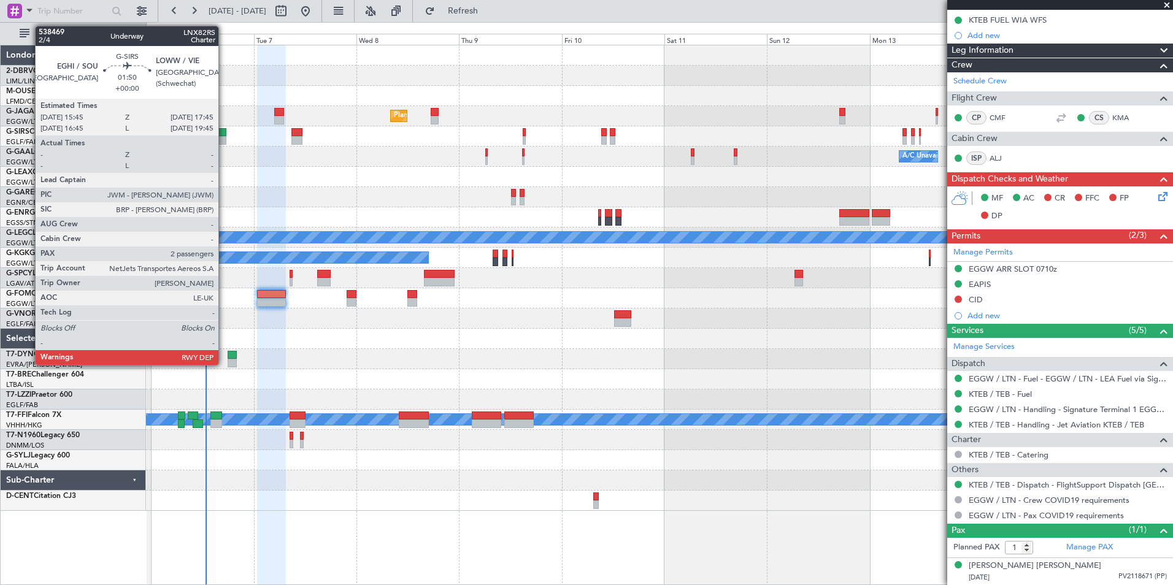
click at [224, 134] on div at bounding box center [222, 132] width 9 height 9
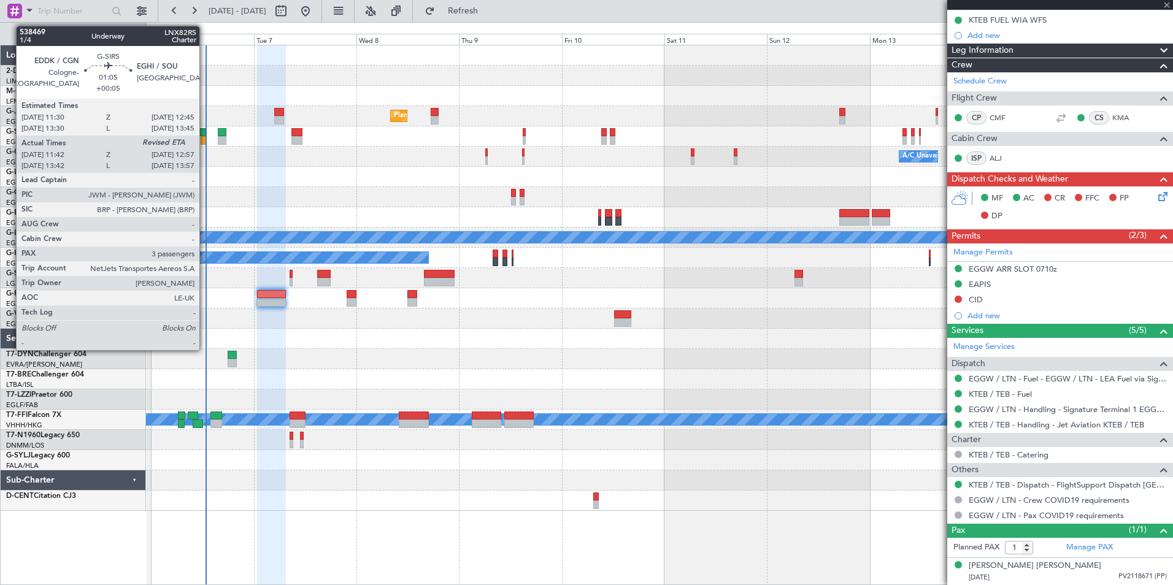
type input "2"
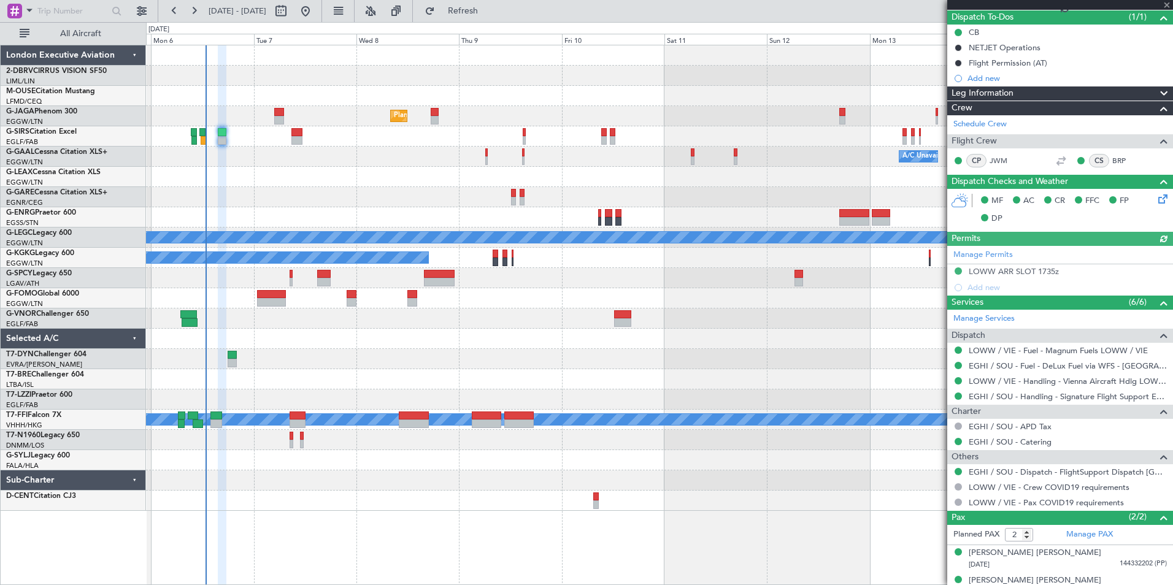
scroll to position [124, 0]
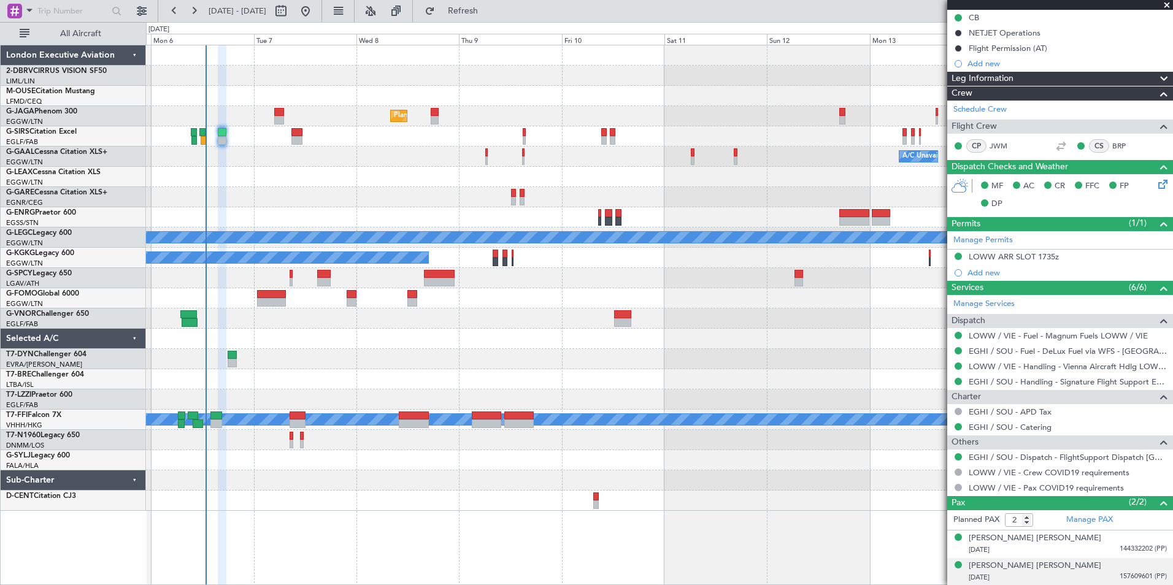
click at [1088, 568] on div "[PERSON_NAME] [PERSON_NAME] [DATE] 157609601 (PP)" at bounding box center [1067, 572] width 198 height 24
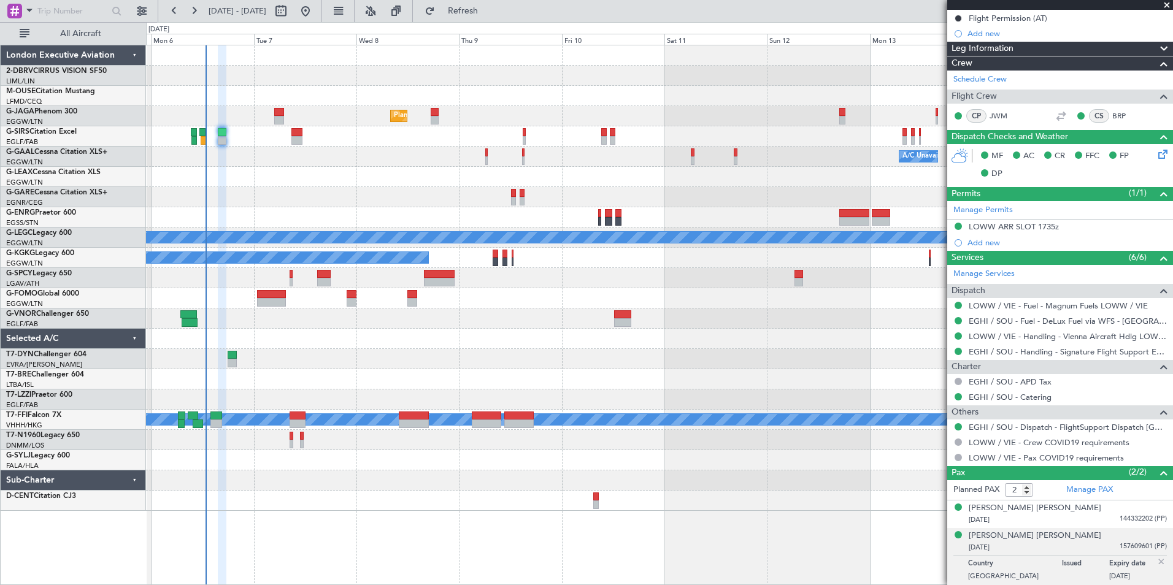
click at [1091, 539] on div "[PERSON_NAME] [PERSON_NAME] [DATE] 157609601 (PP)" at bounding box center [1067, 542] width 198 height 24
click at [789, 555] on div "Planned Maint [GEOGRAPHIC_DATA] ([GEOGRAPHIC_DATA]) Planned Maint [GEOGRAPHIC_D…" at bounding box center [659, 315] width 1027 height 540
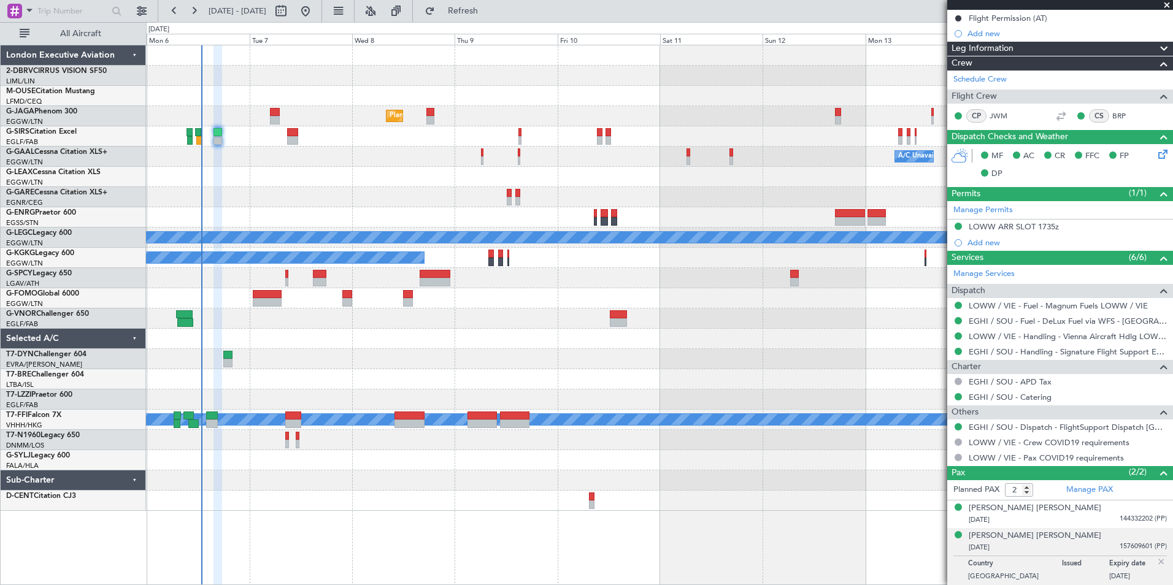
click at [445, 373] on div at bounding box center [659, 379] width 1026 height 20
click at [134, 12] on button at bounding box center [142, 11] width 20 height 20
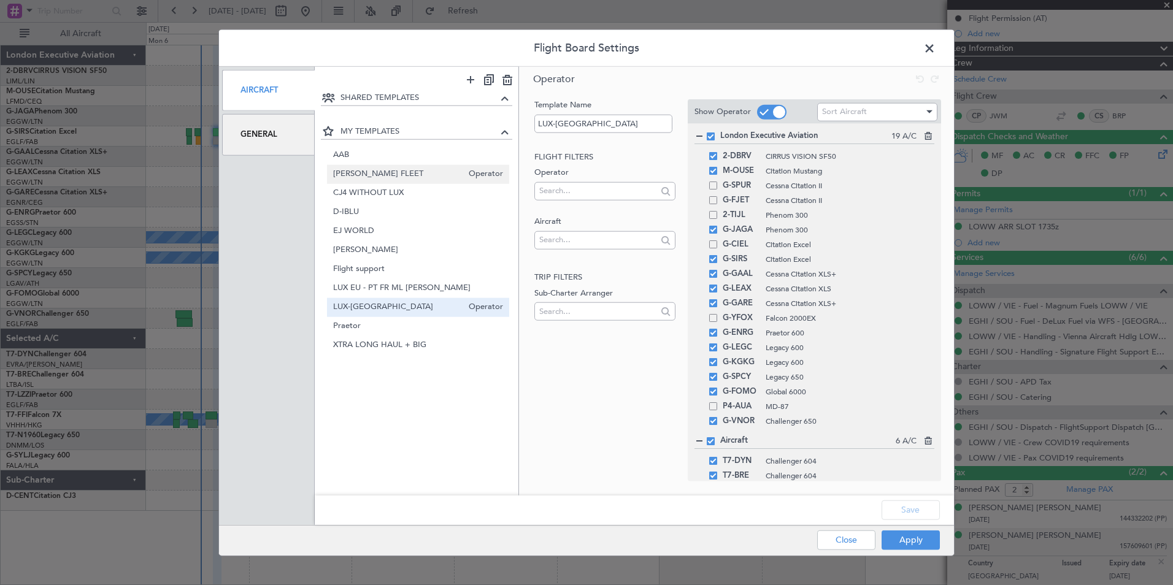
click at [386, 169] on span "[PERSON_NAME] FLEET" at bounding box center [398, 173] width 130 height 13
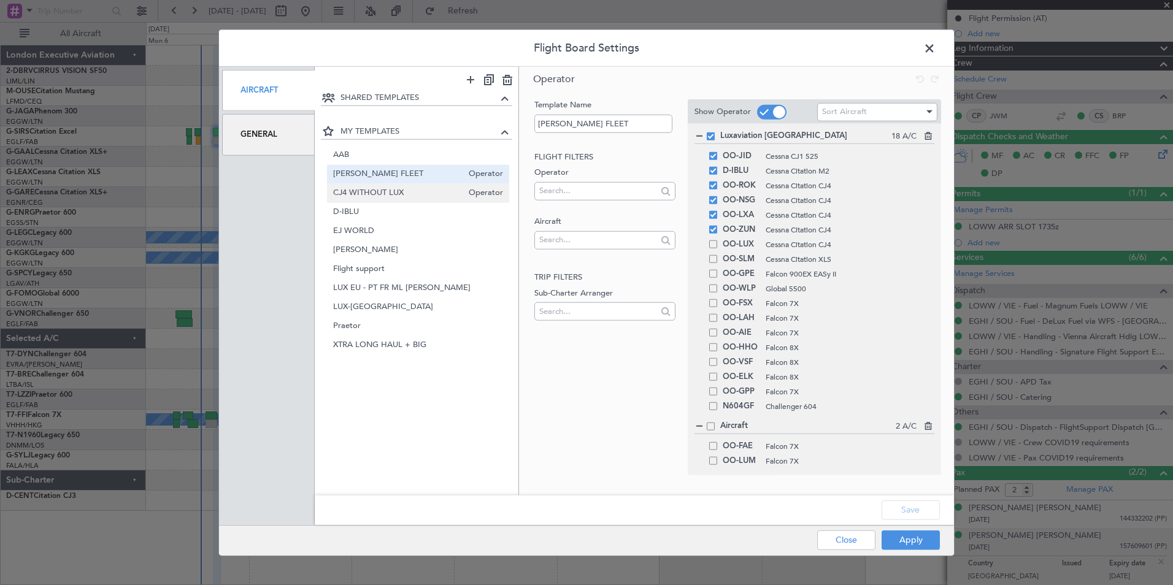
click at [381, 199] on span "CJ4 WITHOUT LUX" at bounding box center [398, 192] width 130 height 13
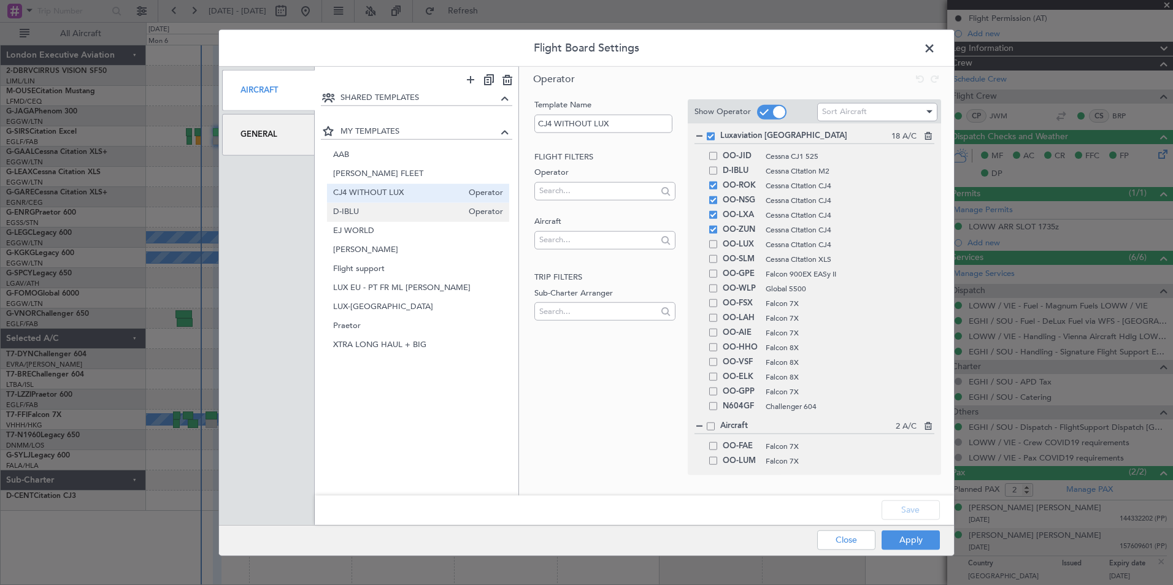
click at [377, 211] on span "D-IBLU" at bounding box center [398, 211] width 130 height 13
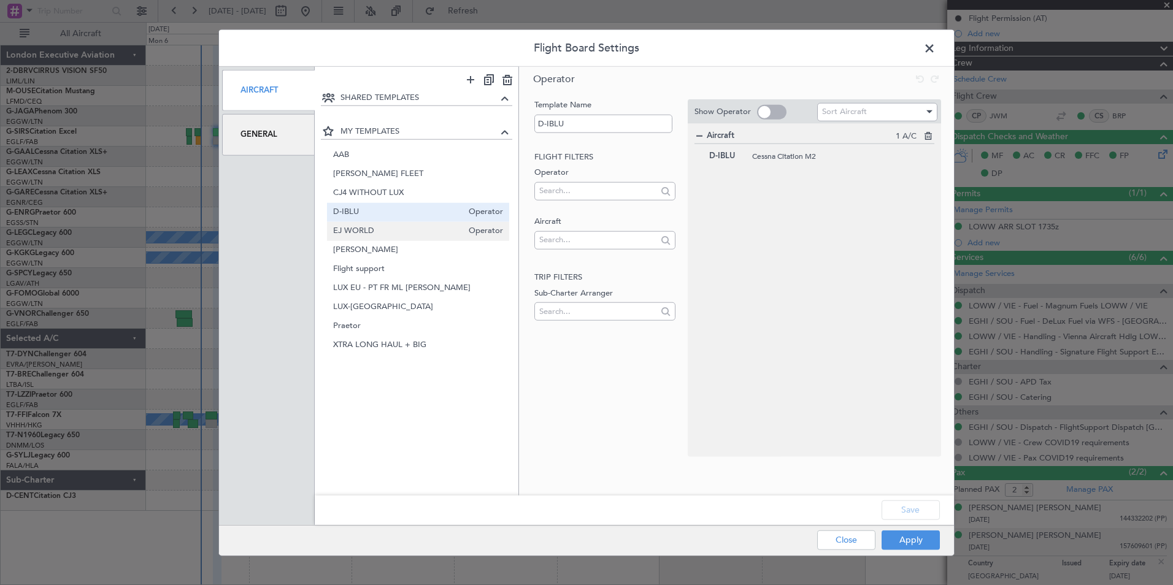
click at [374, 231] on span "EJ WORLD" at bounding box center [398, 230] width 130 height 13
type input "EJ WORLD"
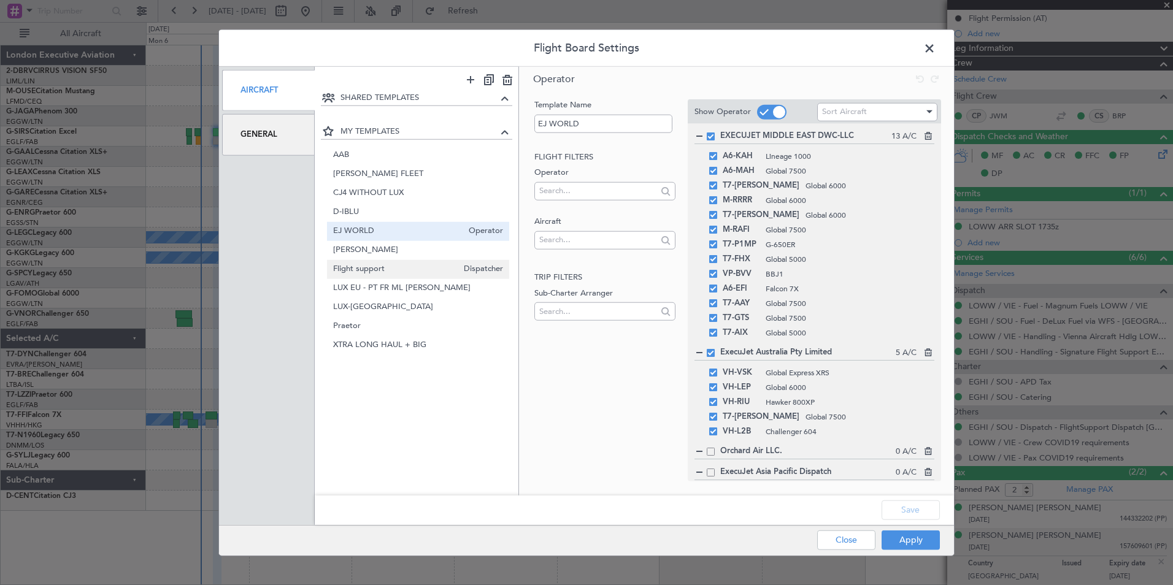
click at [385, 276] on div "Flight support Dispatcher" at bounding box center [418, 268] width 183 height 19
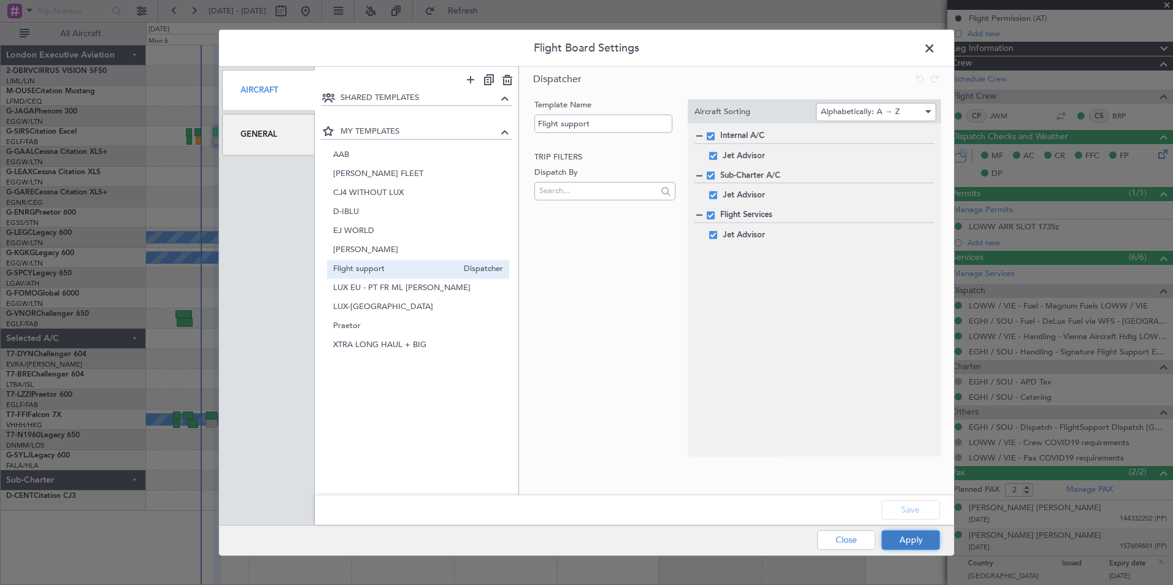
click at [914, 540] on button "Apply" at bounding box center [910, 540] width 58 height 20
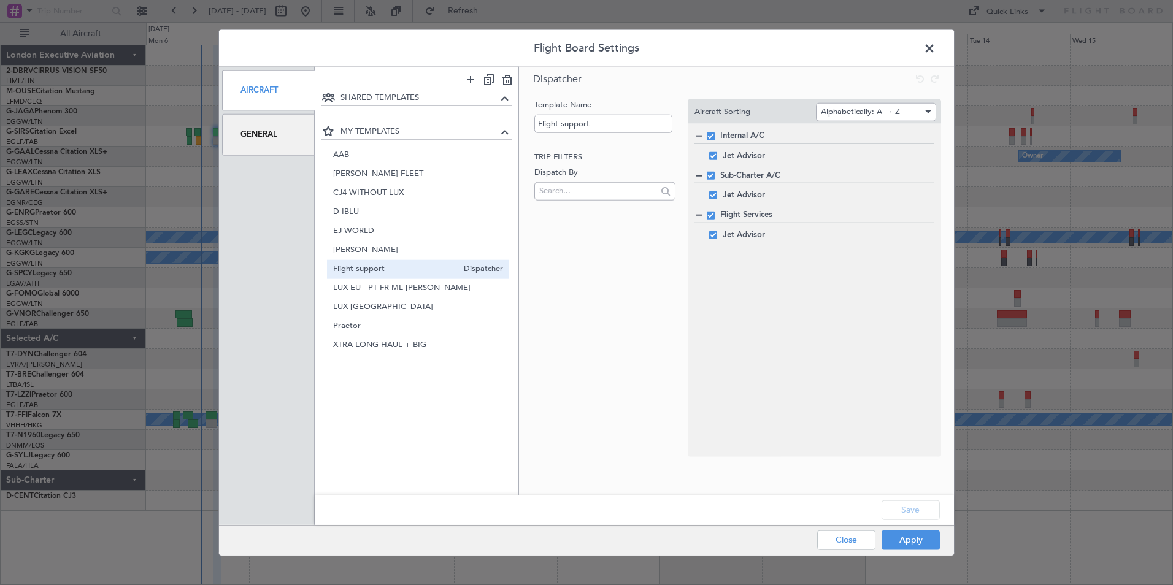
type input "0"
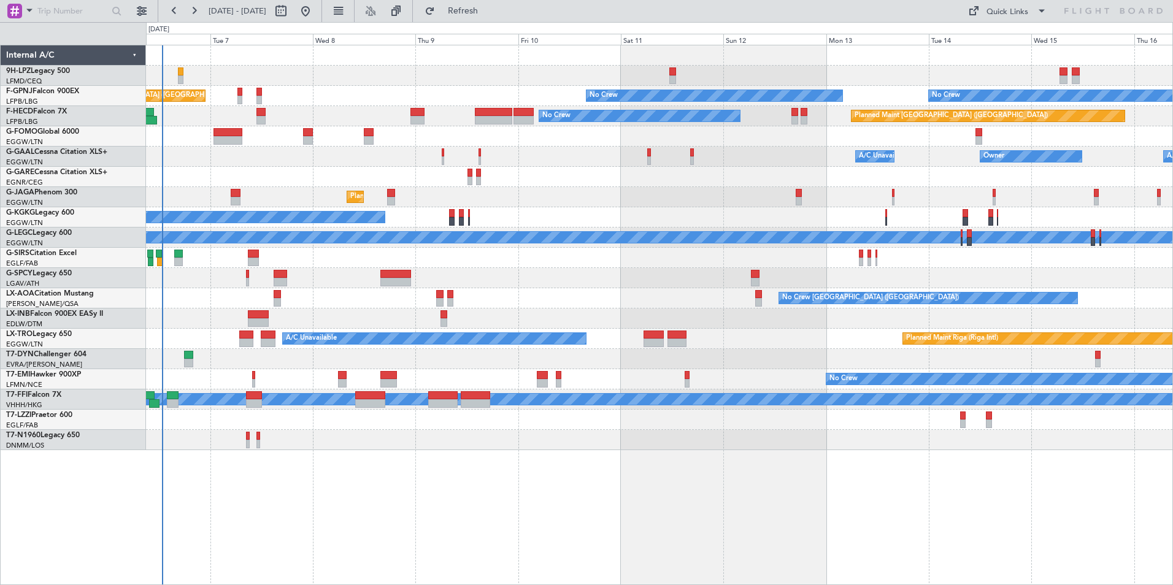
click at [316, 244] on div "Unplanned Maint [GEOGRAPHIC_DATA] ([GEOGRAPHIC_DATA]) No Crew No Crew No Crew P…" at bounding box center [659, 247] width 1026 height 405
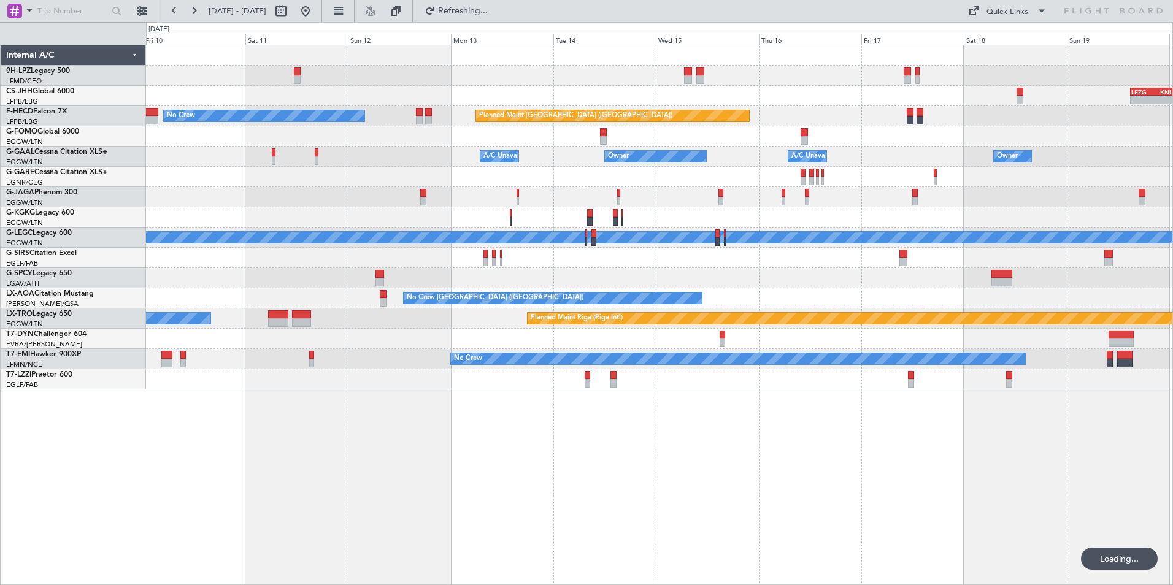
click at [546, 246] on div "- - LEZG 15:00 Z KNUQ 02:35 Z Planned Maint [GEOGRAPHIC_DATA] ([GEOGRAPHIC_DATA…" at bounding box center [659, 217] width 1026 height 344
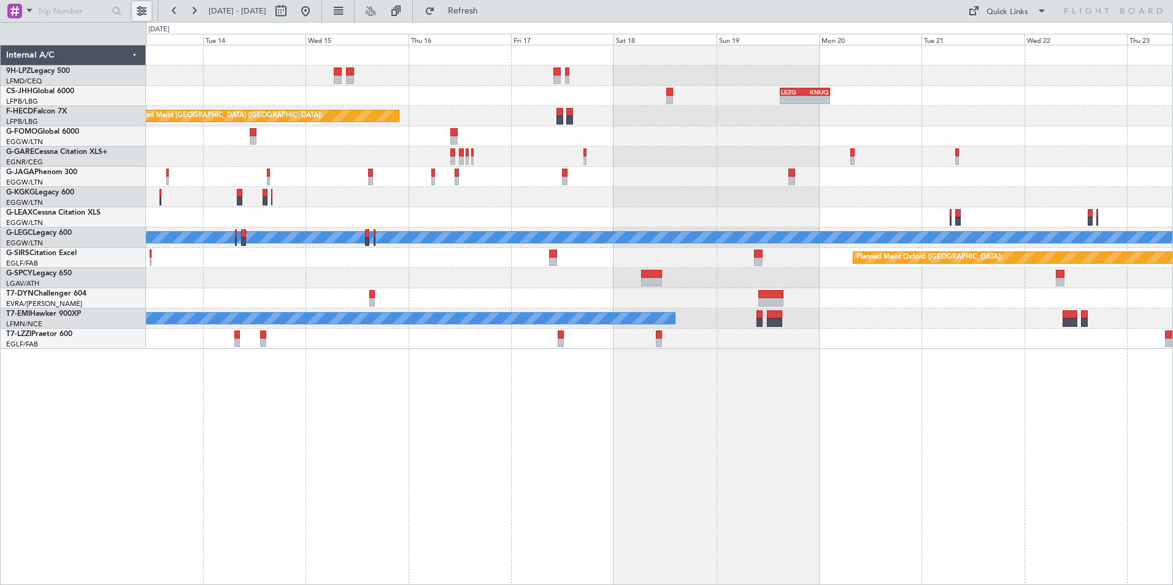
click at [145, 12] on button at bounding box center [142, 11] width 20 height 20
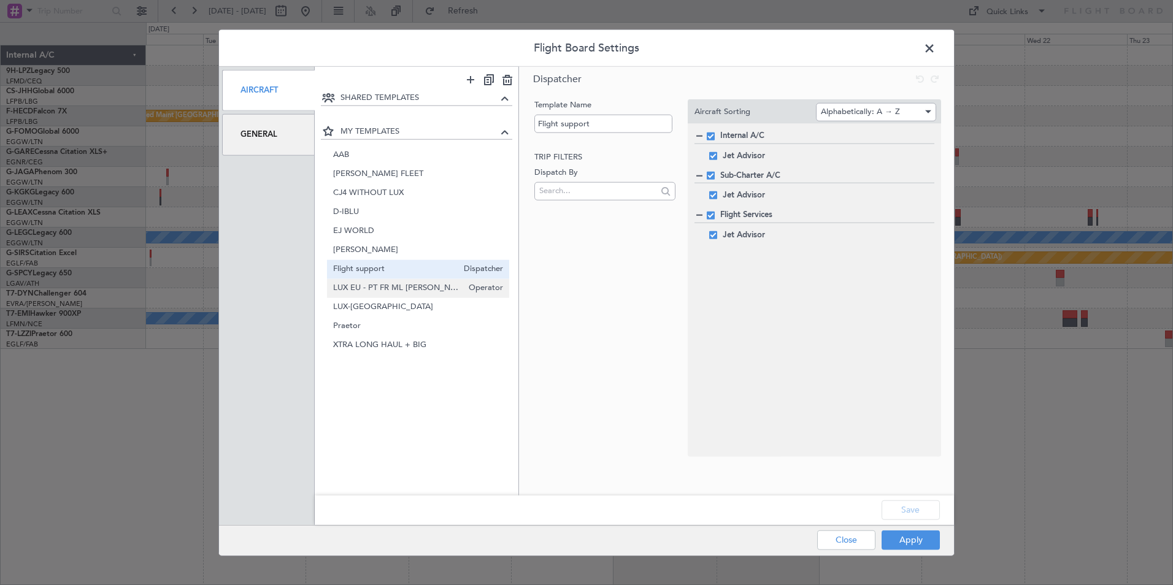
click at [434, 283] on span "LUX EU - PT FR ML [PERSON_NAME]" at bounding box center [398, 287] width 130 height 13
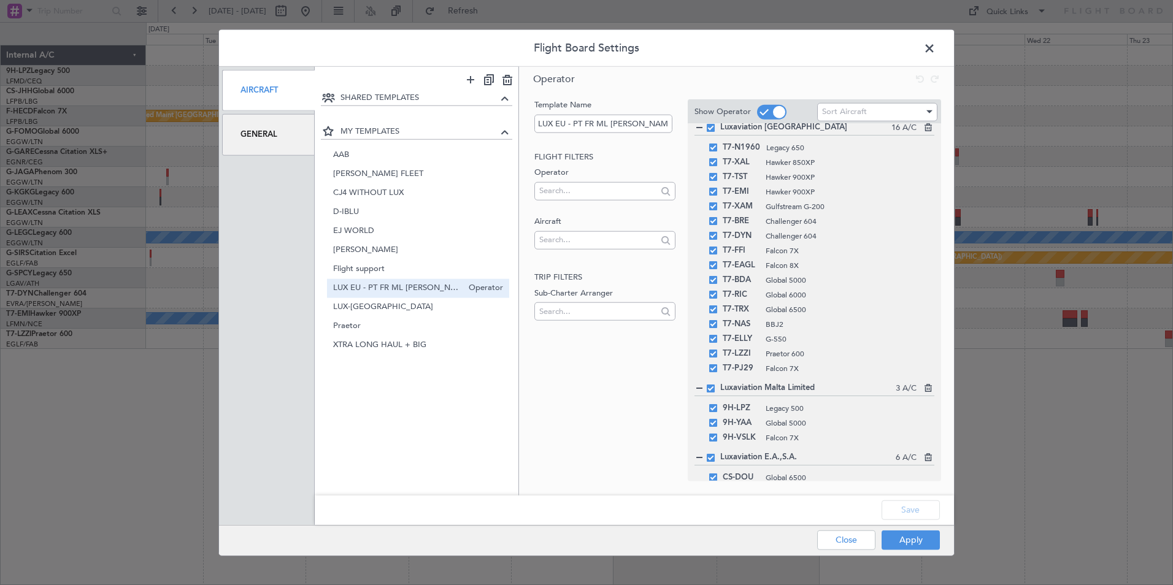
scroll to position [184, 0]
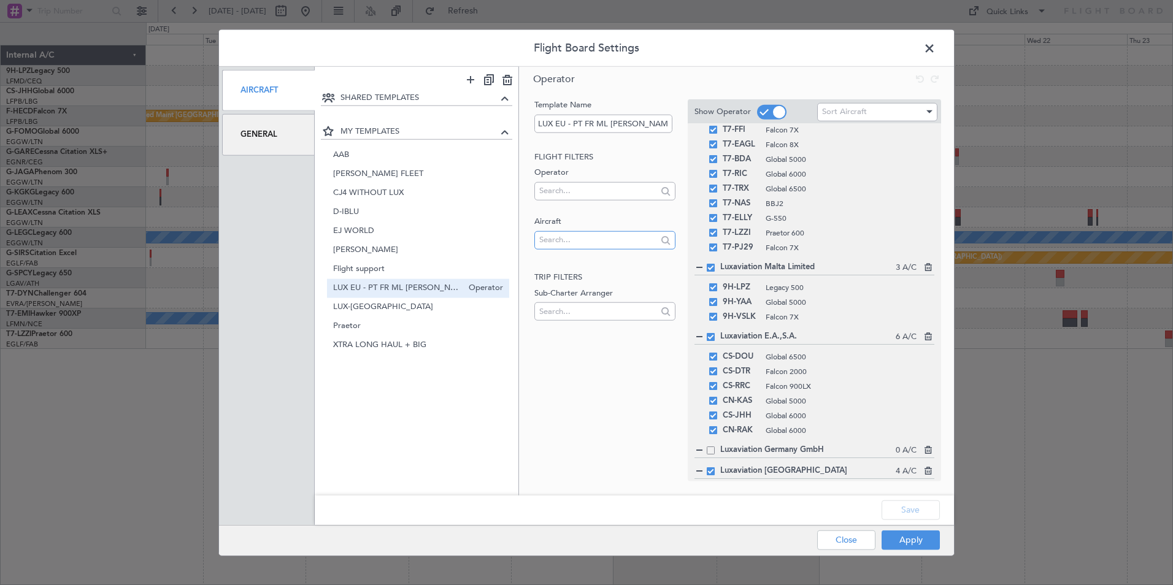
click at [562, 231] on input "text" at bounding box center [597, 240] width 117 height 18
type input "l"
type input "s"
type input "d"
type input "f"
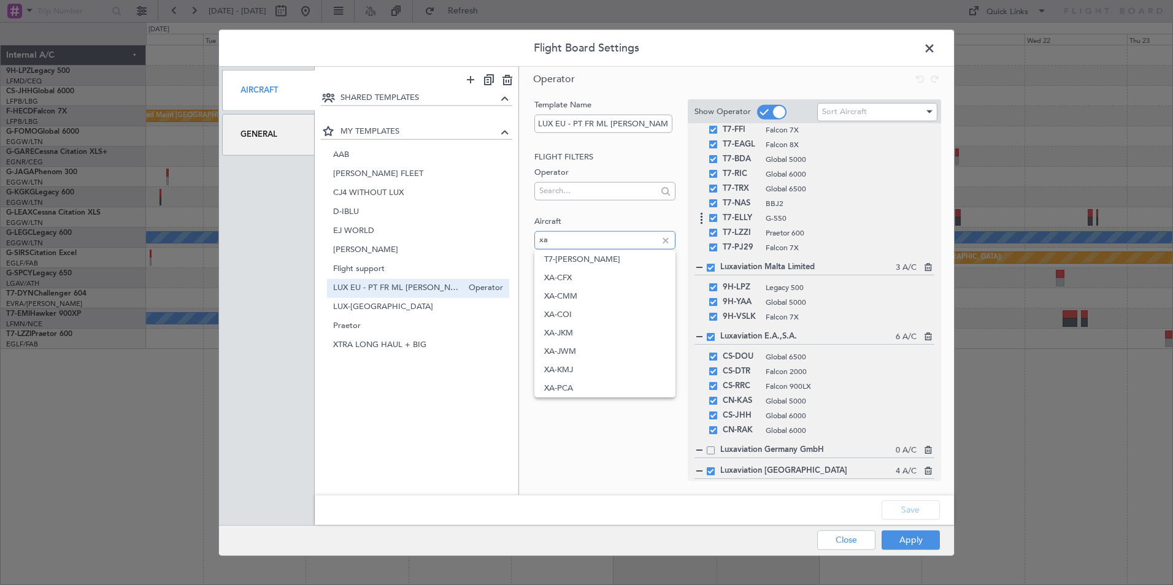
type input "x"
type input "c"
click at [667, 450] on div "Template Name LUX EU - PT FR ML [PERSON_NAME] Flight filters Operator Aircraft …" at bounding box center [603, 278] width 143 height 358
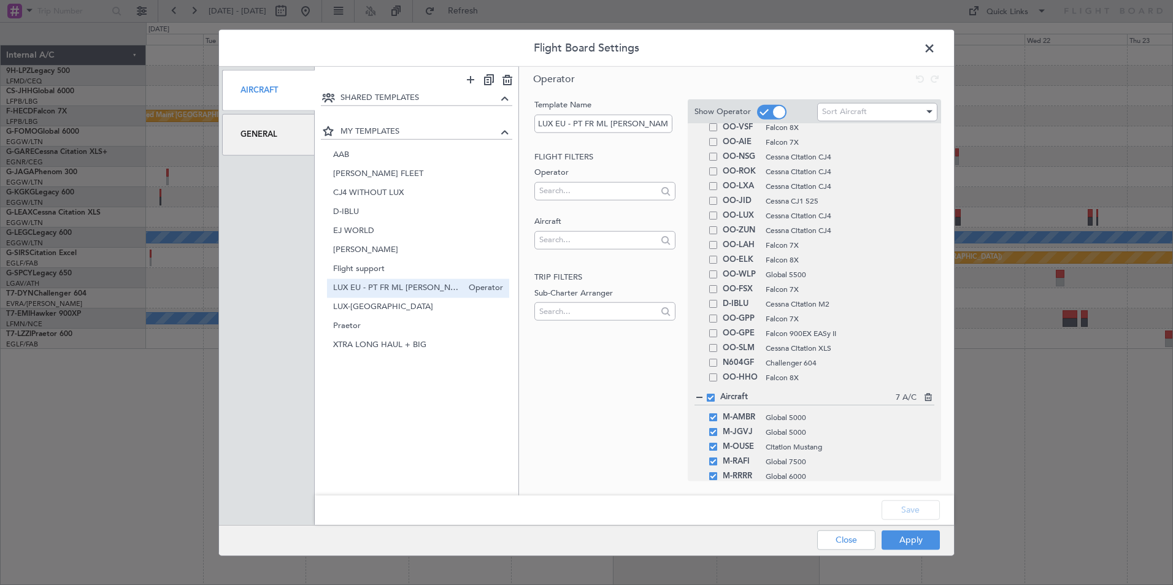
scroll to position [670, 0]
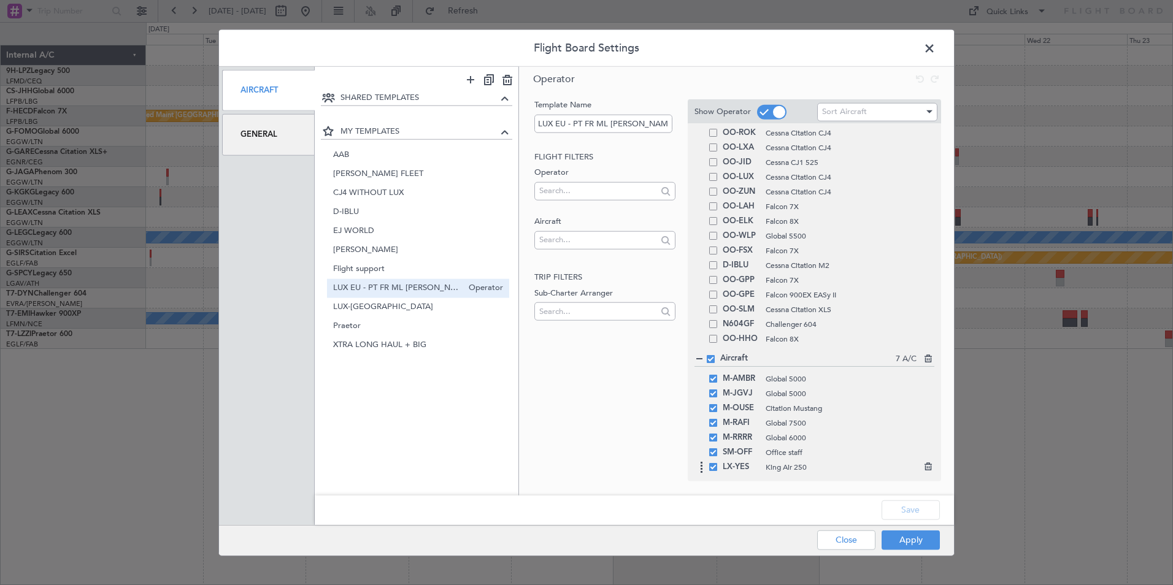
click at [713, 469] on span at bounding box center [713, 467] width 8 height 8
click at [717, 463] on input "checkbox" at bounding box center [717, 463] width 0 height 0
click at [712, 453] on span at bounding box center [713, 452] width 8 height 8
click at [717, 448] on input "checkbox" at bounding box center [717, 448] width 0 height 0
click at [900, 513] on button "Save" at bounding box center [910, 510] width 58 height 20
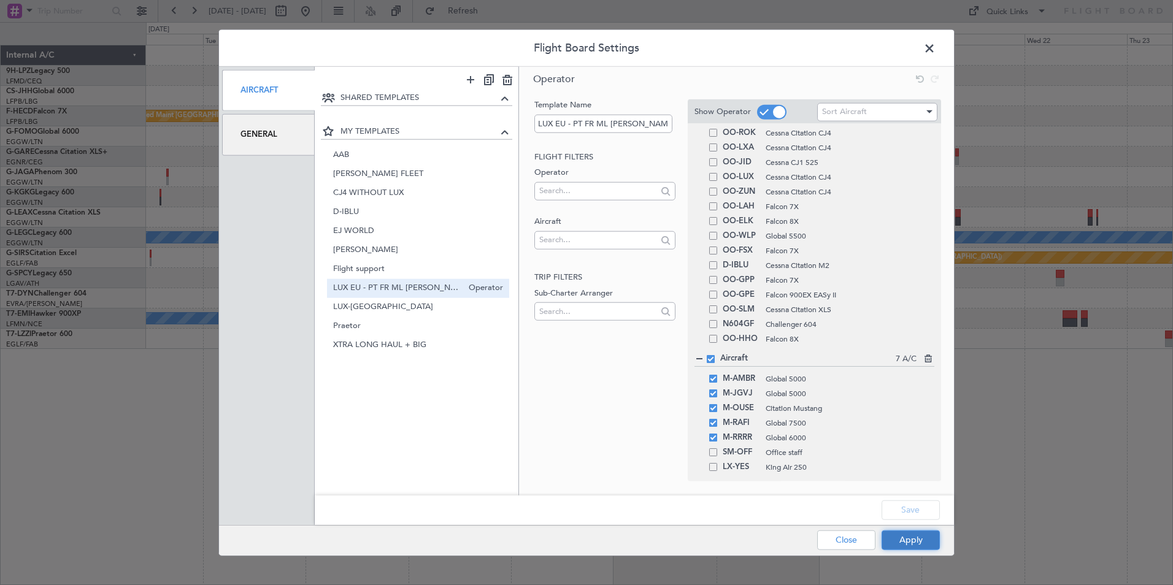
click at [900, 542] on button "Apply" at bounding box center [910, 540] width 58 height 20
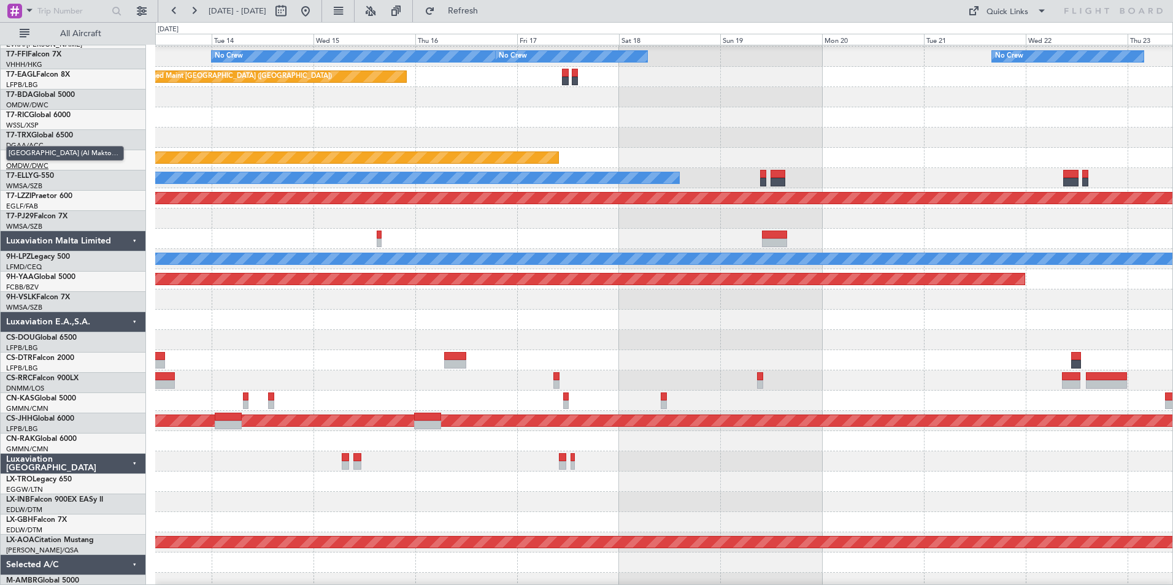
scroll to position [0, 0]
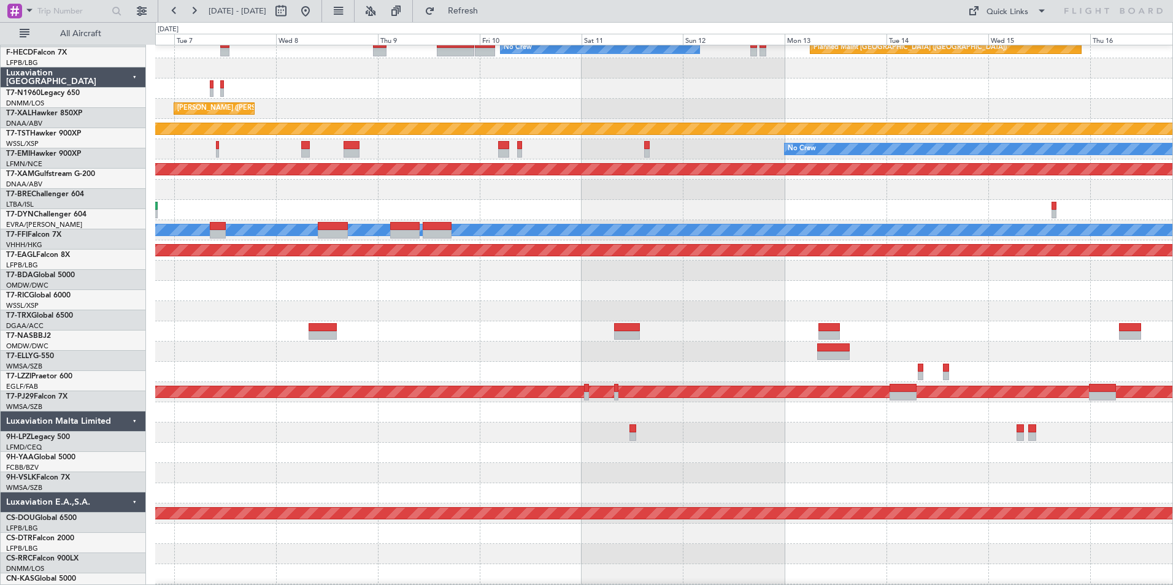
click at [802, 321] on div at bounding box center [663, 331] width 1017 height 20
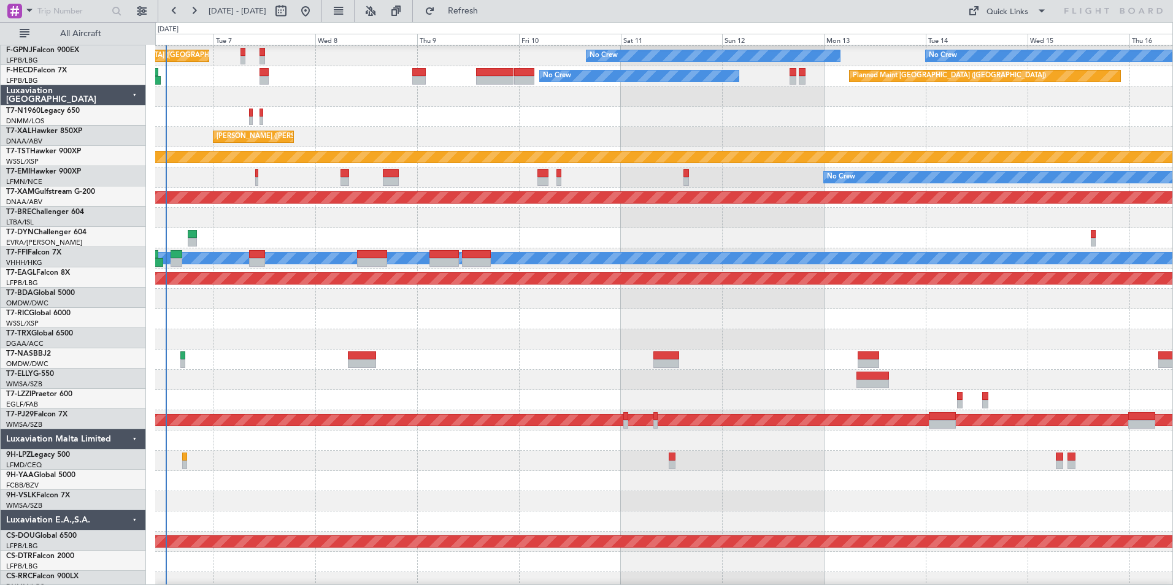
click at [421, 320] on div at bounding box center [663, 319] width 1017 height 20
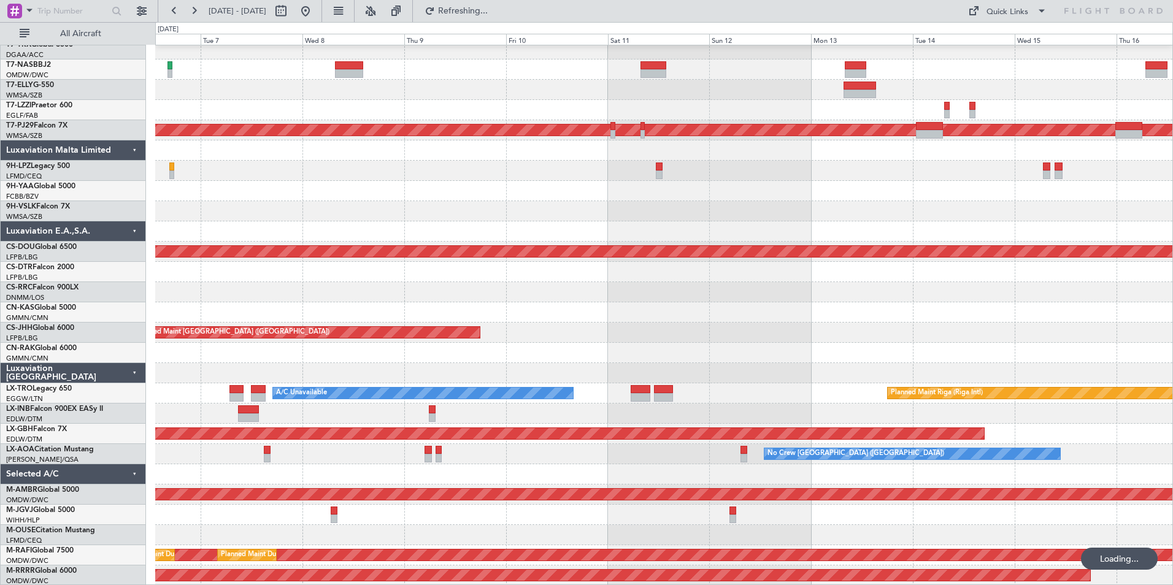
scroll to position [310, 0]
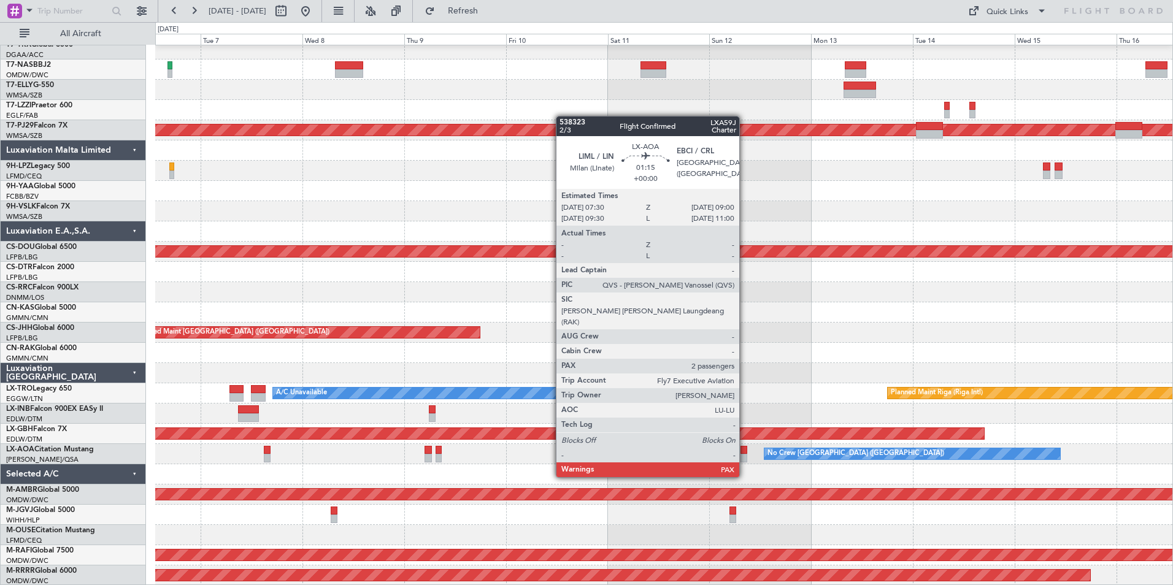
click at [744, 454] on div at bounding box center [743, 458] width 7 height 9
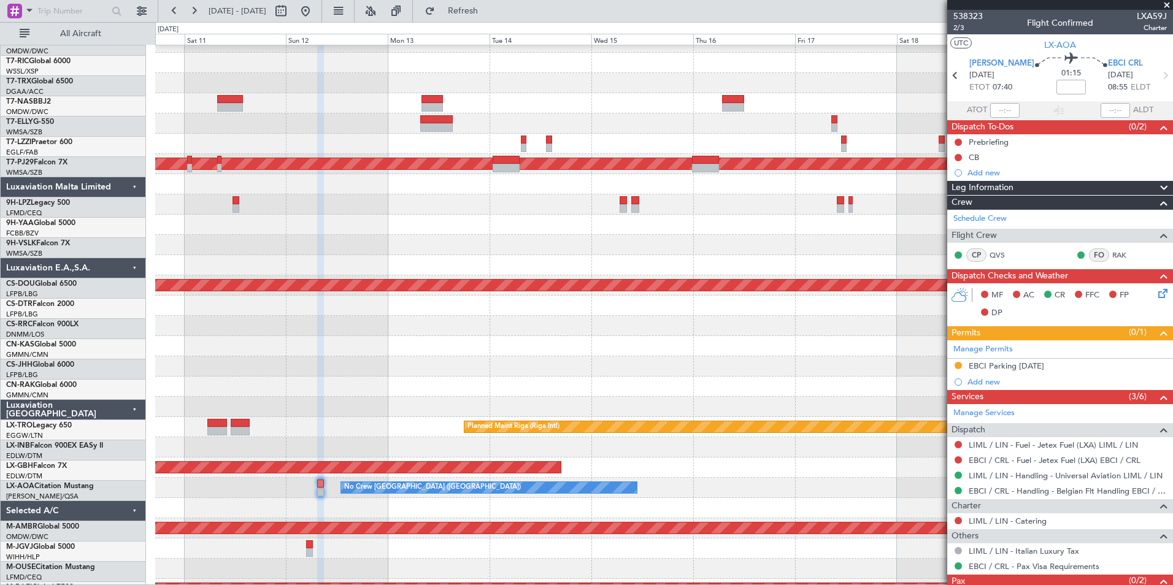
scroll to position [269, 0]
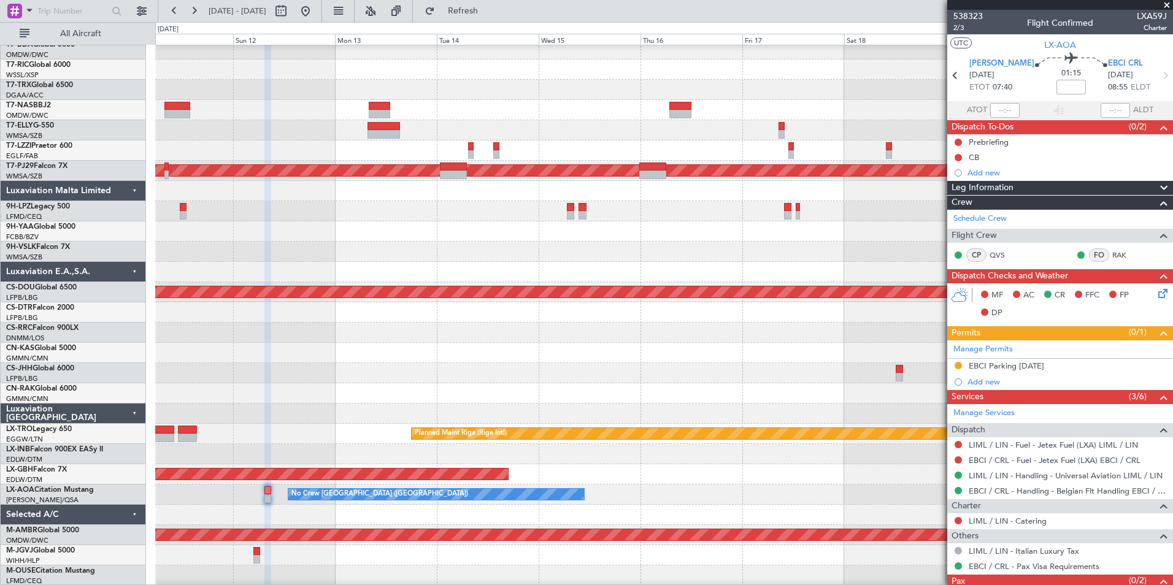
click at [386, 356] on div at bounding box center [663, 353] width 1017 height 20
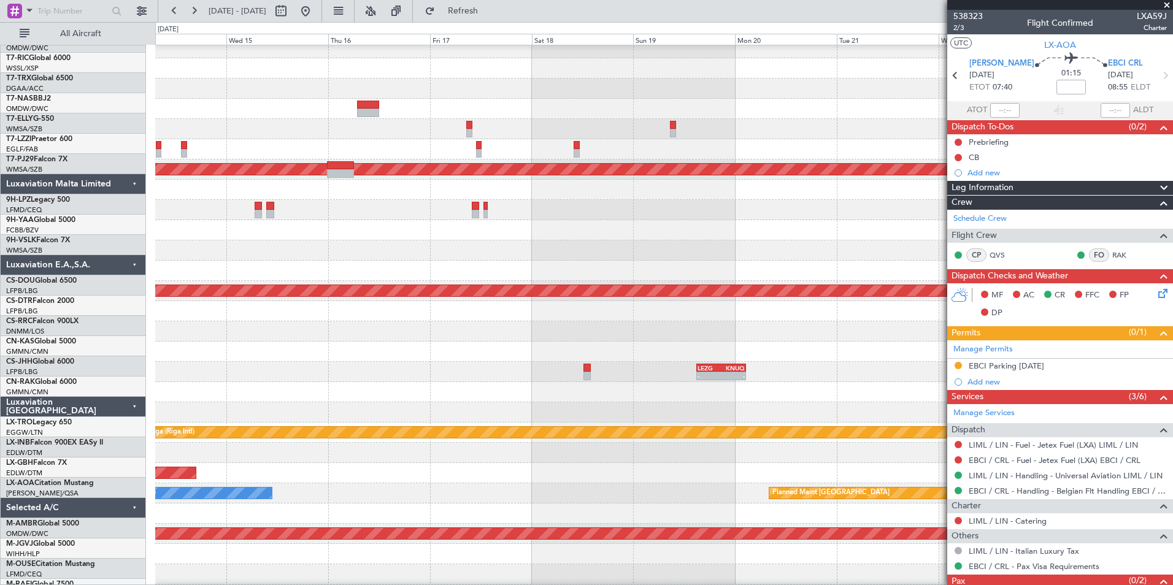
scroll to position [270, 0]
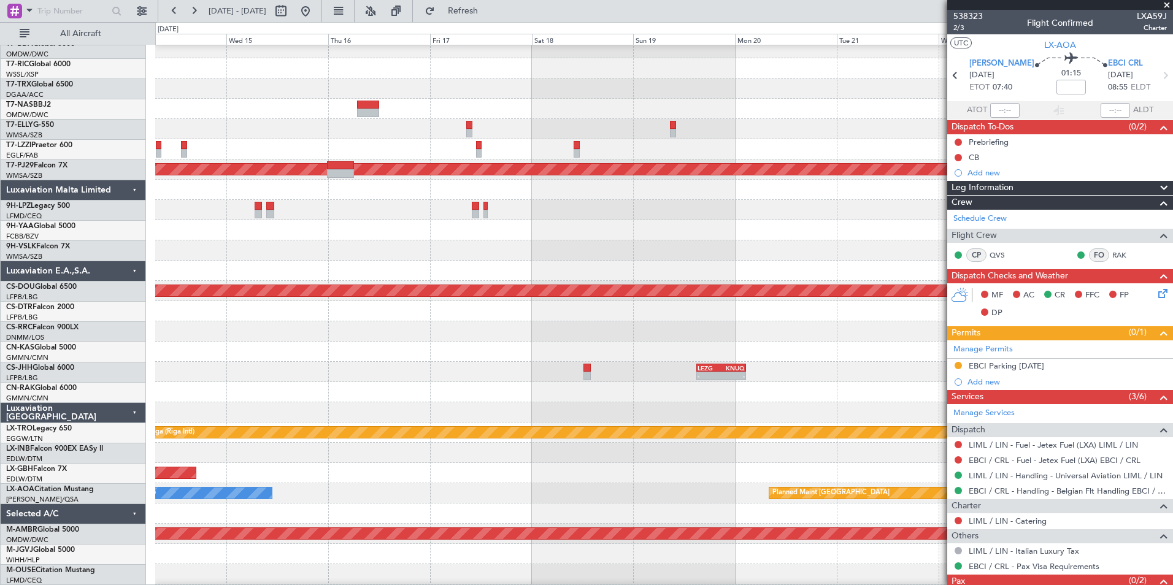
click at [398, 467] on div "Planned Maint Nurnberg" at bounding box center [663, 473] width 1017 height 20
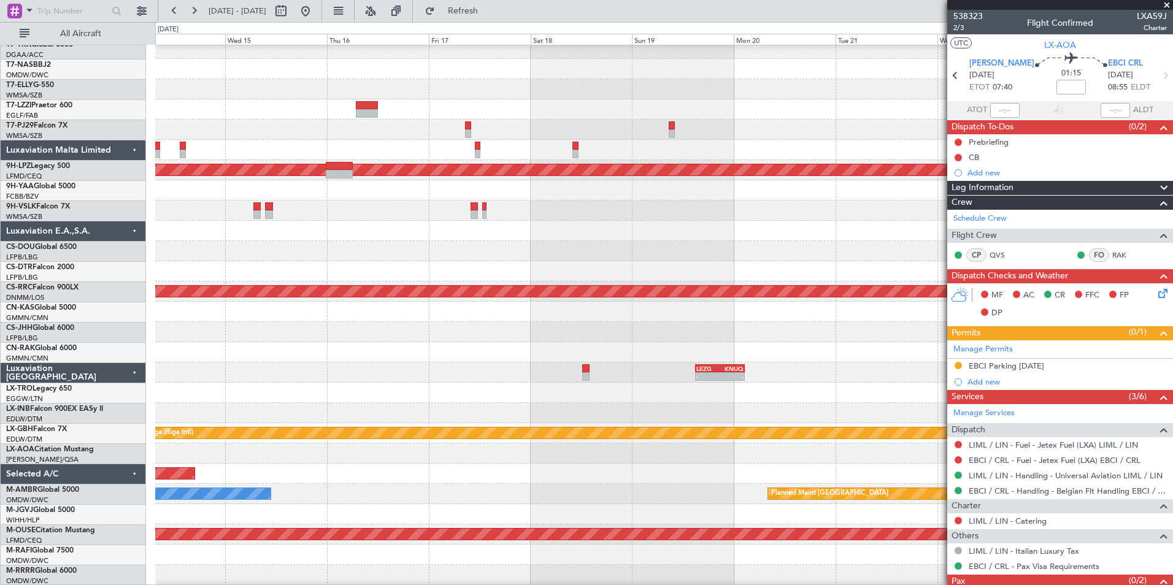
click at [896, 442] on div "Planned Maint Dubai (Al Maktoum Intl) A/C Unavailable [GEOGRAPHIC_DATA] ([GEOGR…" at bounding box center [663, 201] width 1017 height 850
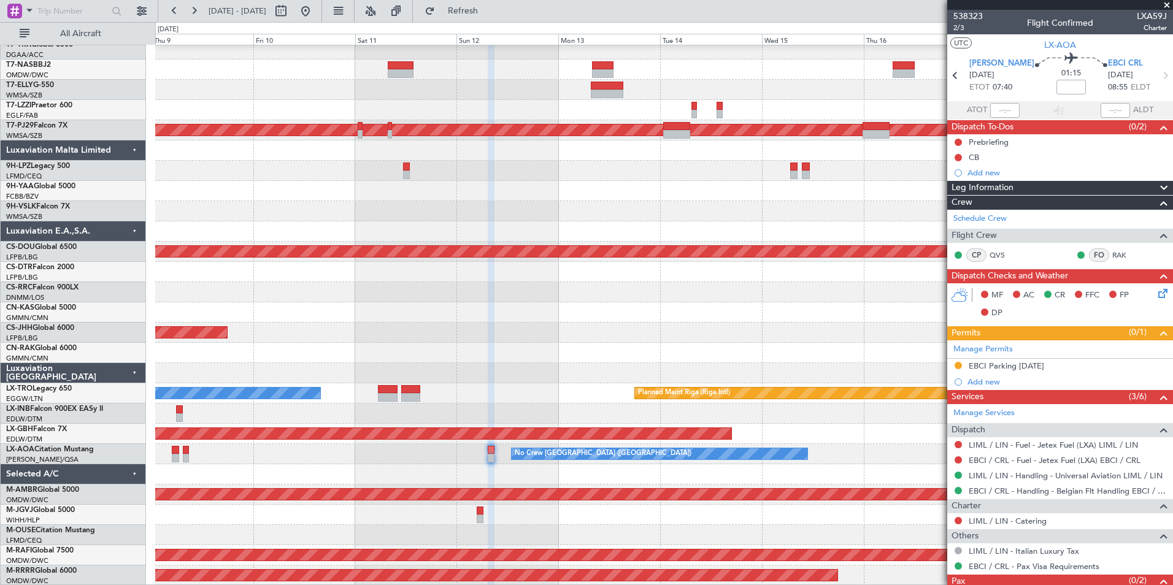
click at [702, 454] on div "Planned Maint [GEOGRAPHIC_DATA] (Sultan [PERSON_NAME] [PERSON_NAME] - Subang) P…" at bounding box center [663, 161] width 1017 height 850
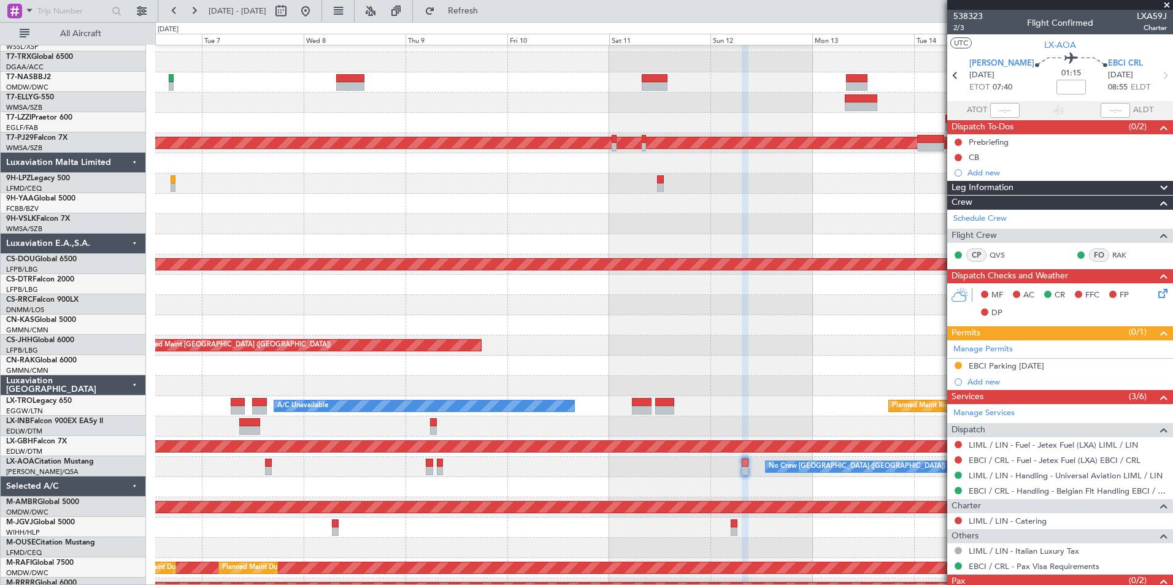
scroll to position [299, 0]
click at [465, 487] on div at bounding box center [663, 487] width 1017 height 20
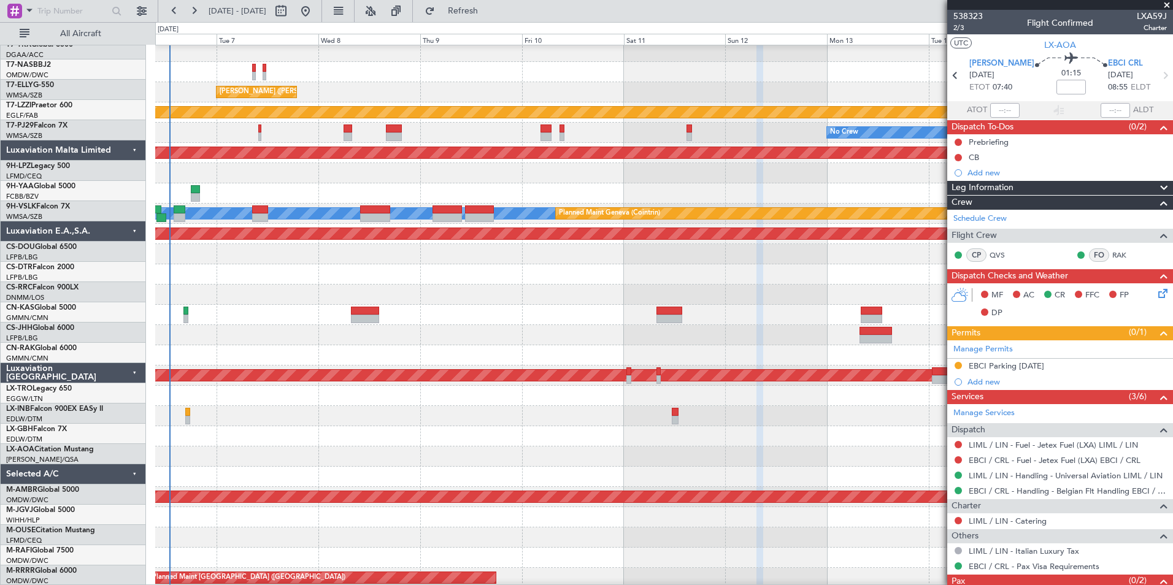
scroll to position [0, 0]
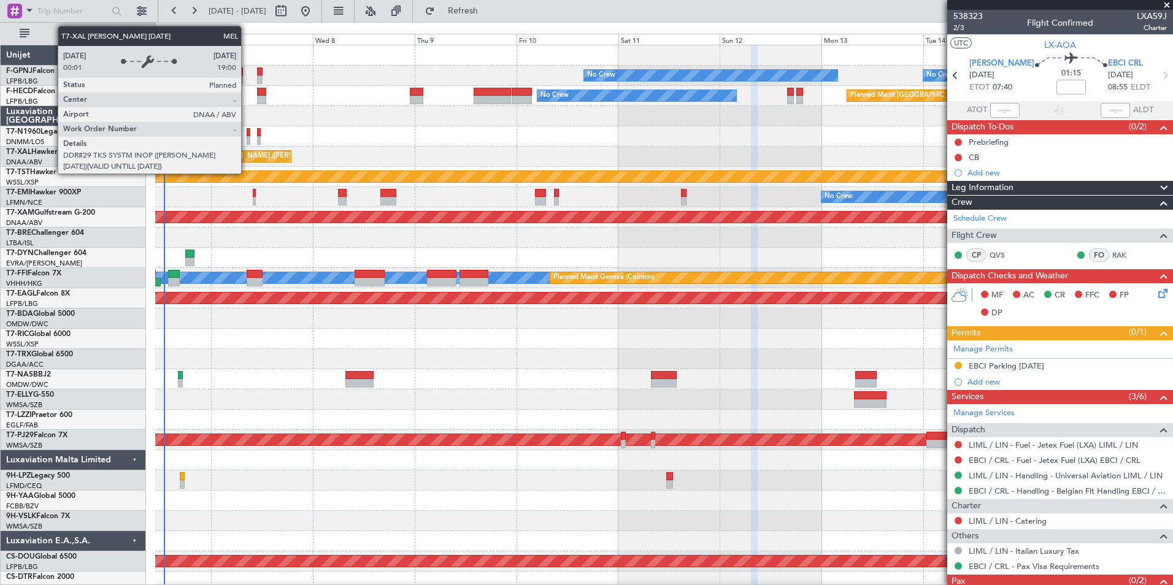
click at [242, 160] on div "[PERSON_NAME] ([PERSON_NAME] Intl)" at bounding box center [278, 156] width 129 height 18
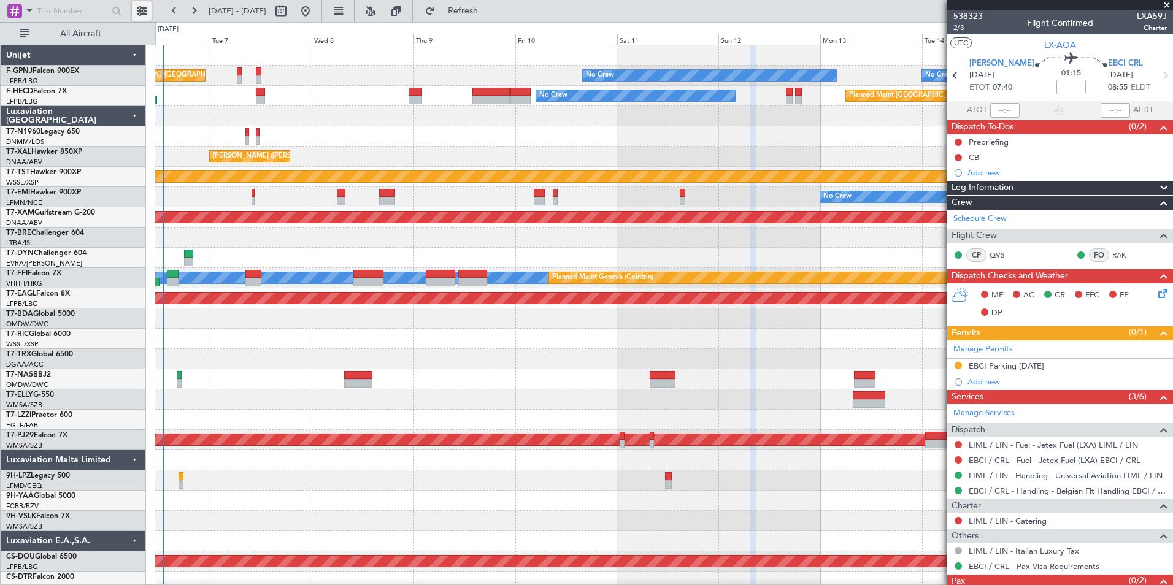
click at [146, 11] on button at bounding box center [142, 11] width 20 height 20
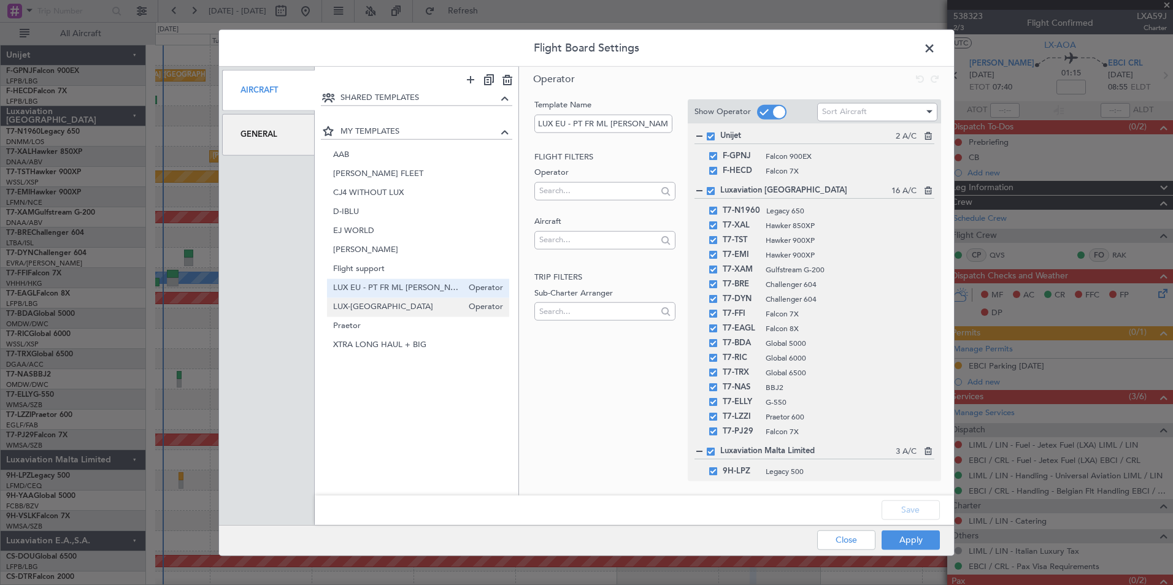
click at [393, 303] on span "LUX-[GEOGRAPHIC_DATA]" at bounding box center [398, 306] width 130 height 13
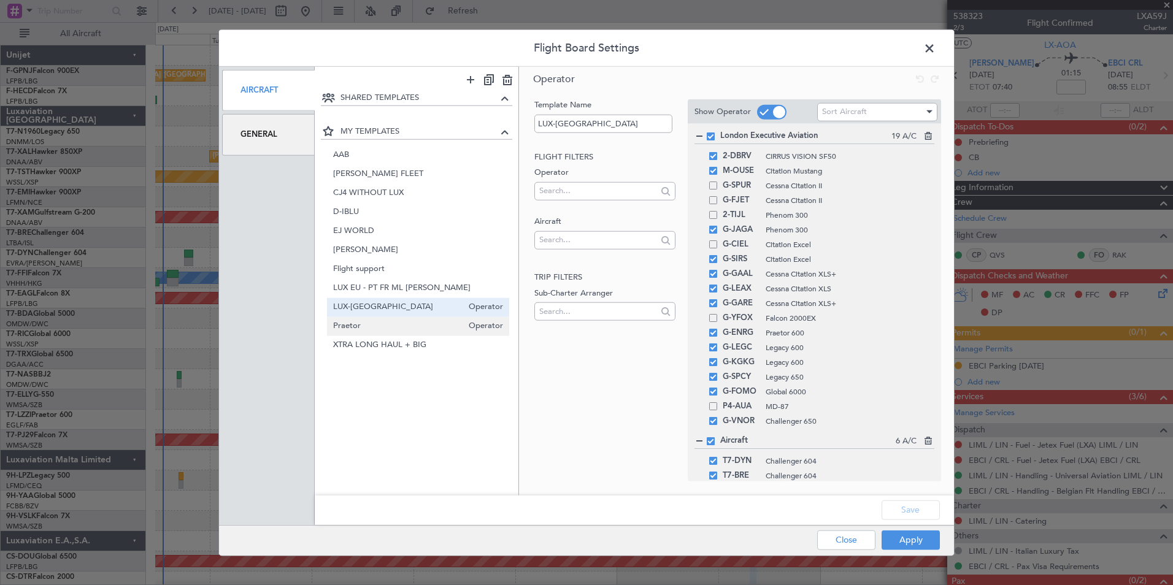
click at [394, 321] on span "Praetor" at bounding box center [398, 326] width 130 height 13
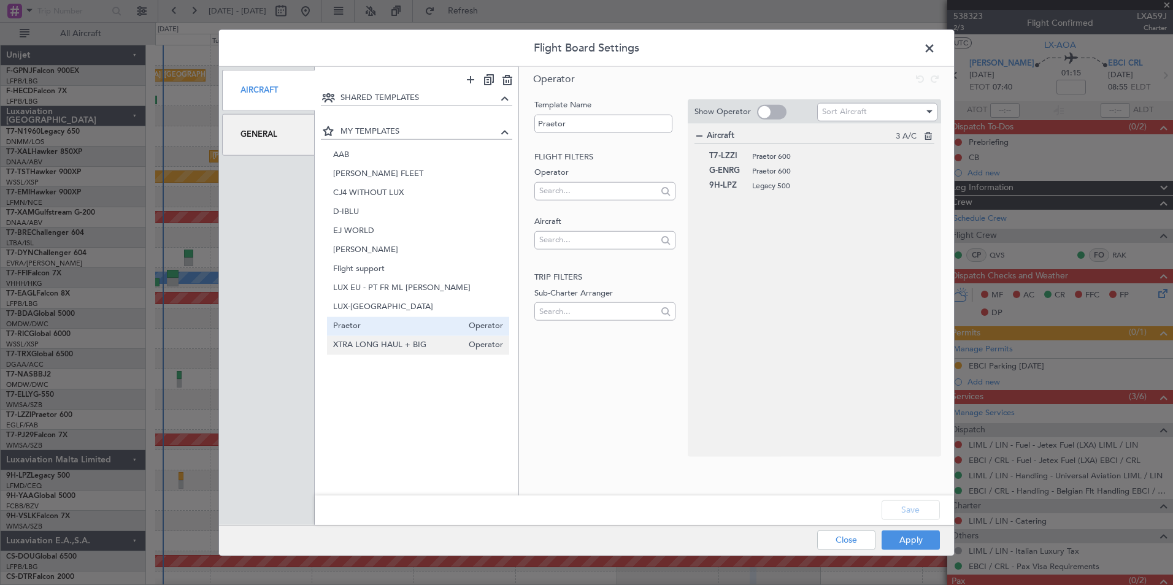
click at [397, 348] on span "XTRA LONG HAUL + BIG" at bounding box center [398, 345] width 130 height 13
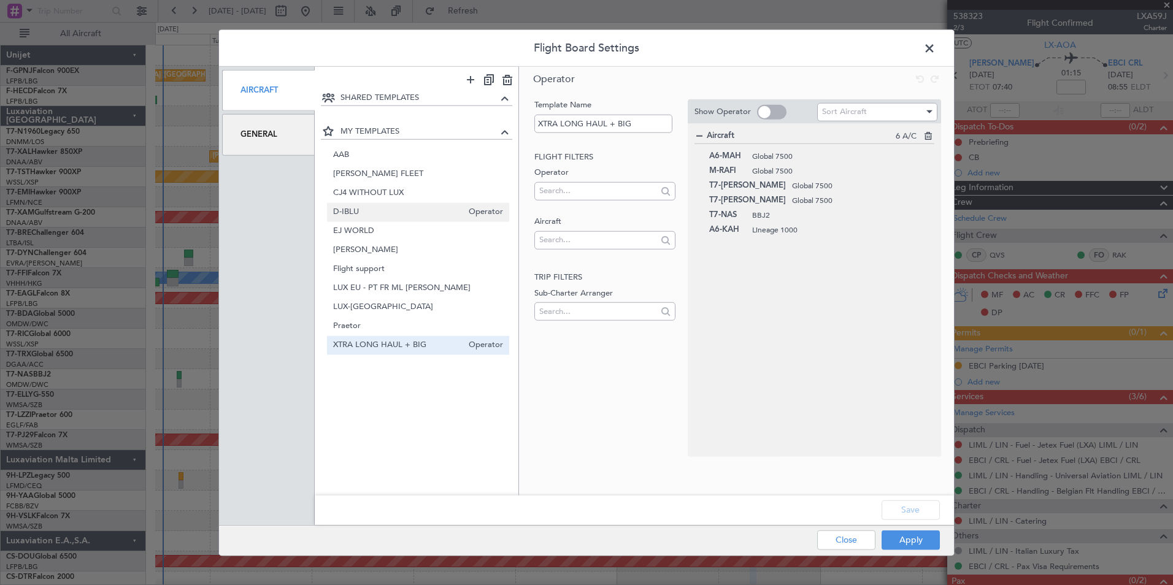
click at [390, 218] on span "D-IBLU" at bounding box center [398, 211] width 130 height 13
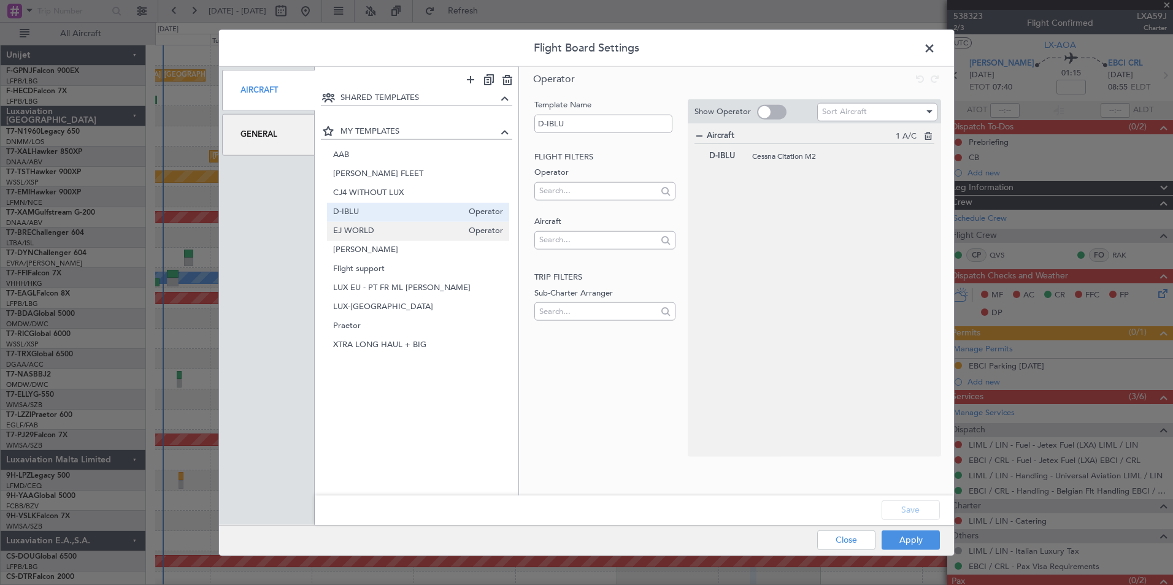
click at [389, 231] on span "EJ WORLD" at bounding box center [398, 230] width 130 height 13
type input "EJ WORLD"
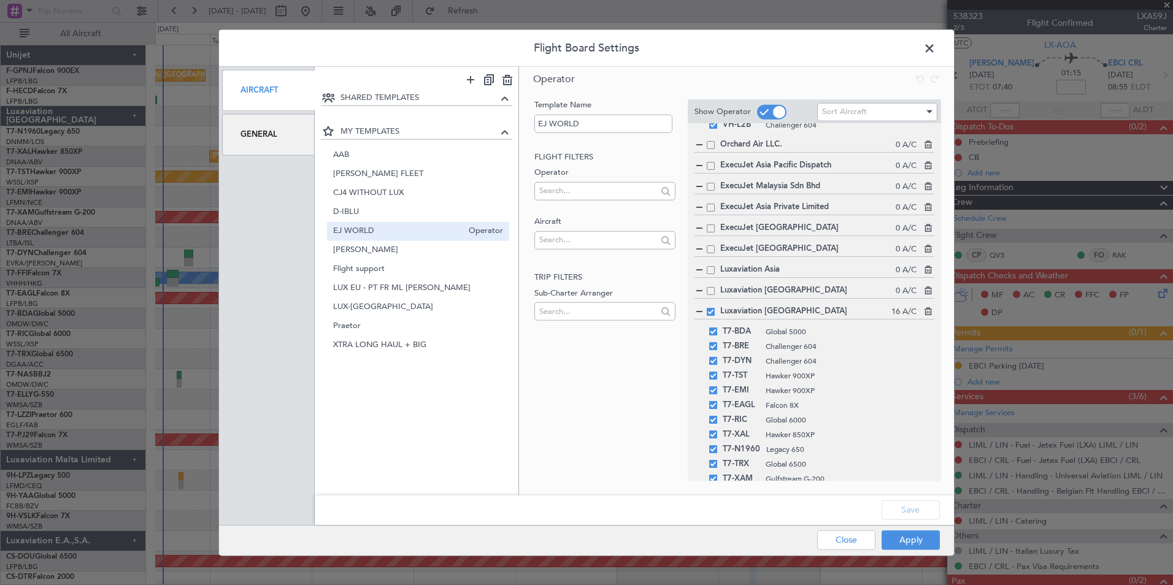
scroll to position [491, 0]
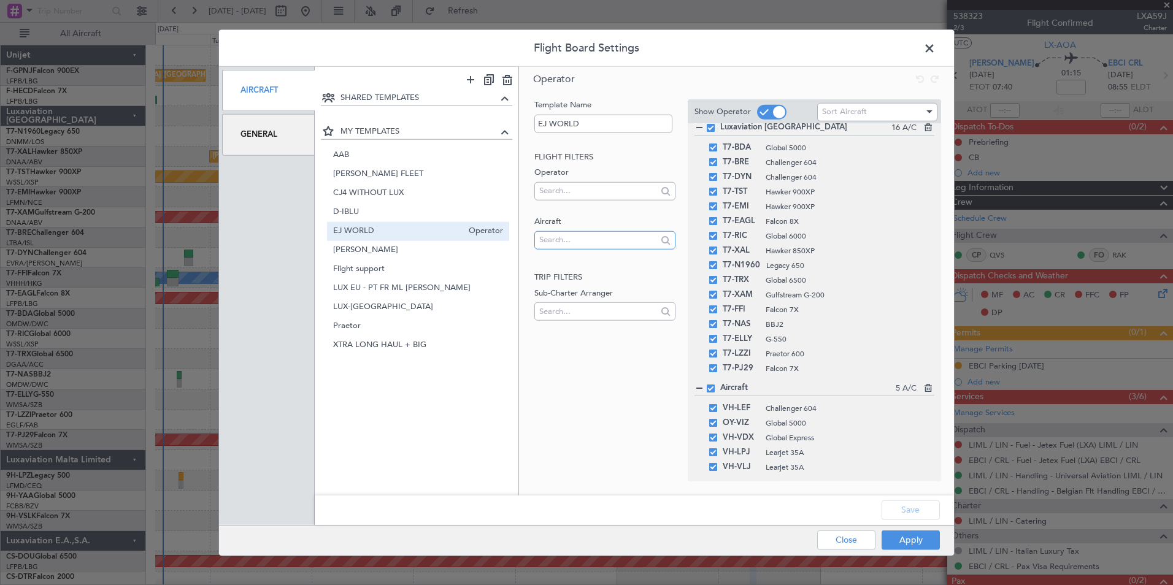
click at [620, 239] on input "text" at bounding box center [597, 240] width 117 height 18
type input "v"
type input "z"
click at [916, 549] on button "Apply" at bounding box center [910, 540] width 58 height 20
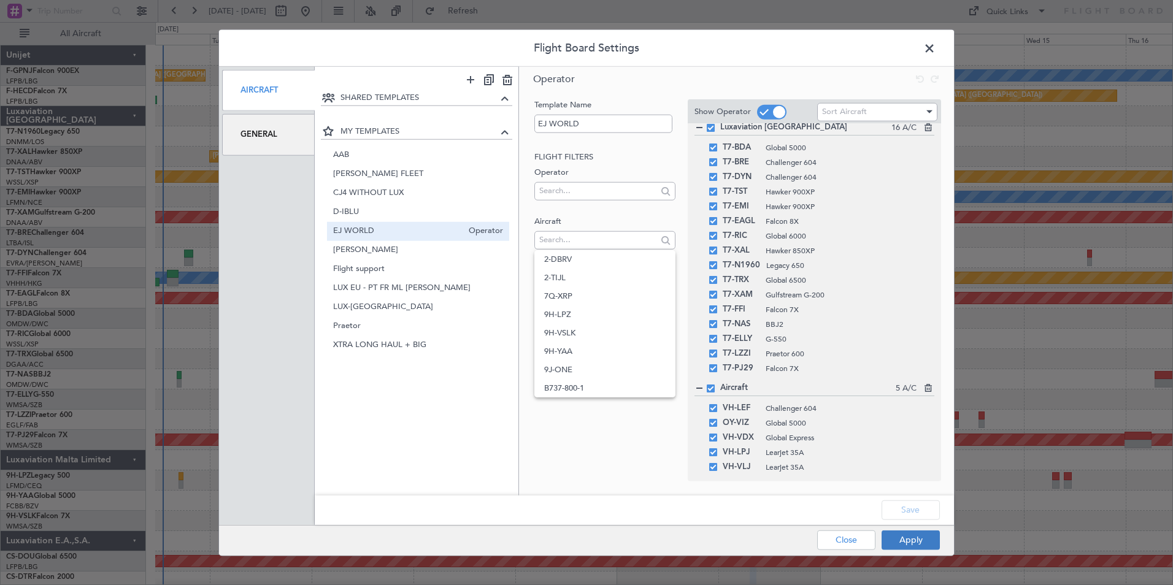
type input "0"
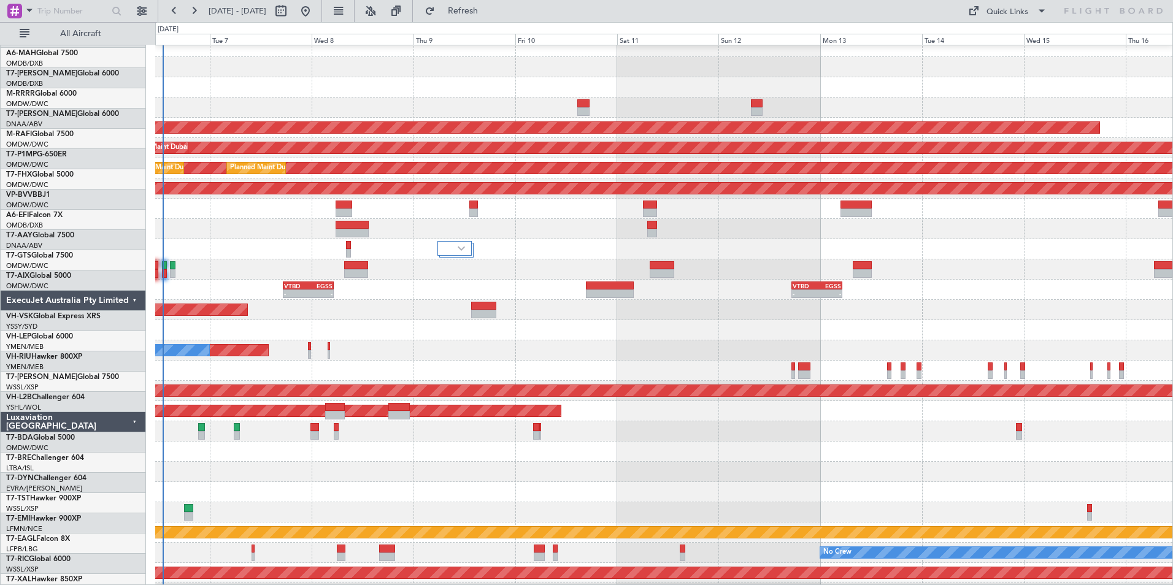
scroll to position [0, 0]
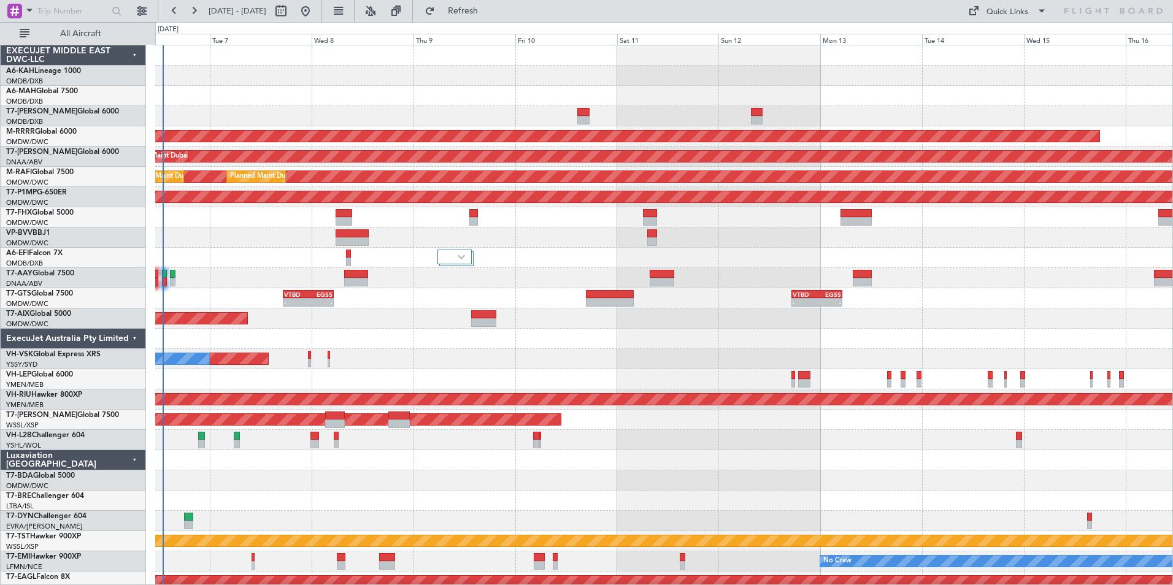
click at [284, 234] on div at bounding box center [663, 238] width 1017 height 20
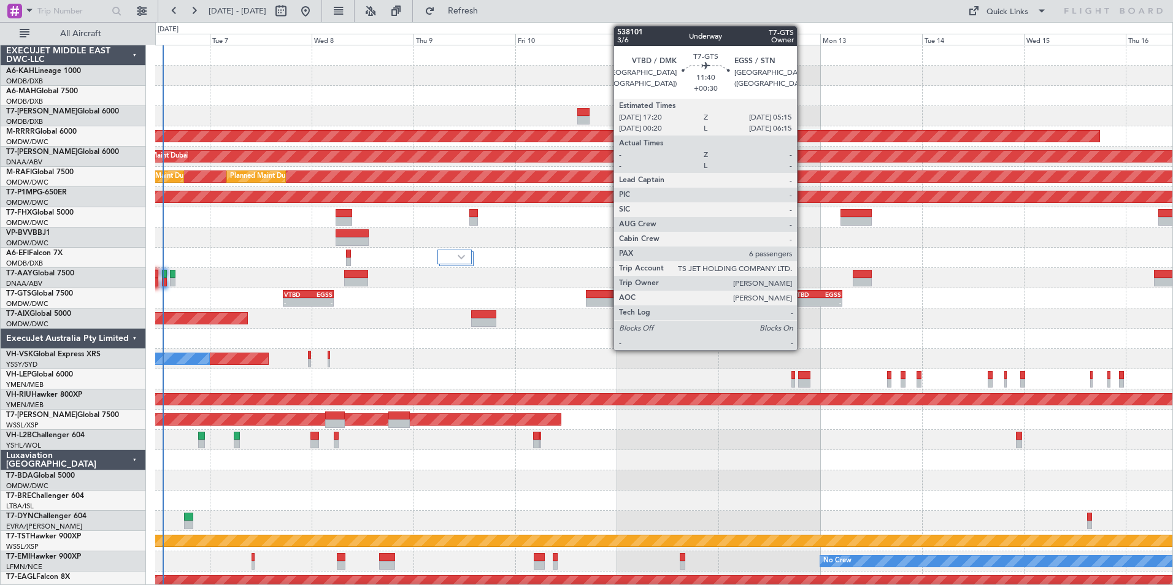
click at [803, 303] on div "-" at bounding box center [804, 302] width 24 height 7
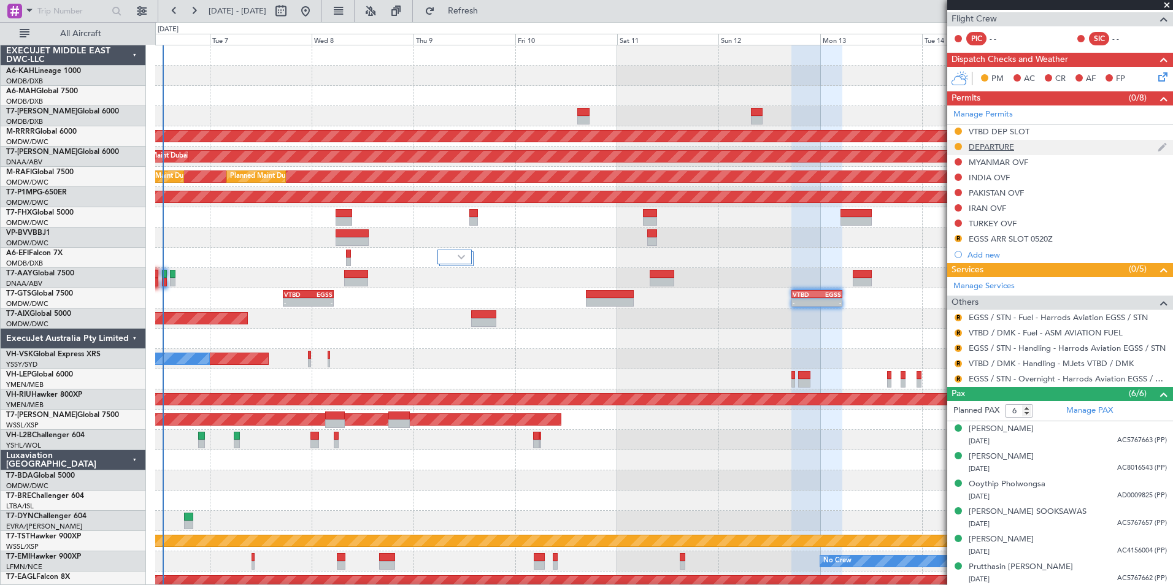
scroll to position [248, 0]
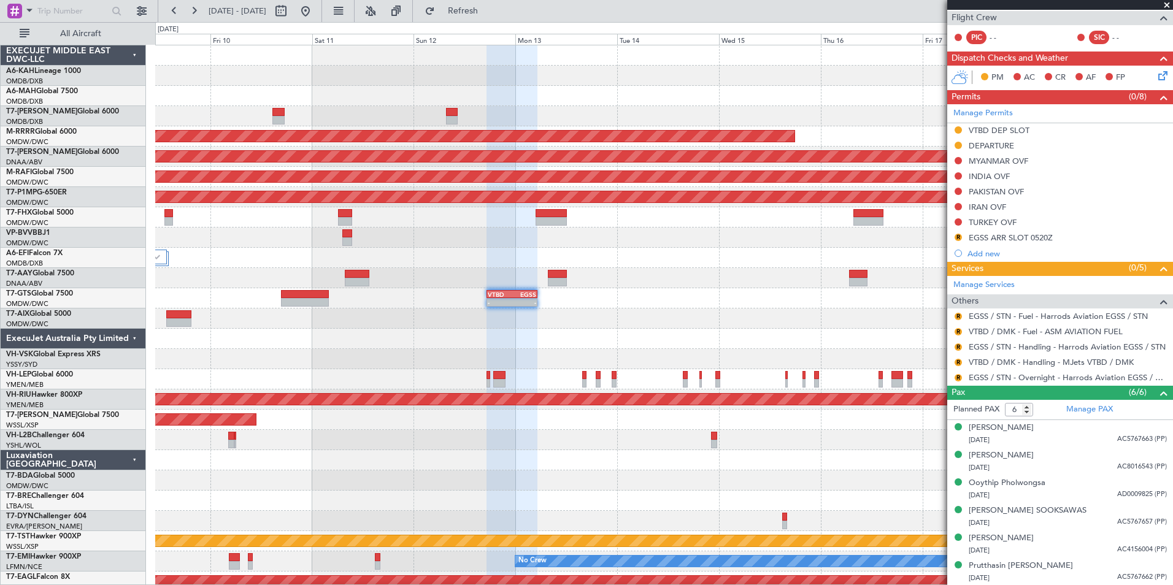
click at [445, 311] on div "Planned Maint Dubai (Al Maktoum Intl) AOG Maint [GEOGRAPHIC_DATA] (Al Maktoum I…" at bounding box center [663, 480] width 1017 height 870
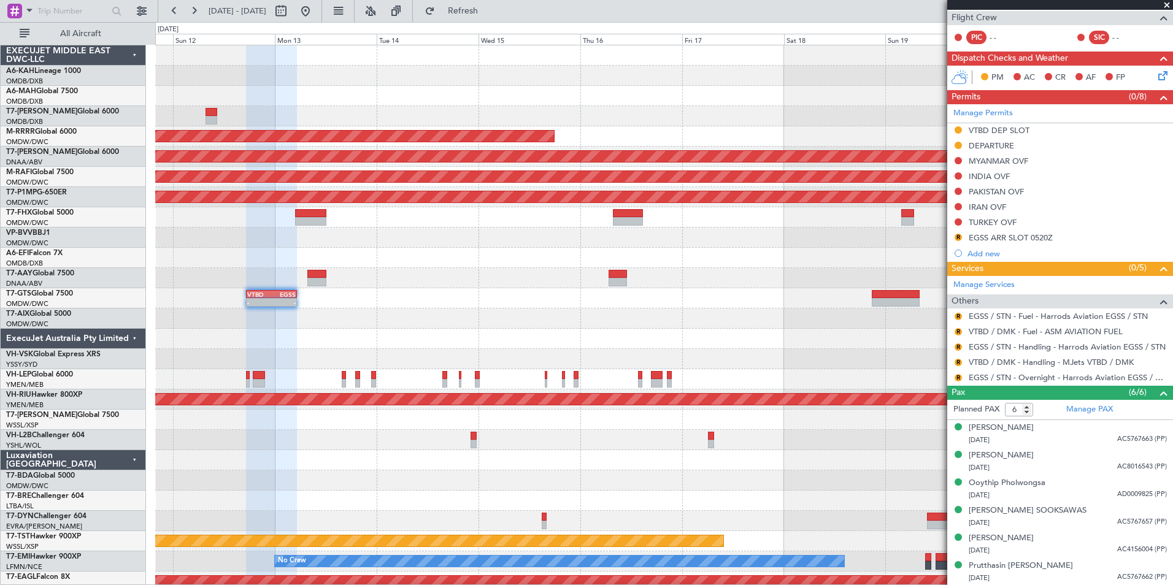
scroll to position [44, 0]
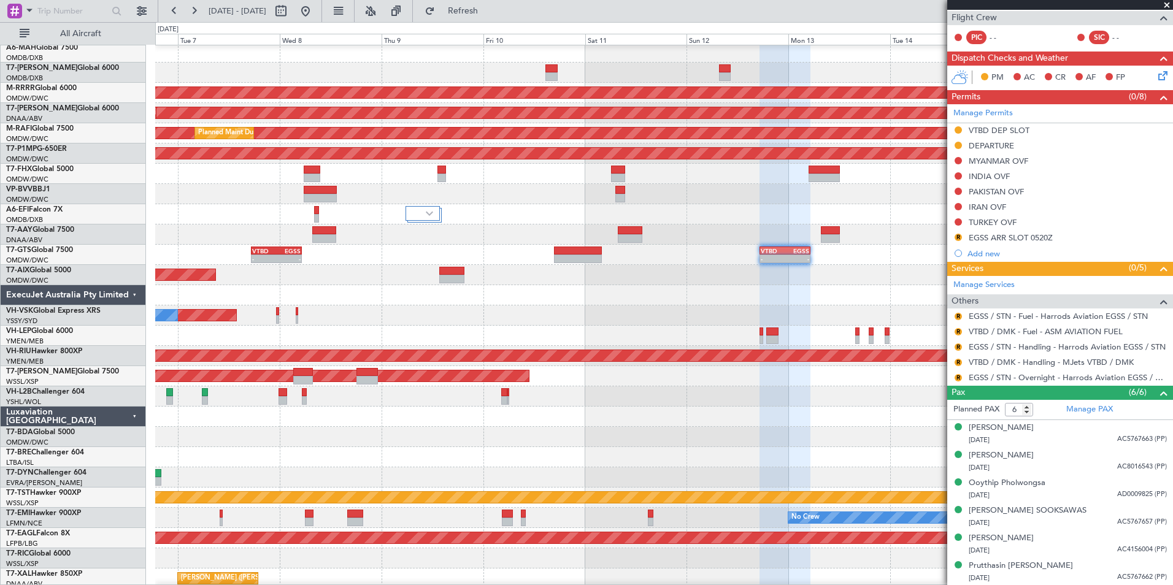
click at [819, 305] on div "Planned Maint Sydney ([PERSON_NAME] Intl) No Crew" at bounding box center [663, 315] width 1017 height 20
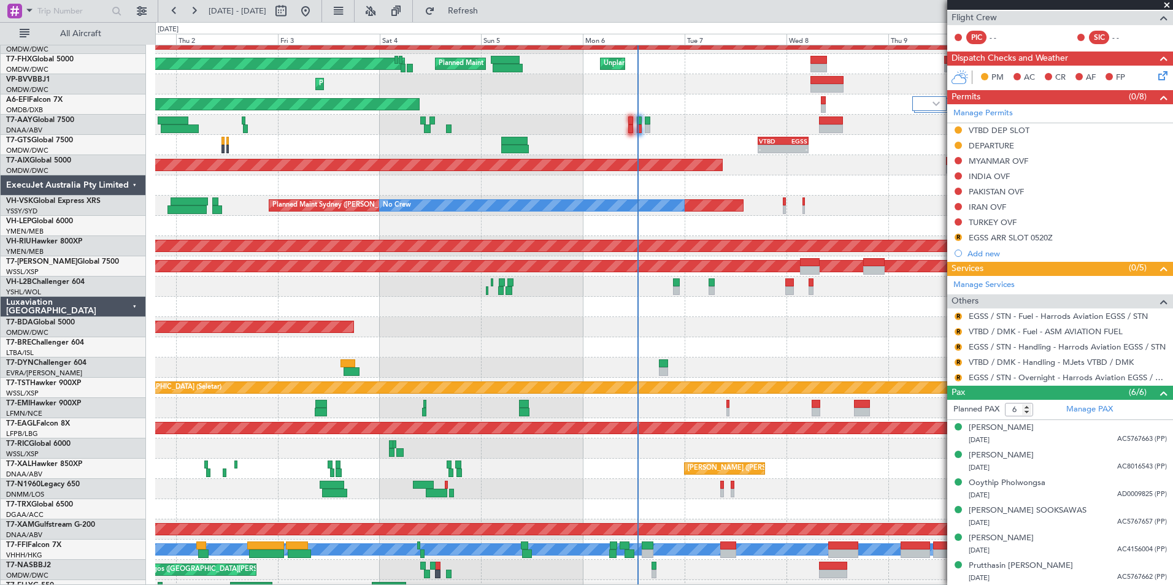
click at [603, 358] on div at bounding box center [663, 347] width 1017 height 20
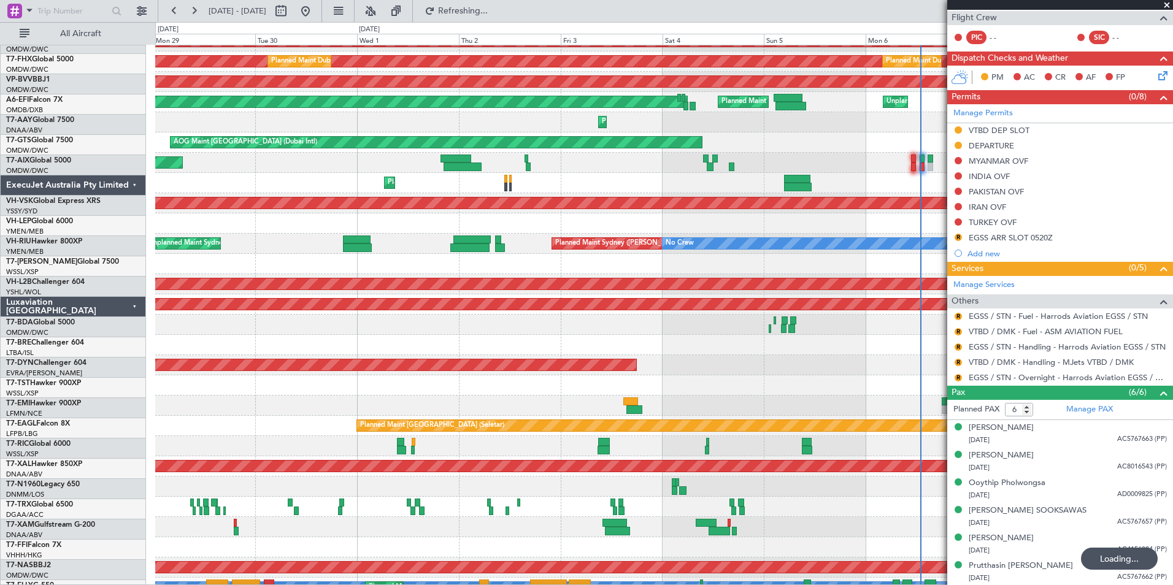
scroll to position [115, 0]
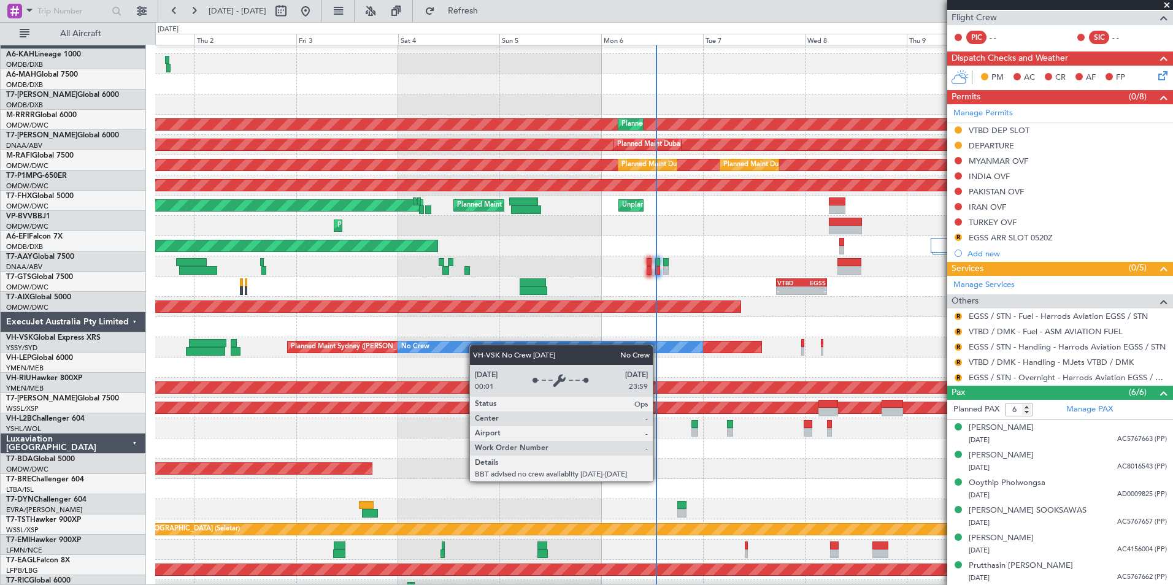
click at [445, 346] on div "No Crew" at bounding box center [550, 347] width 304 height 11
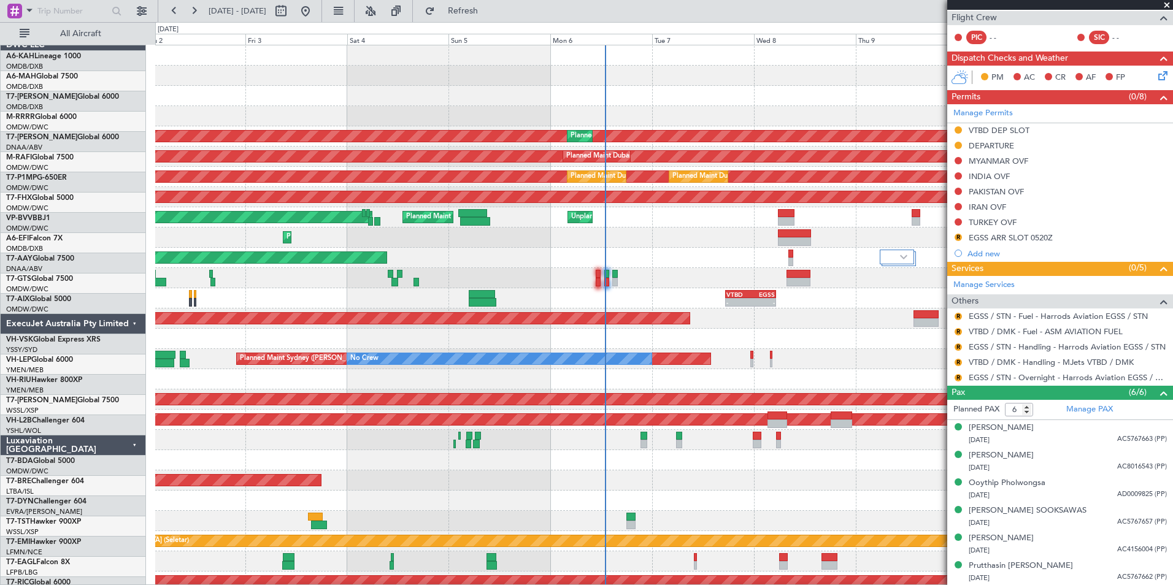
scroll to position [0, 0]
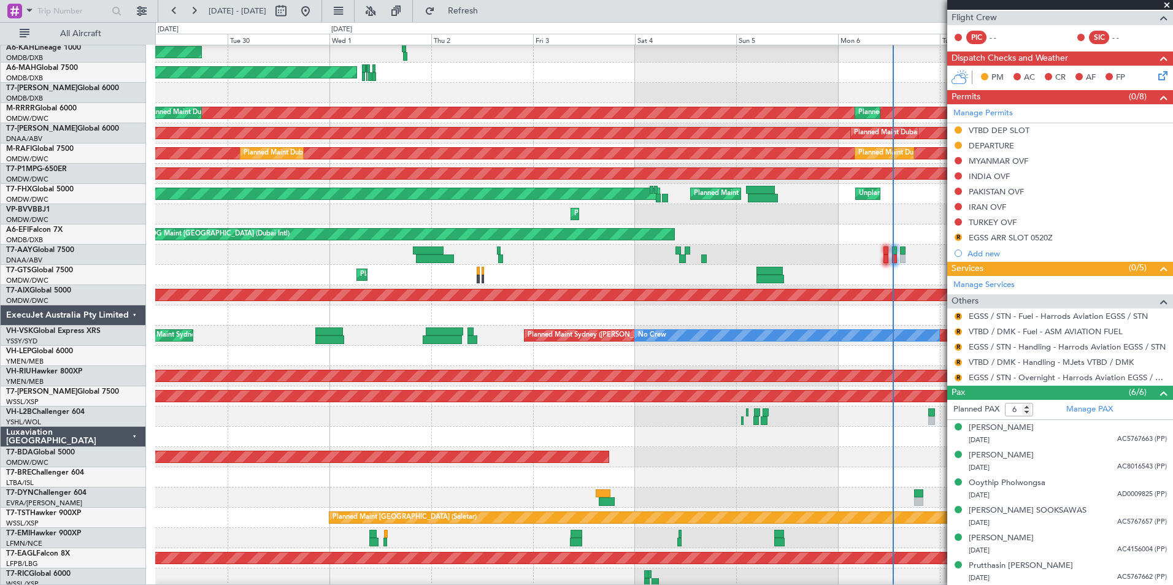
click at [625, 307] on div at bounding box center [663, 315] width 1017 height 20
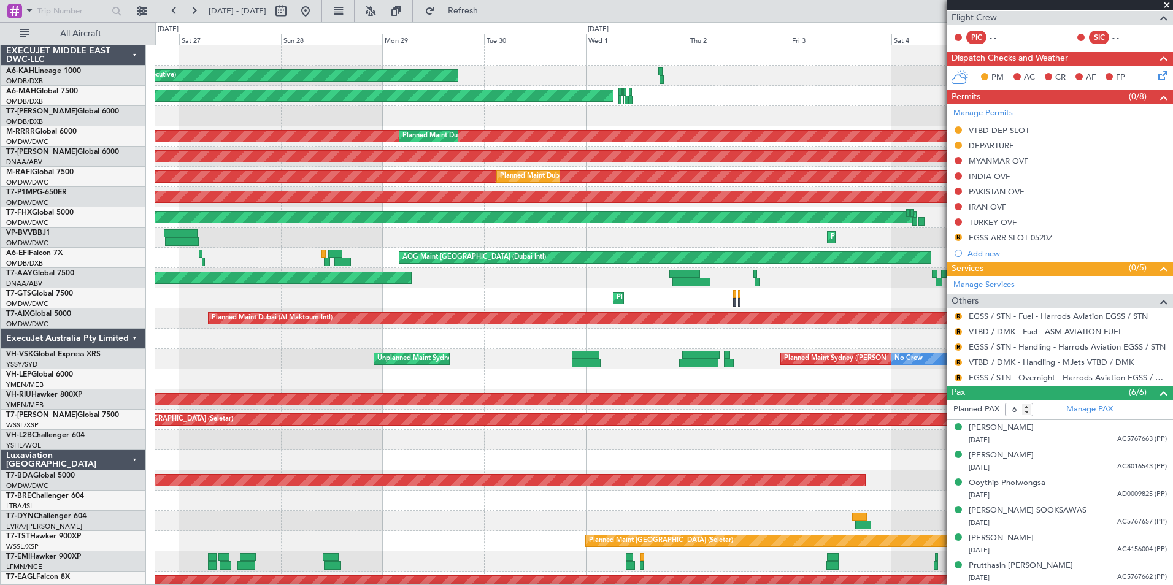
click at [701, 391] on div "Planned Maint [GEOGRAPHIC_DATA] (Al Bateen Executive) Planned Maint [GEOGRAPHIC…" at bounding box center [663, 480] width 1017 height 870
click at [916, 211] on div "Planned Maint [GEOGRAPHIC_DATA] ([GEOGRAPHIC_DATA])" at bounding box center [27, 217] width 1778 height 12
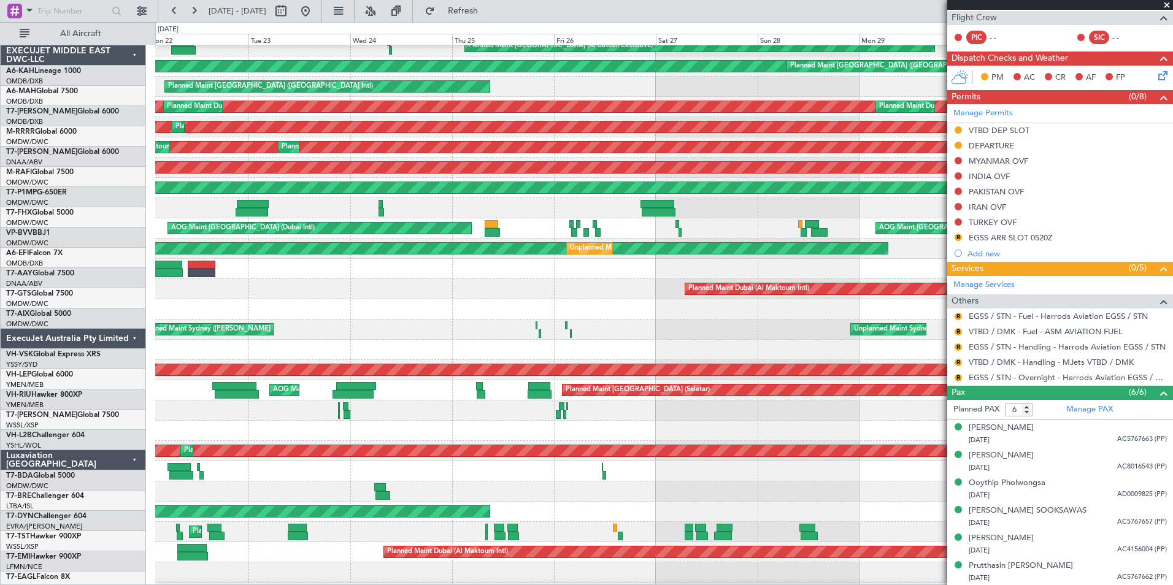
scroll to position [29, 0]
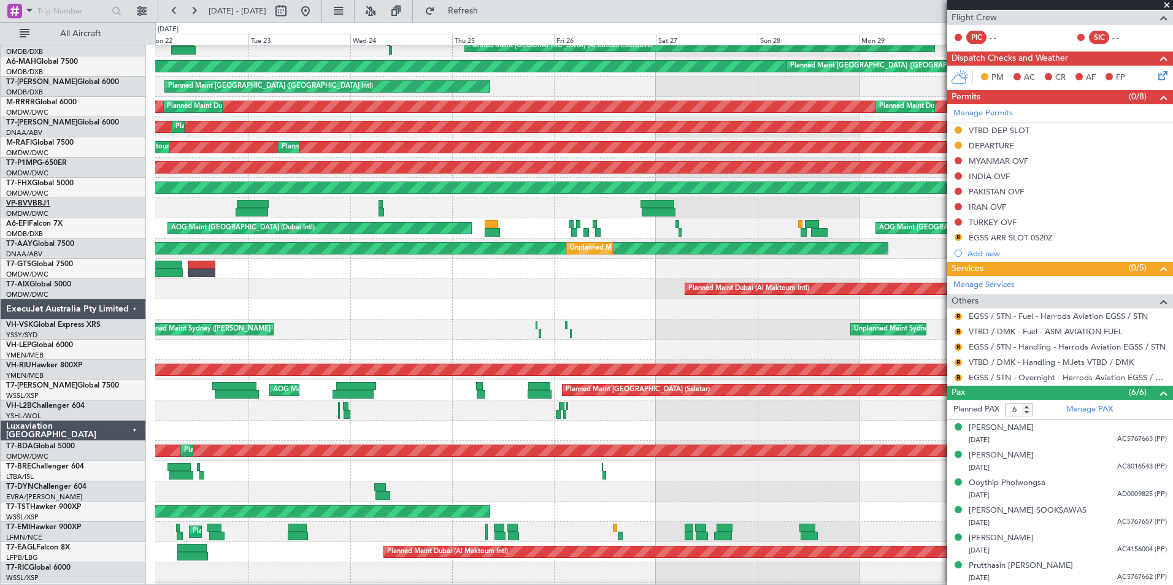
click at [38, 202] on link "VP-BVV BBJ1" at bounding box center [28, 203] width 44 height 7
click at [135, 10] on button at bounding box center [142, 11] width 20 height 20
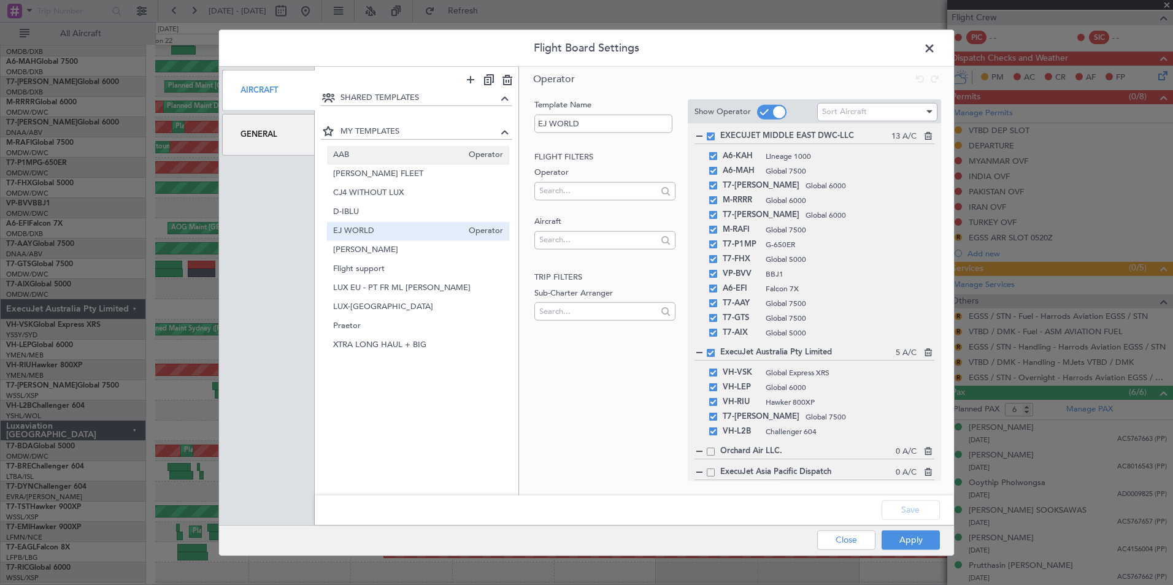
click at [435, 150] on span "AAB" at bounding box center [398, 154] width 130 height 13
type input "AAB"
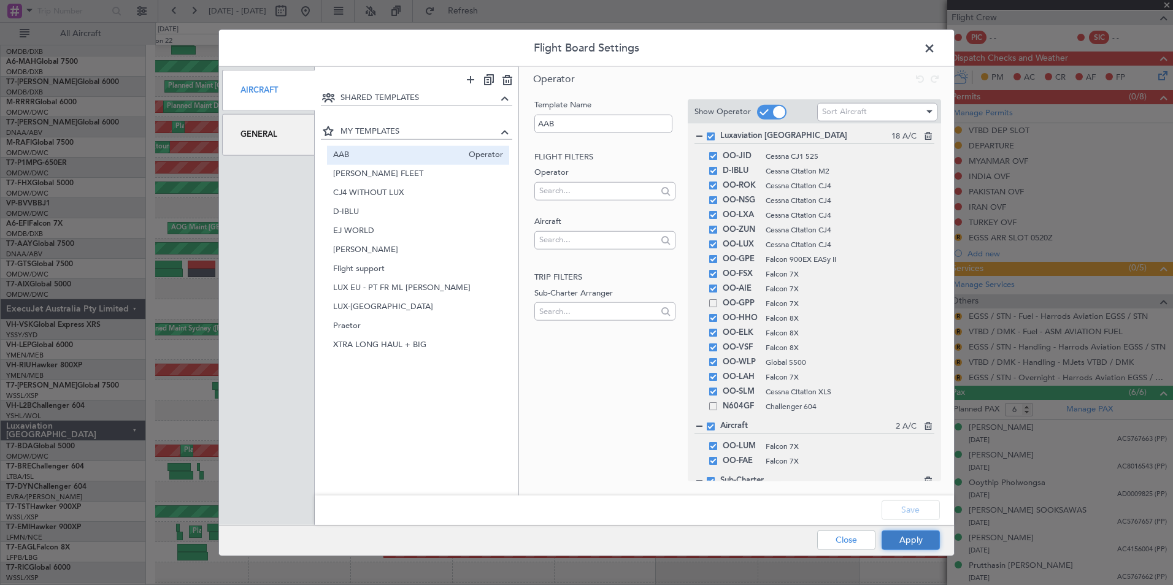
click at [904, 546] on button "Apply" at bounding box center [910, 540] width 58 height 20
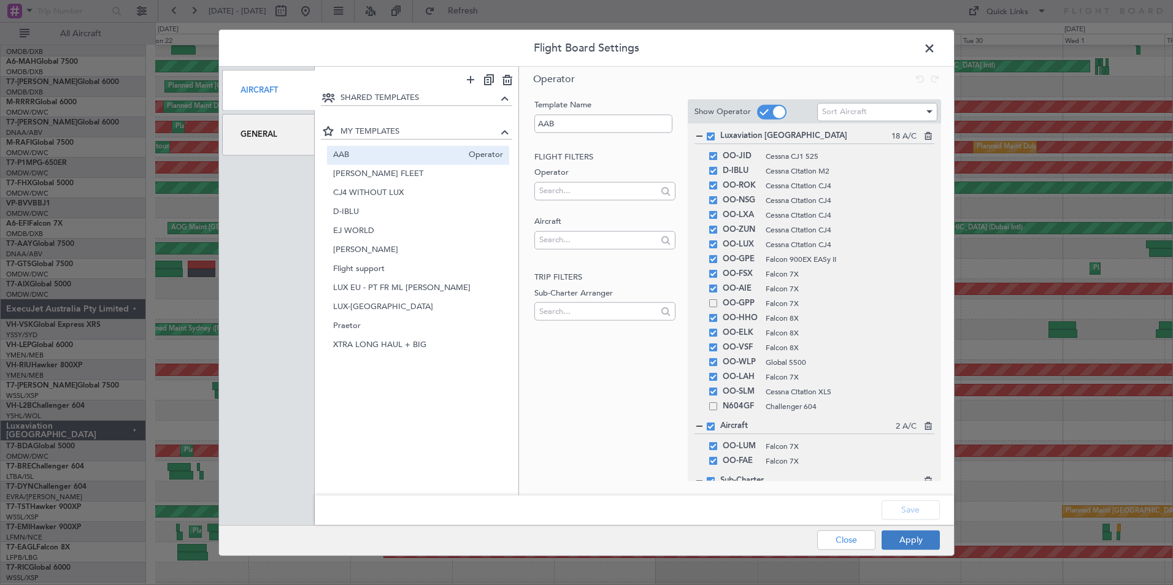
type input "0"
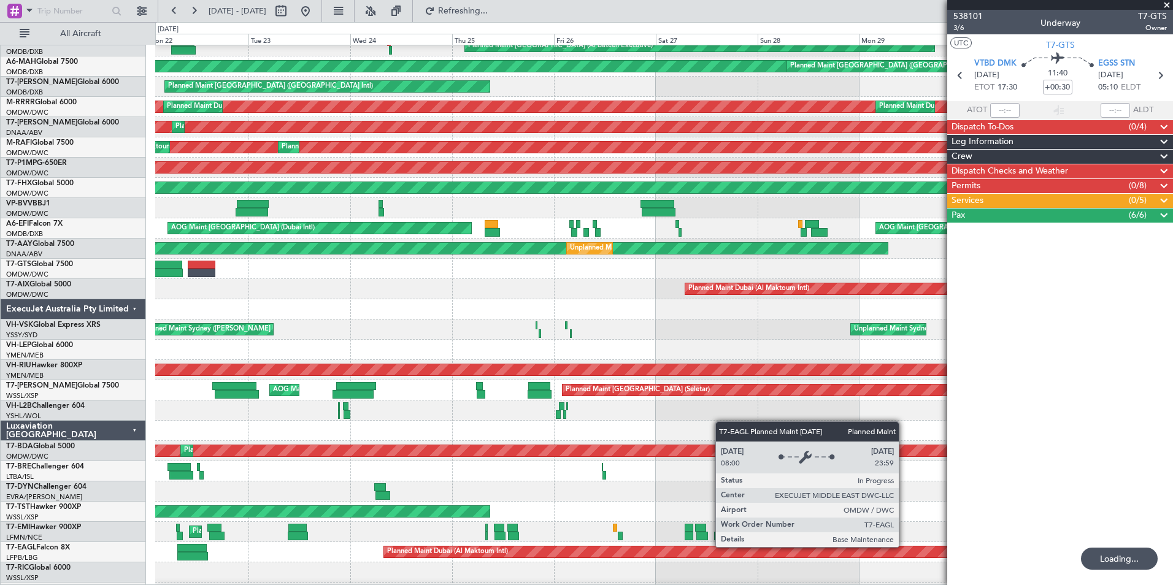
scroll to position [0, 0]
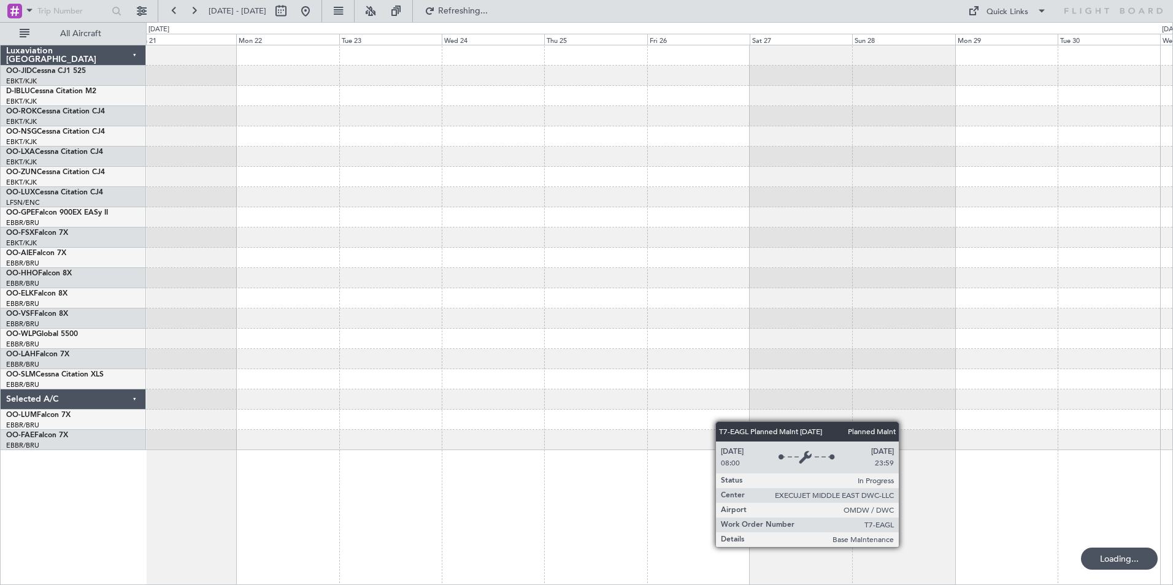
click at [714, 281] on div at bounding box center [659, 278] width 1026 height 20
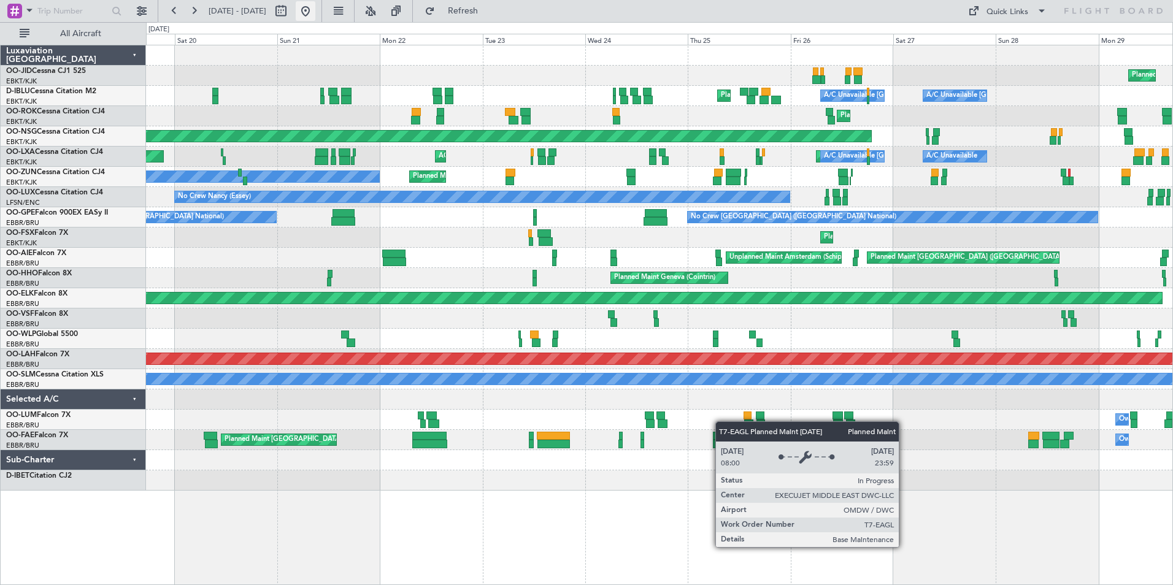
click at [315, 9] on button at bounding box center [306, 11] width 20 height 20
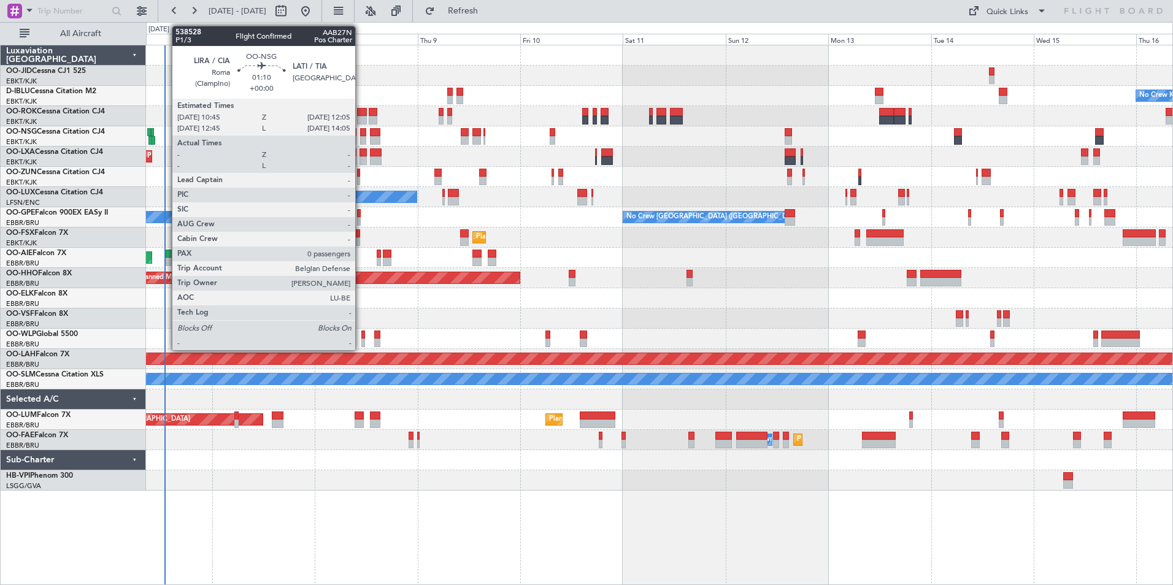
click at [361, 133] on div at bounding box center [363, 132] width 6 height 9
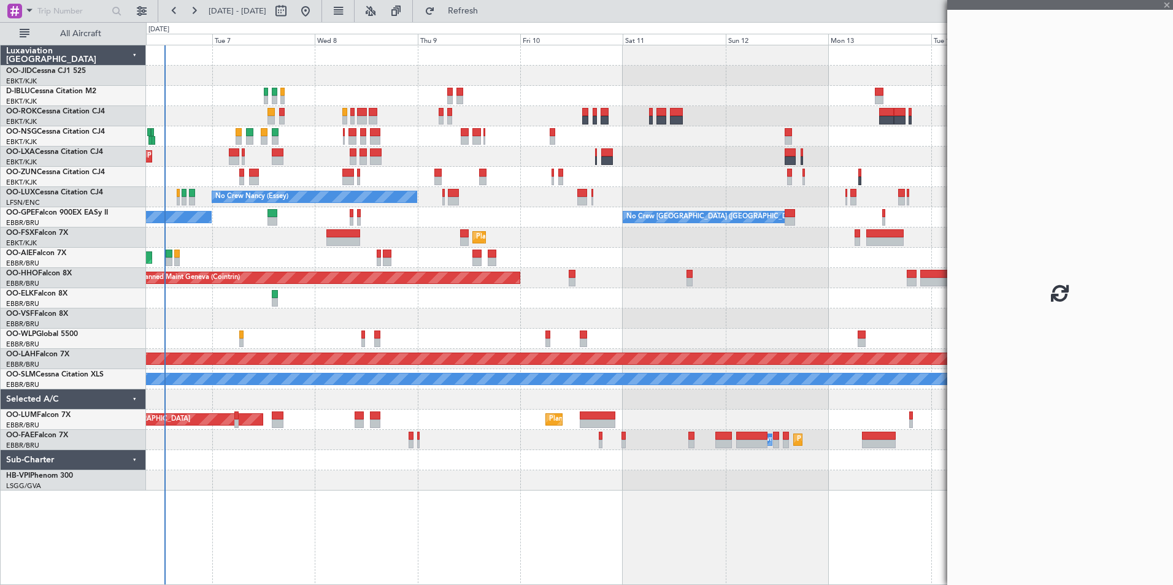
click at [361, 133] on div at bounding box center [363, 132] width 6 height 9
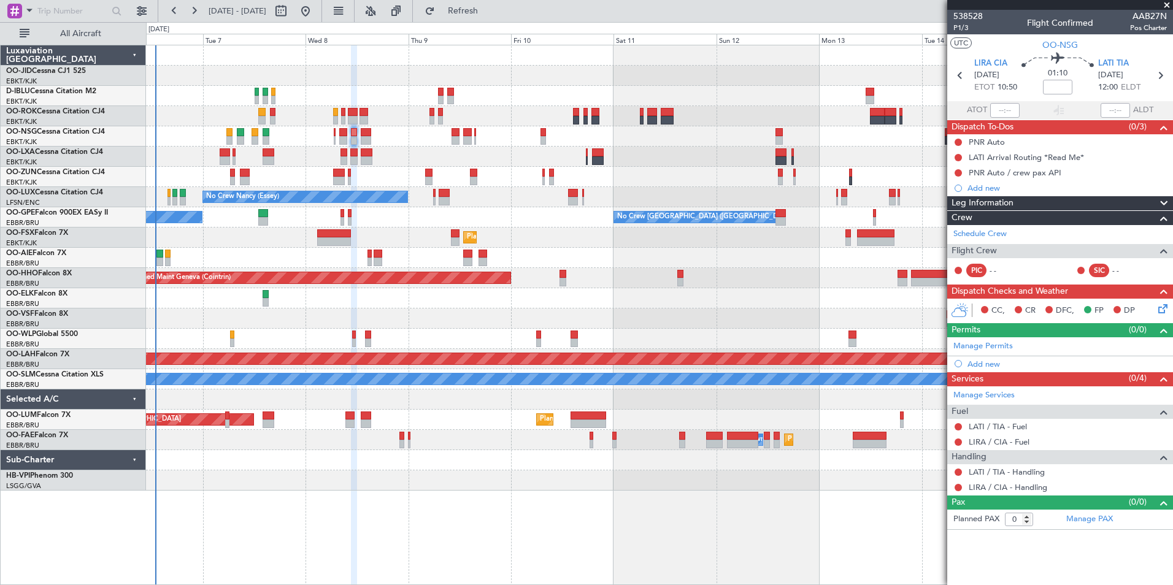
click at [430, 350] on div "No Crew Kortrijk-[GEOGRAPHIC_DATA] Planned Maint [GEOGRAPHIC_DATA]-[GEOGRAPHIC_…" at bounding box center [659, 267] width 1026 height 445
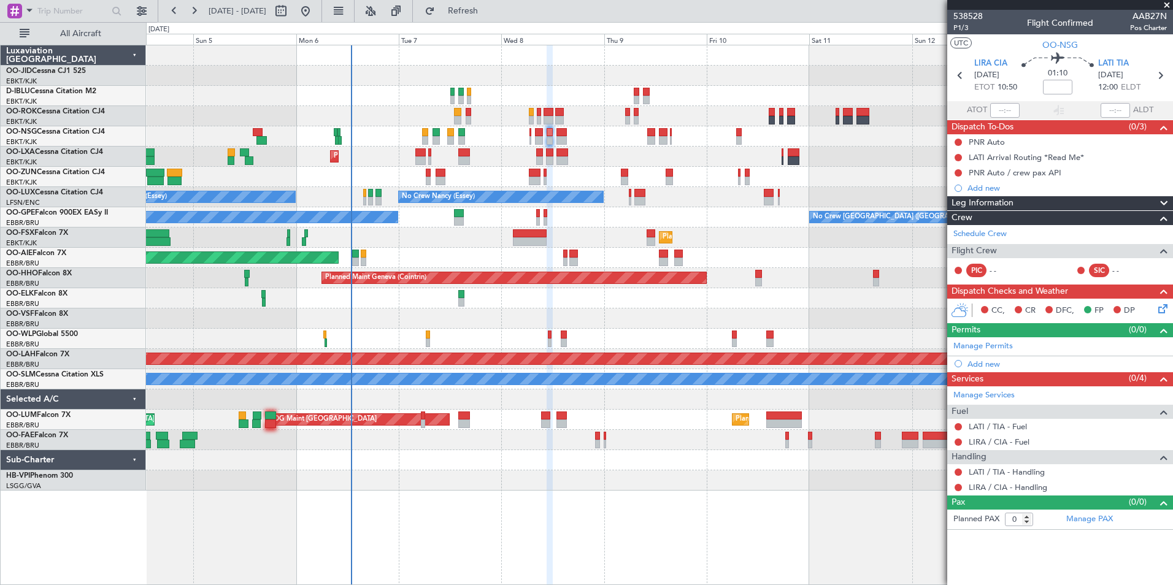
click at [458, 248] on div "No Crew Kortrijk-[GEOGRAPHIC_DATA] AOG Maint [GEOGRAPHIC_DATA]-[GEOGRAPHIC_DATA…" at bounding box center [659, 267] width 1026 height 445
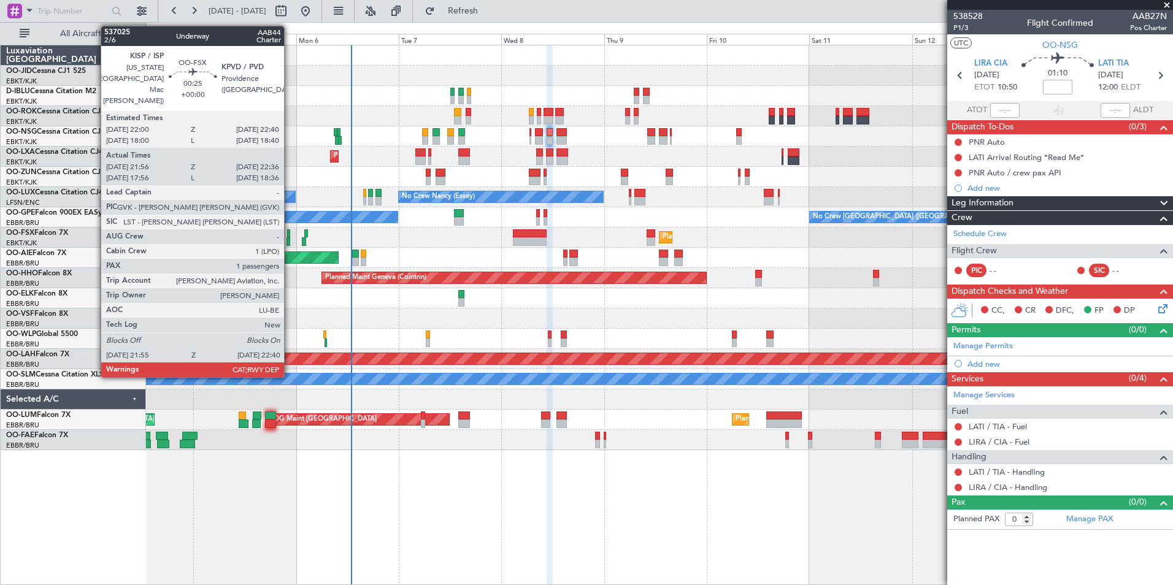
click at [289, 238] on div at bounding box center [288, 241] width 4 height 9
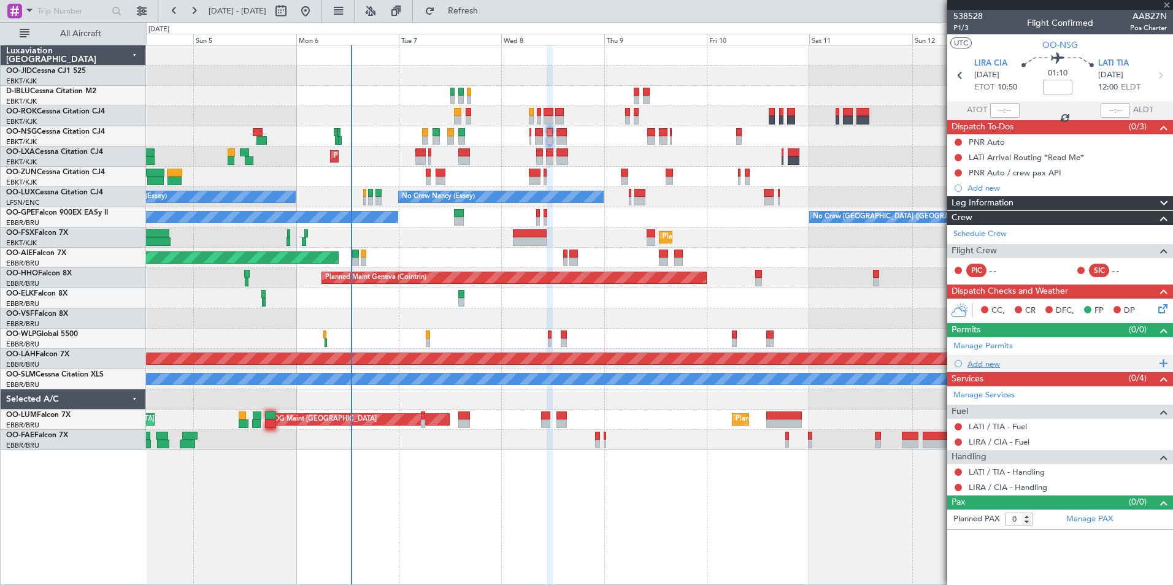
type input "22:06"
type input "22:31"
type input "1"
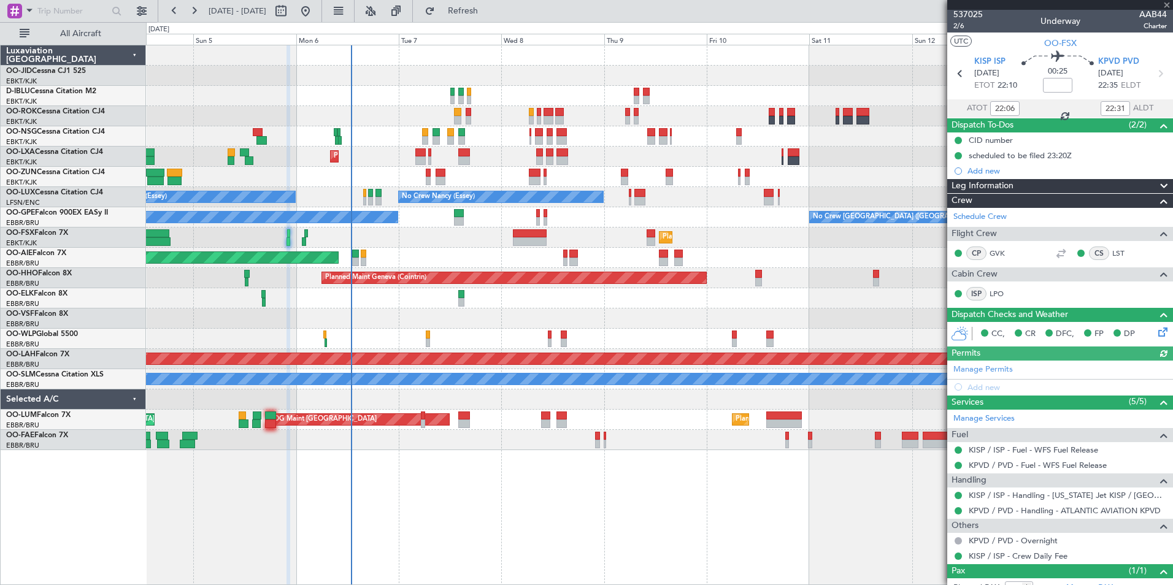
scroll to position [42, 0]
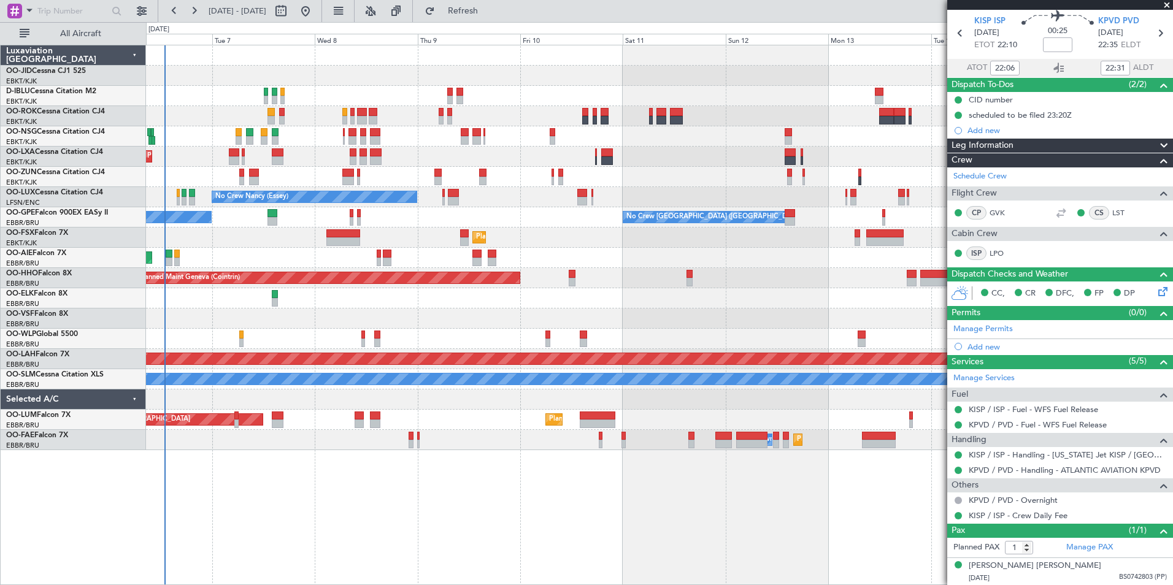
click at [405, 308] on div at bounding box center [659, 318] width 1026 height 20
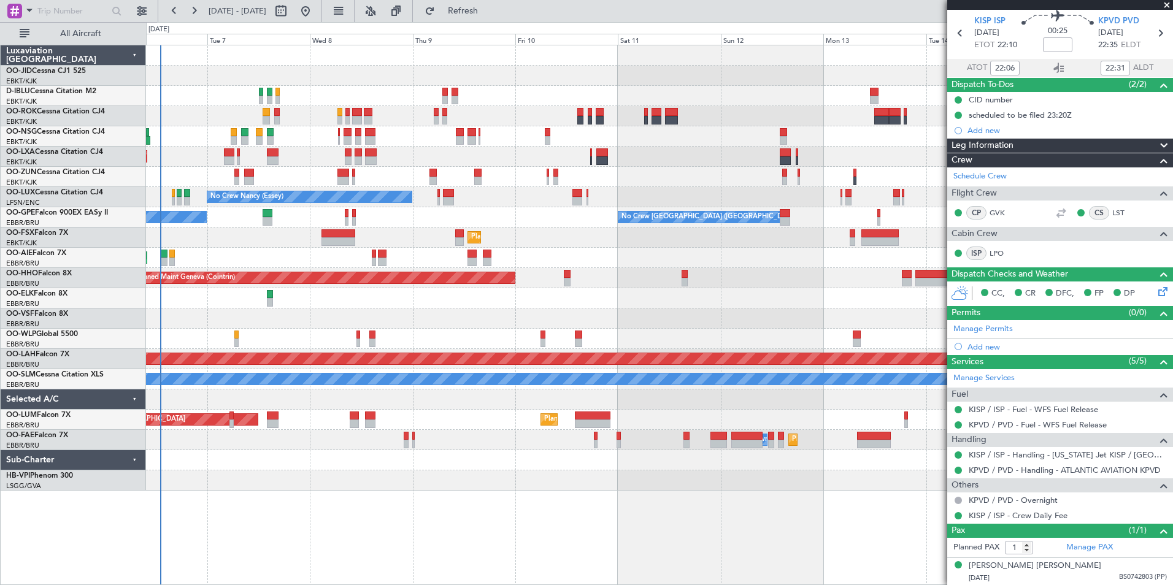
click at [459, 332] on div at bounding box center [659, 339] width 1026 height 20
click at [492, 20] on button "Refreshing..." at bounding box center [456, 11] width 74 height 20
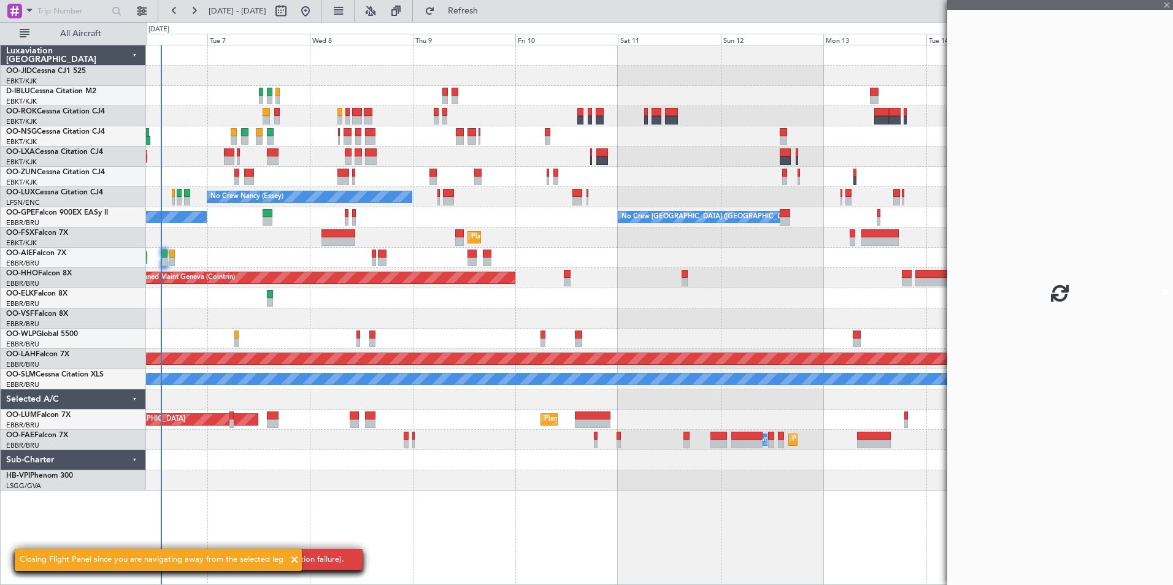
scroll to position [0, 0]
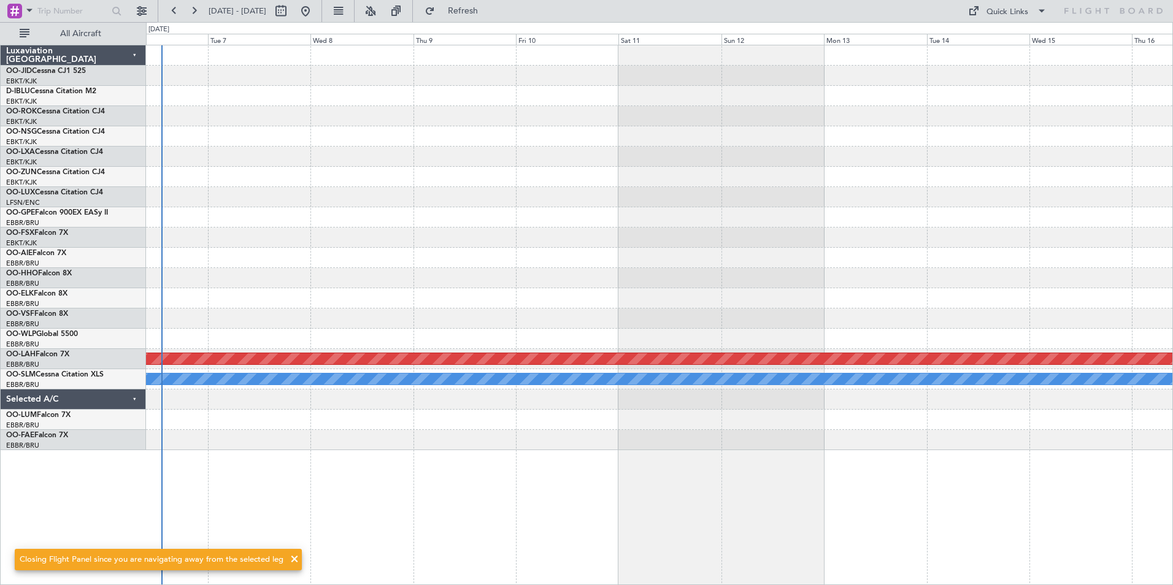
click at [534, 159] on div at bounding box center [659, 157] width 1026 height 20
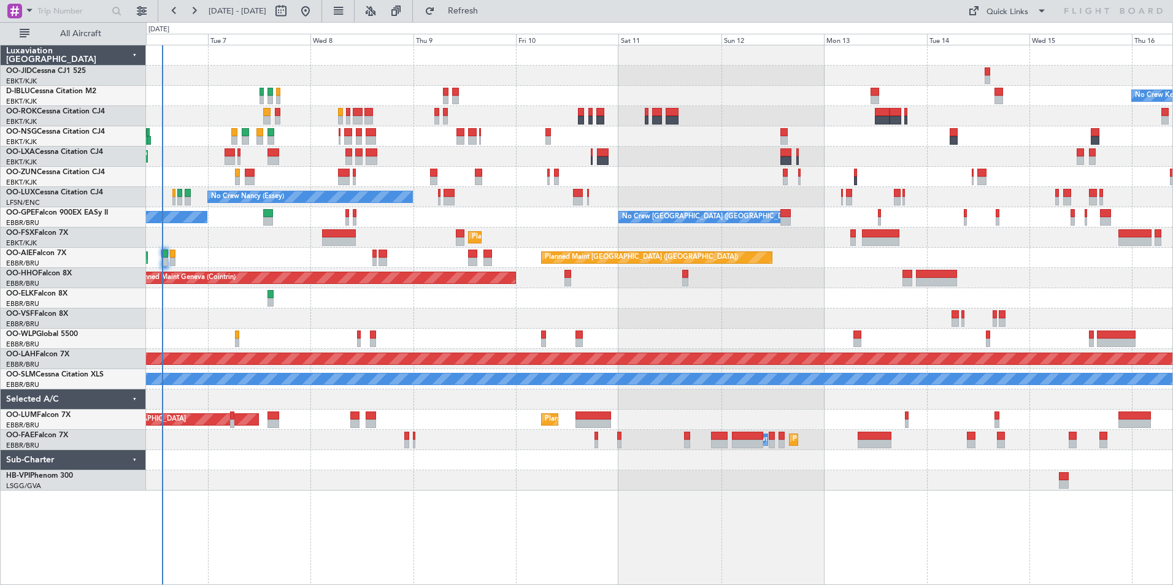
drag, startPoint x: 476, startPoint y: 14, endPoint x: 459, endPoint y: 33, distance: 26.0
click at [476, 14] on span "Refresh" at bounding box center [463, 11] width 52 height 9
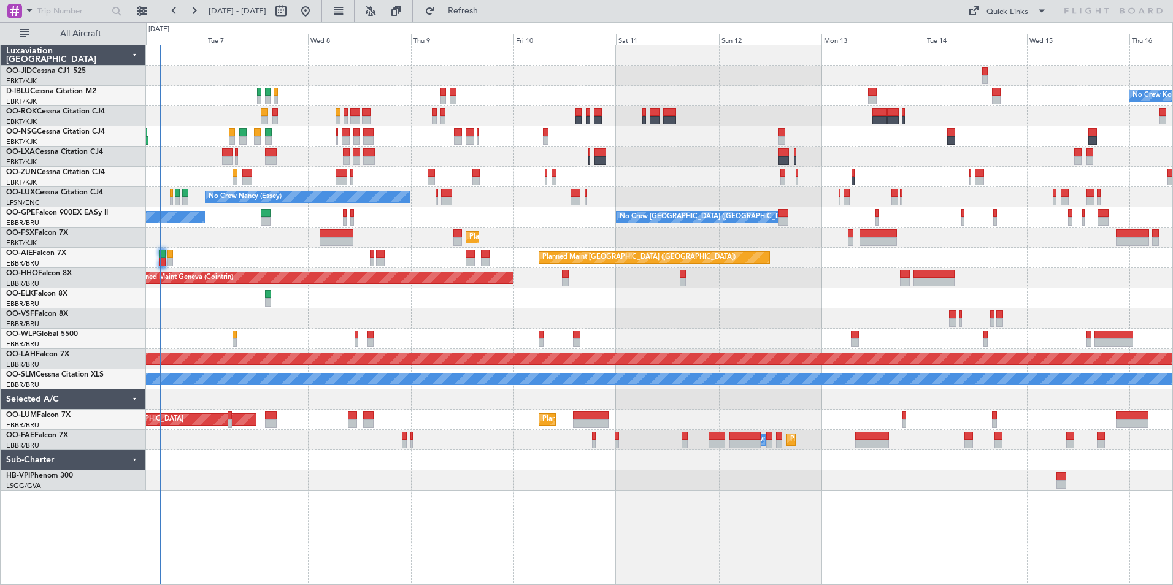
click at [548, 212] on div "No Crew Kortrijk-[GEOGRAPHIC_DATA] Planned Maint [GEOGRAPHIC_DATA]-[GEOGRAPHIC_…" at bounding box center [659, 267] width 1026 height 445
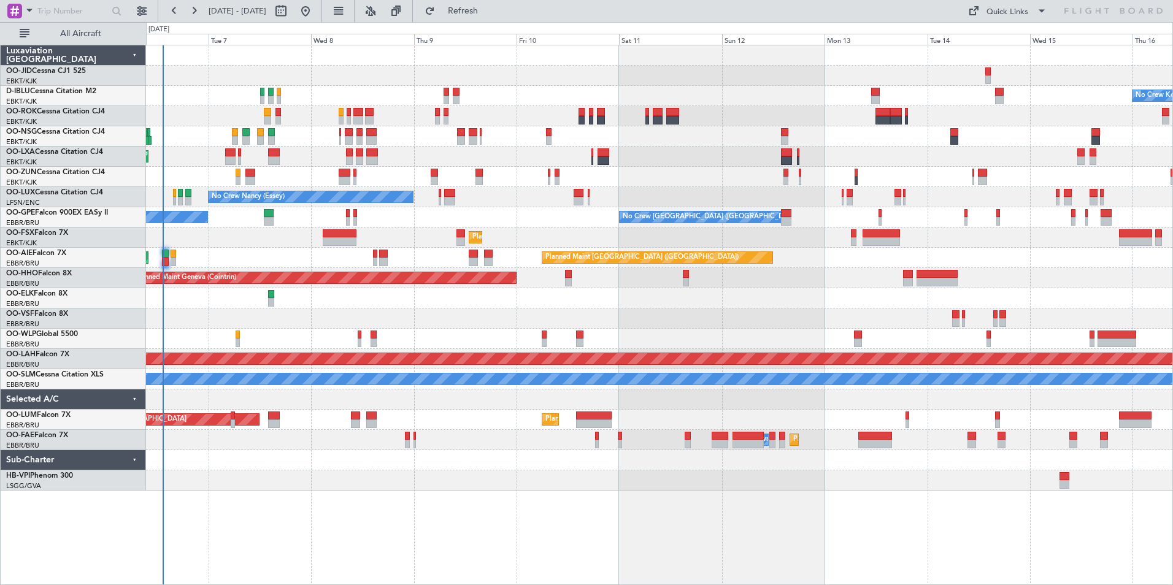
click at [730, 148] on div "No Crew Kortrijk-[GEOGRAPHIC_DATA] Planned Maint [GEOGRAPHIC_DATA]-[GEOGRAPHIC_…" at bounding box center [659, 267] width 1026 height 445
